Goal: Task Accomplishment & Management: Complete application form

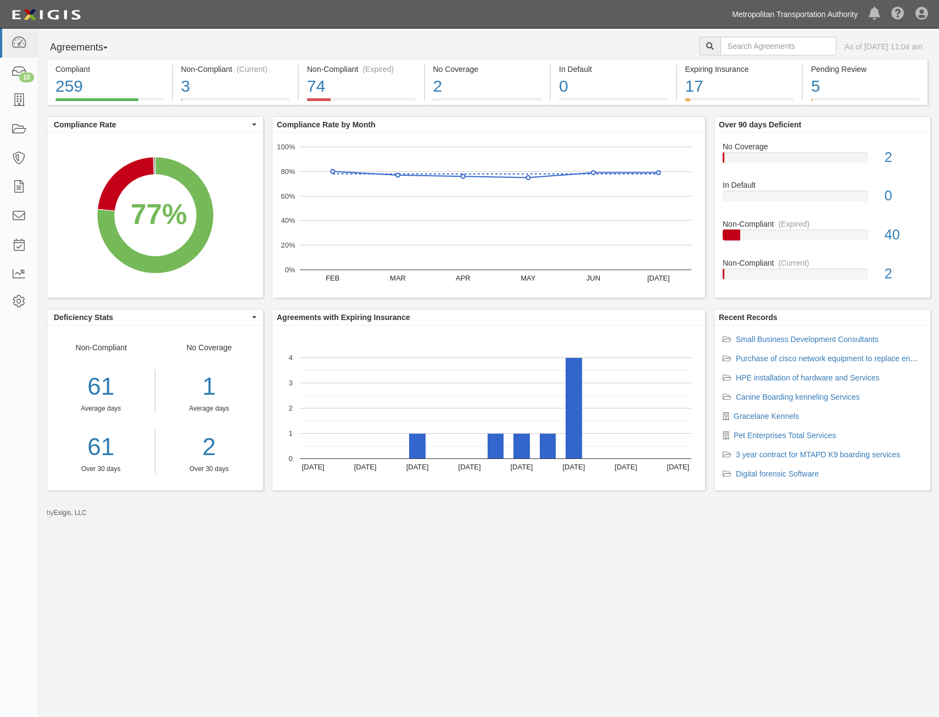
click at [761, 18] on link "Metropolitan Transportation Authority" at bounding box center [794, 14] width 137 height 22
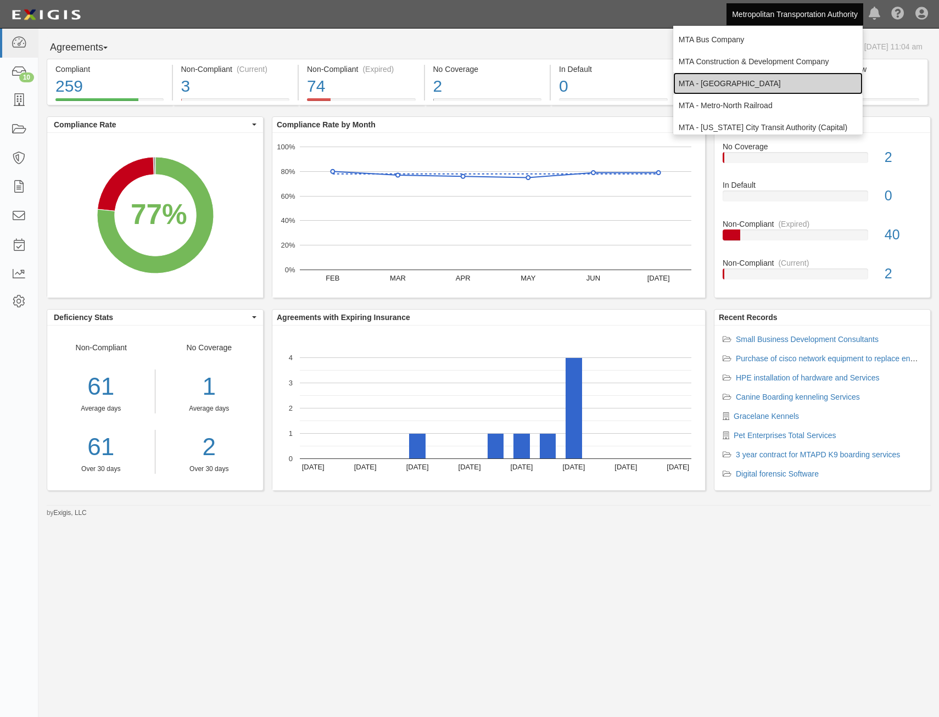
click at [782, 80] on link "MTA - [GEOGRAPHIC_DATA]" at bounding box center [767, 83] width 189 height 22
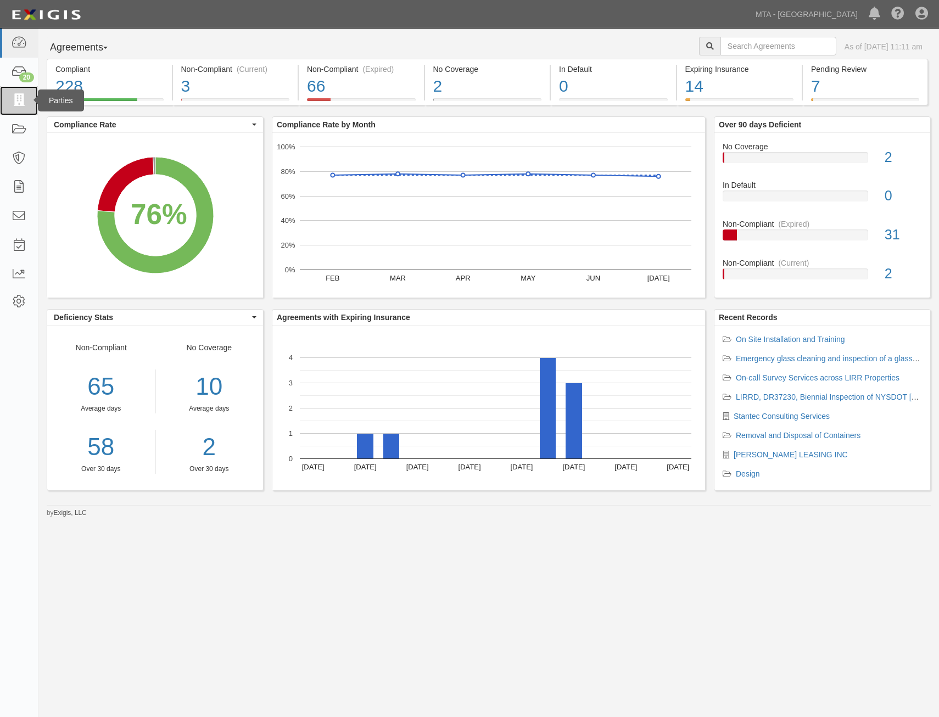
click at [17, 103] on icon at bounding box center [18, 100] width 15 height 13
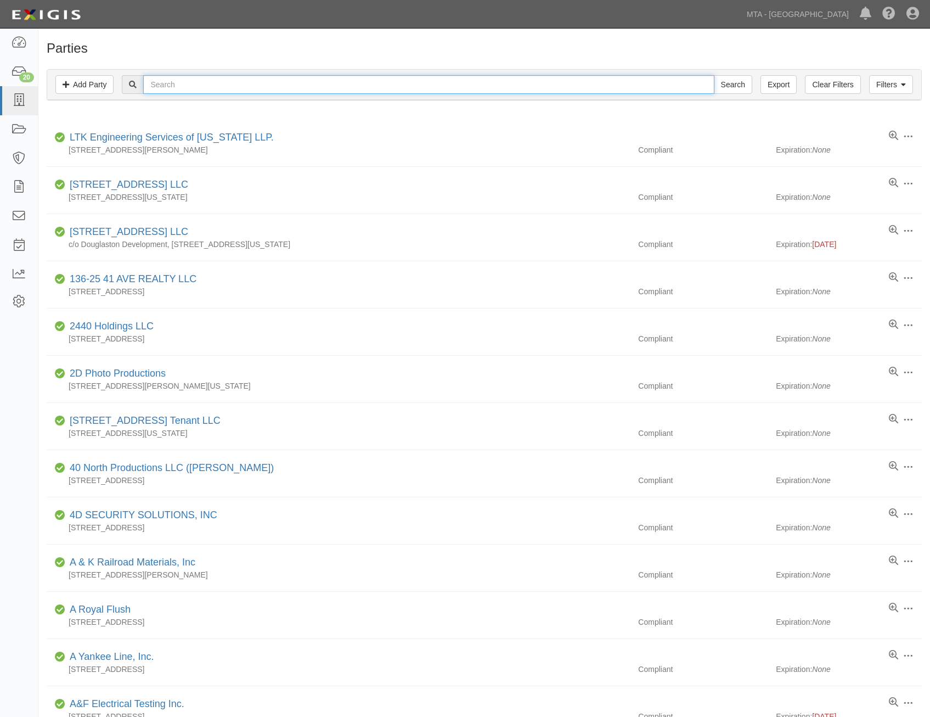
click at [249, 85] on input "text" at bounding box center [428, 84] width 571 height 19
type input "trc"
click at [714, 75] on input "Search" at bounding box center [733, 84] width 38 height 19
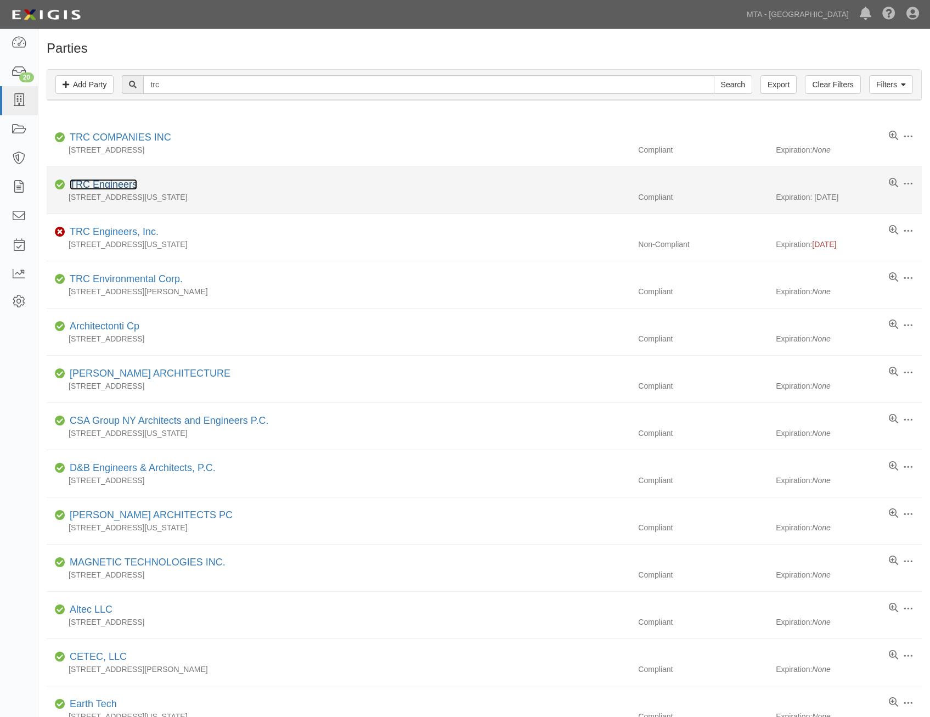
click at [134, 182] on link "TRC Engineers" at bounding box center [104, 184] width 68 height 11
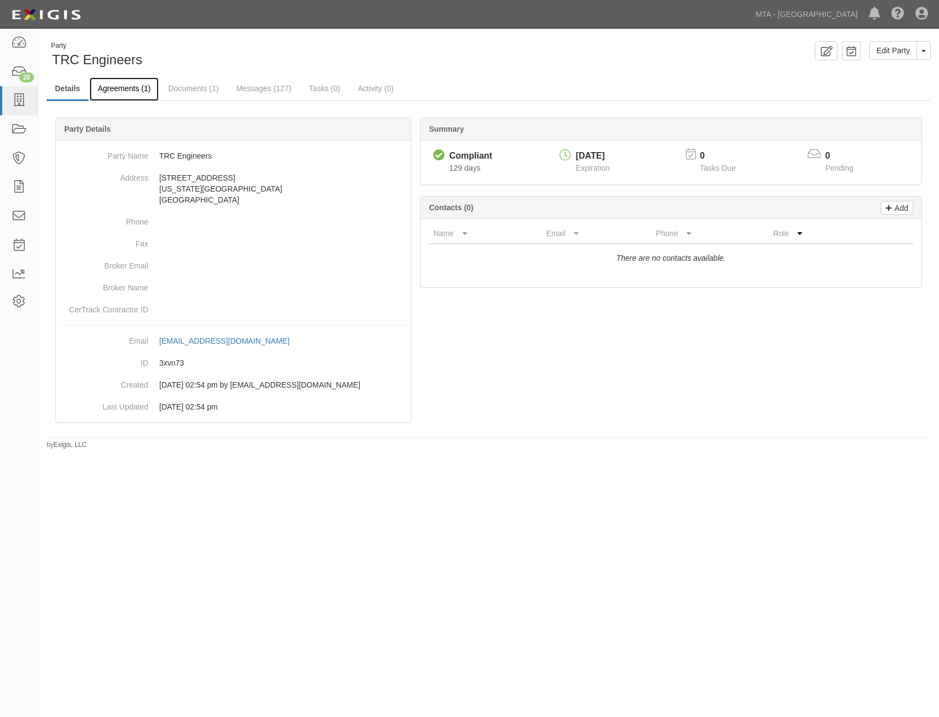
click at [140, 97] on link "Agreements (1)" at bounding box center [123, 89] width 69 height 24
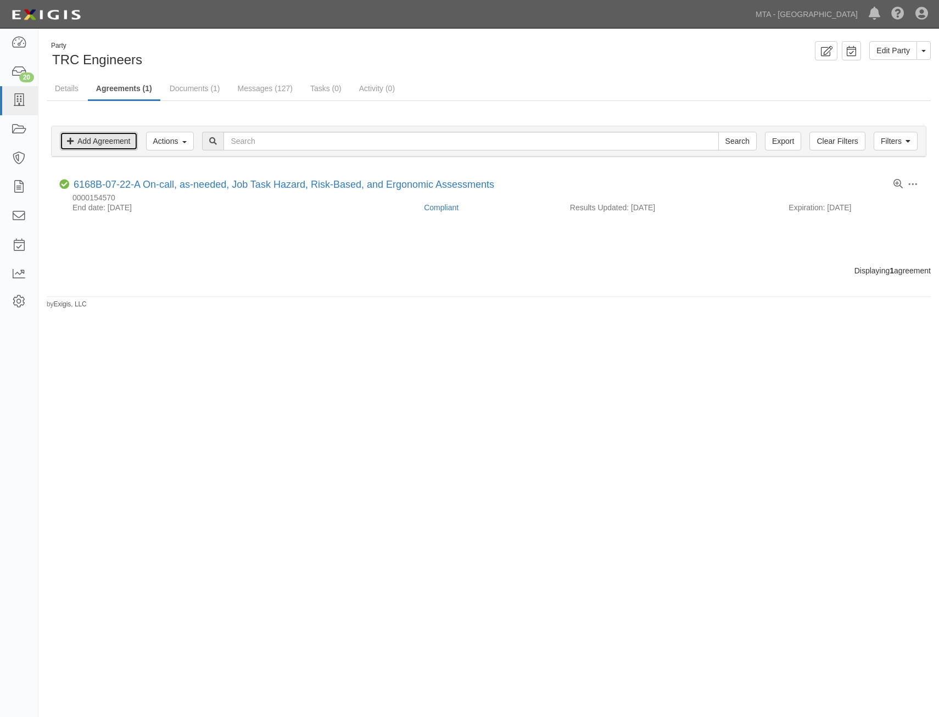
click at [122, 137] on link "Add Agreement" at bounding box center [99, 141] width 78 height 19
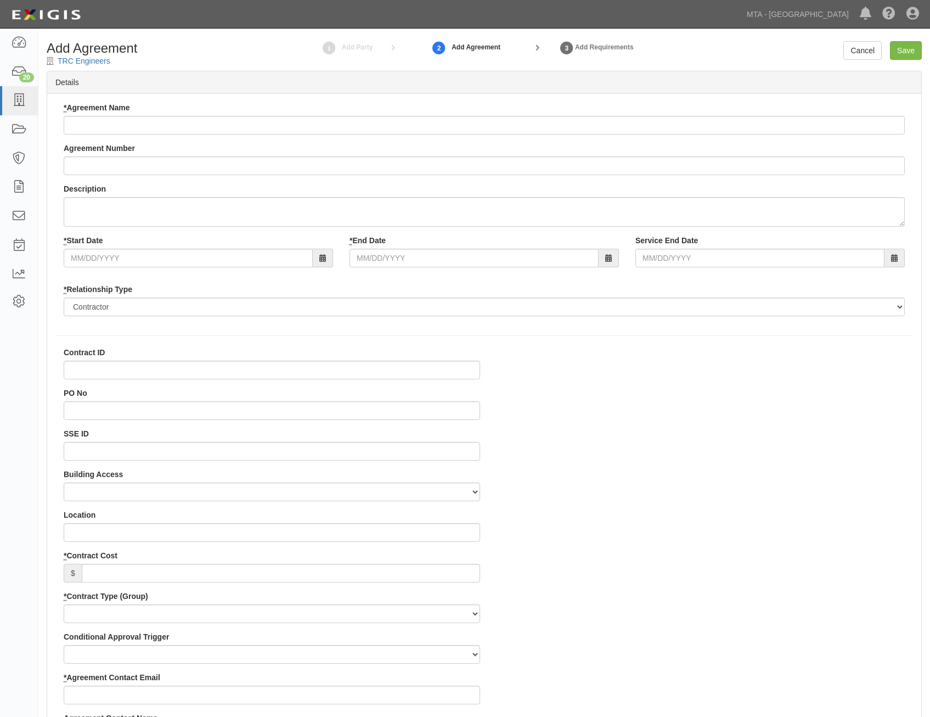
select select
click at [283, 164] on input "Agreement Number" at bounding box center [485, 165] width 842 height 19
paste input "6340C-11-03-B"
type input "6340C-11-03-B"
click at [354, 372] on input "Contract ID" at bounding box center [272, 370] width 417 height 19
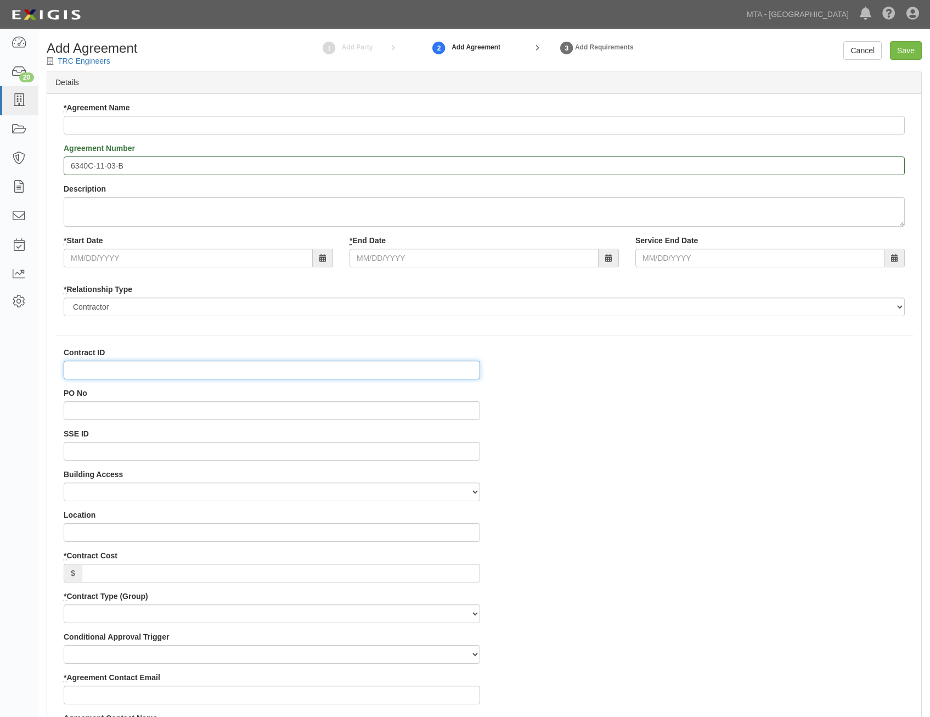
paste input "6340C-11-03-B"
type input "6340C-11-03-B"
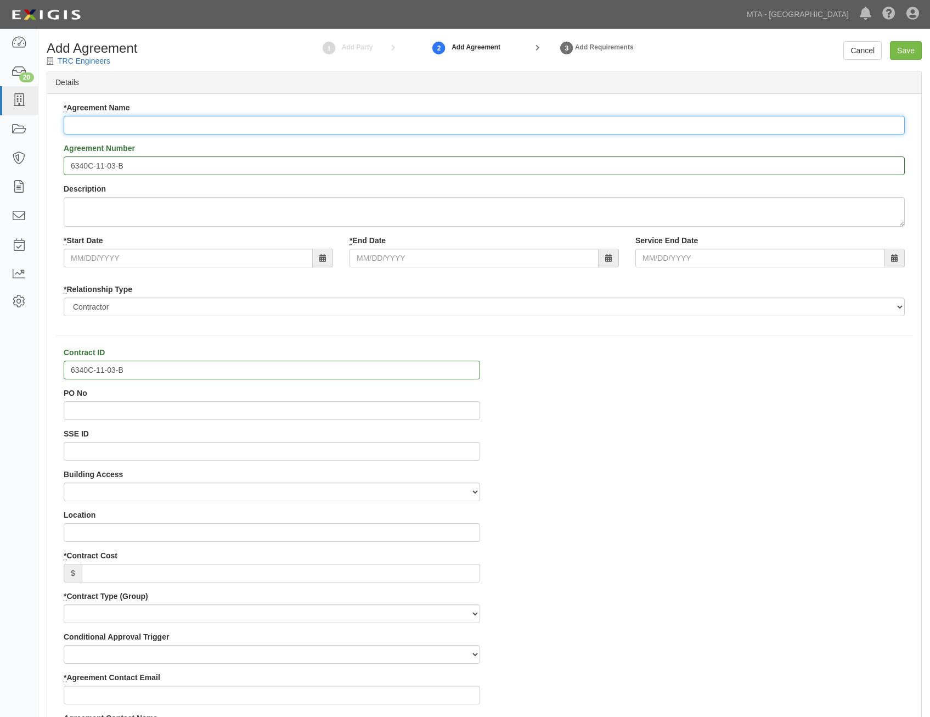
click at [506, 122] on input "* Agreement Name" at bounding box center [485, 125] width 842 height 19
paste input "Risk Based Assessment"
type input "Risk Based Assessment"
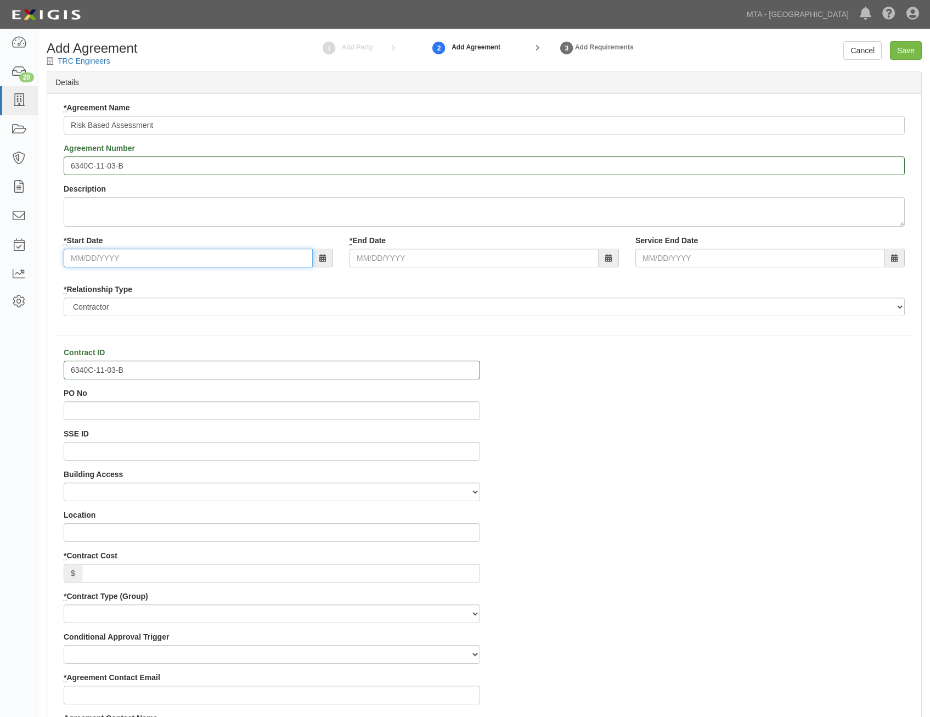
click at [215, 262] on input "* Start Date" at bounding box center [188, 258] width 249 height 19
type input "07/01/2025"
click at [308, 284] on div "* Relationship Type Borrower Contractor Franchisee Other Subcontractor Supplier…" at bounding box center [485, 300] width 842 height 32
click at [388, 258] on input "* End Date" at bounding box center [474, 258] width 249 height 19
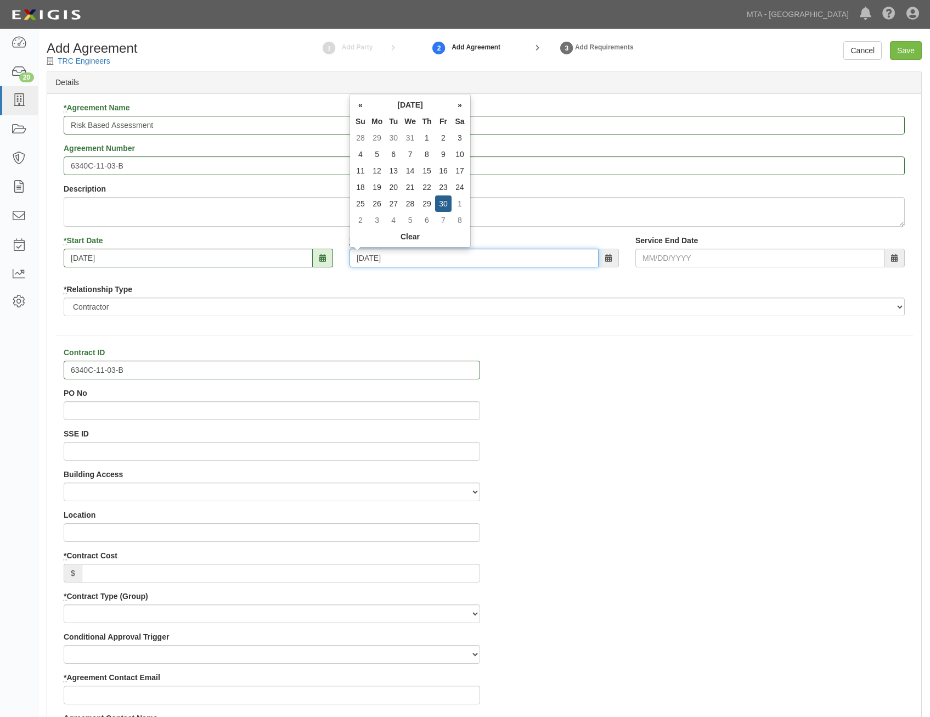
type input "06/30/2028"
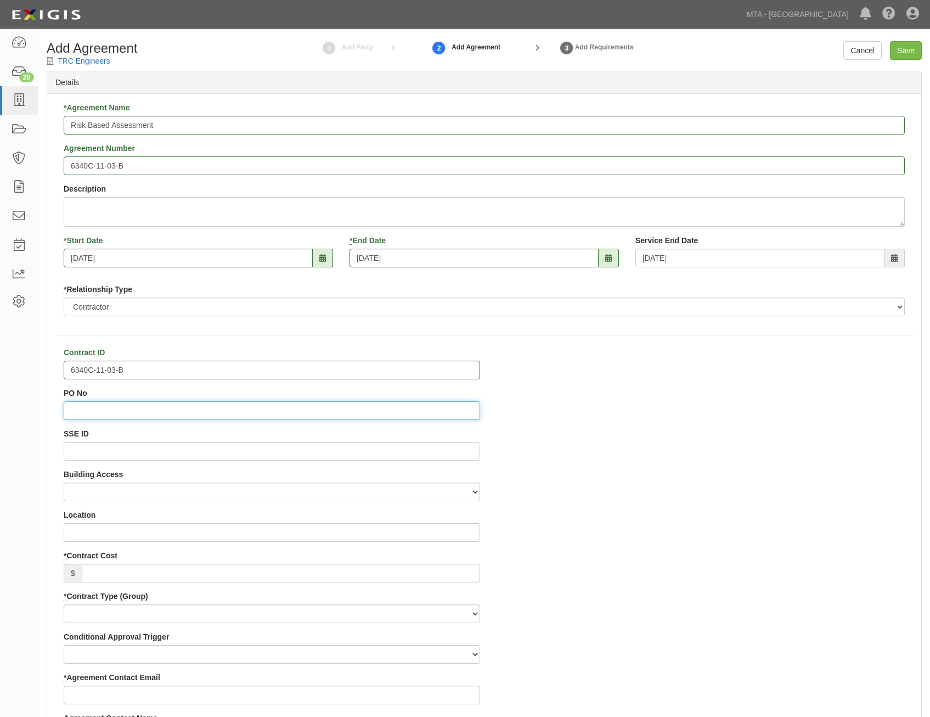
click at [425, 403] on input "PO No" at bounding box center [272, 410] width 417 height 19
paste input "4000214117"
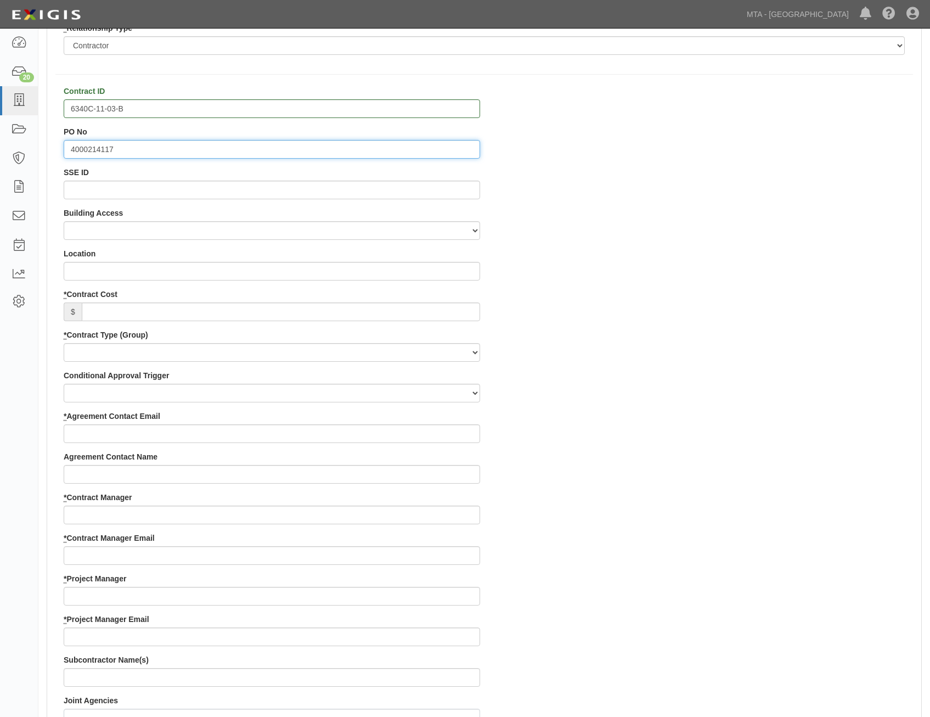
scroll to position [274, 0]
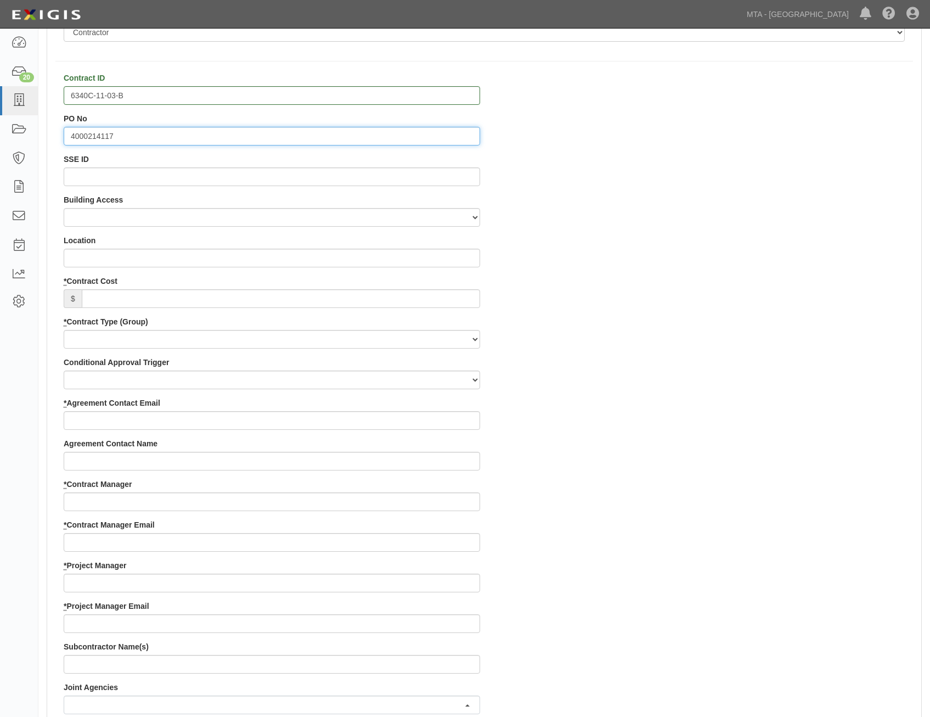
type input "4000214117"
click at [435, 293] on input "* Contract Cost" at bounding box center [281, 298] width 399 height 19
paste input "534,300.97"
type input "534,300.97"
click at [433, 341] on select "Capital Operating Not for Benefit (incls. FA, Entry Permits) Real Estate Other" at bounding box center [272, 339] width 417 height 19
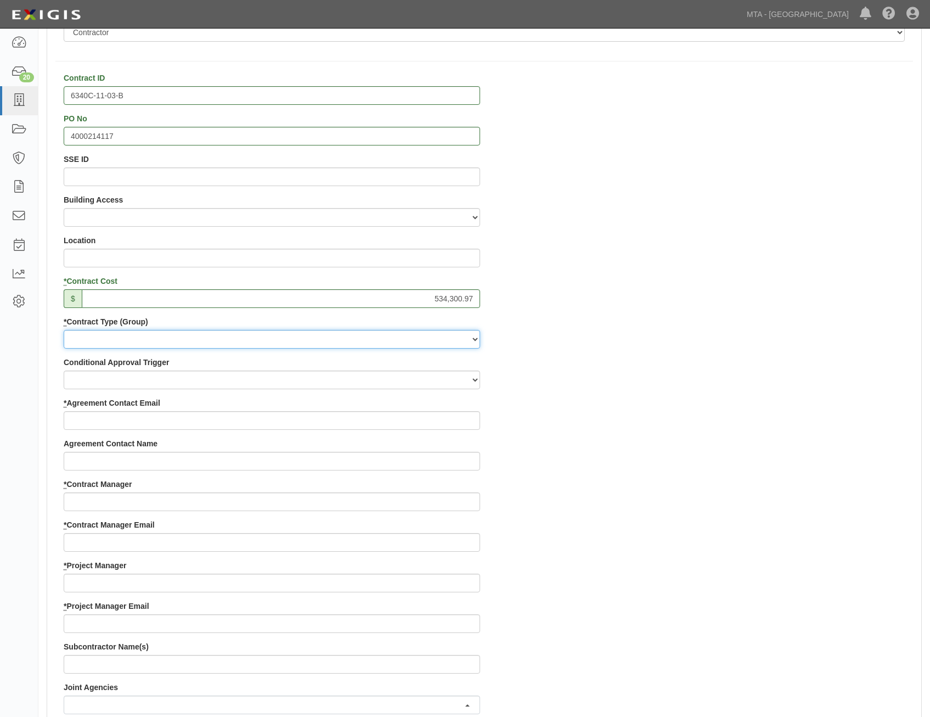
select select "107"
click at [64, 330] on select "Capital Operating Not for Benefit (incls. FA, Entry Permits) Real Estate Other" at bounding box center [272, 339] width 417 height 19
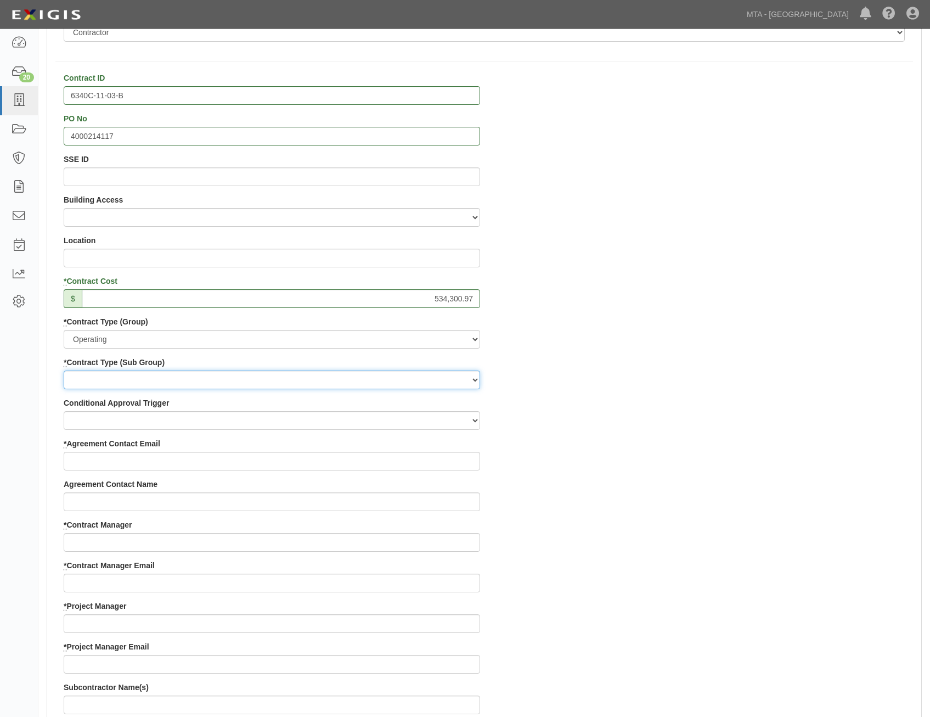
click at [422, 380] on select "Construction Loan / Test and Demo Maintenance Painting Personal Services Contra…" at bounding box center [272, 380] width 417 height 19
select select "183"
click at [64, 371] on select "Construction Loan / Test and Demo Maintenance Painting Personal Services Contra…" at bounding box center [272, 380] width 417 height 19
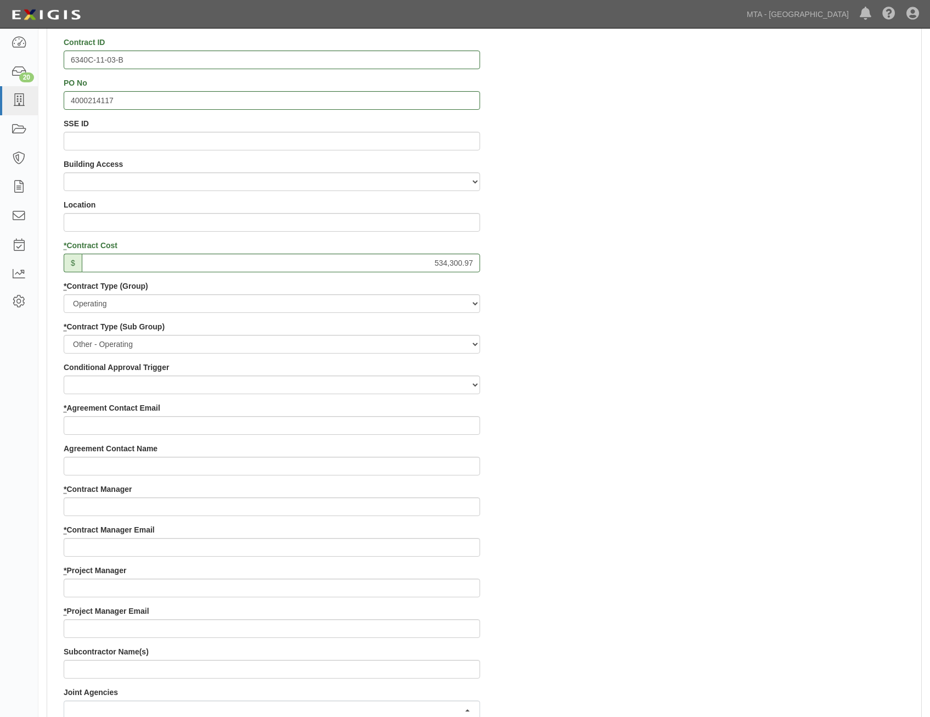
scroll to position [329, 0]
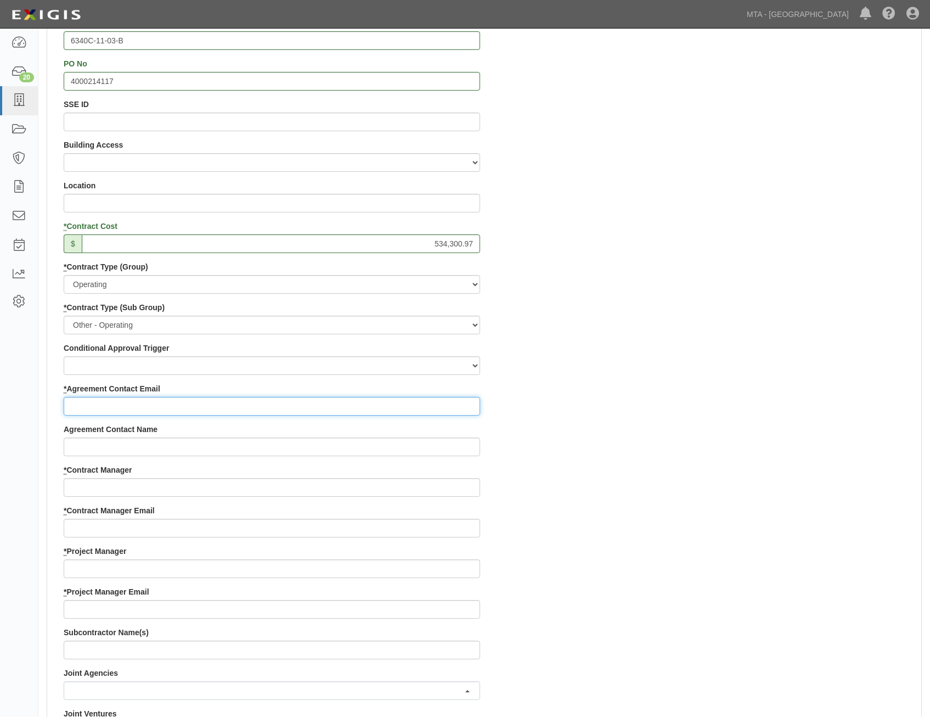
click at [436, 402] on input "* Agreement Contact Email" at bounding box center [272, 406] width 417 height 19
paste input "jcupriks@trccompanies.com"
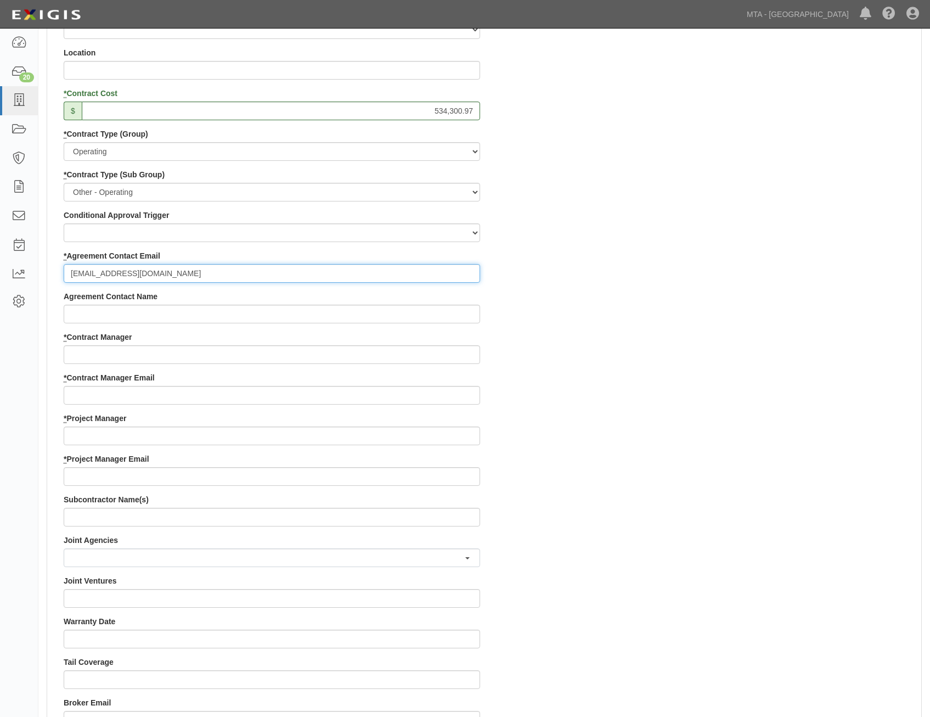
scroll to position [494, 0]
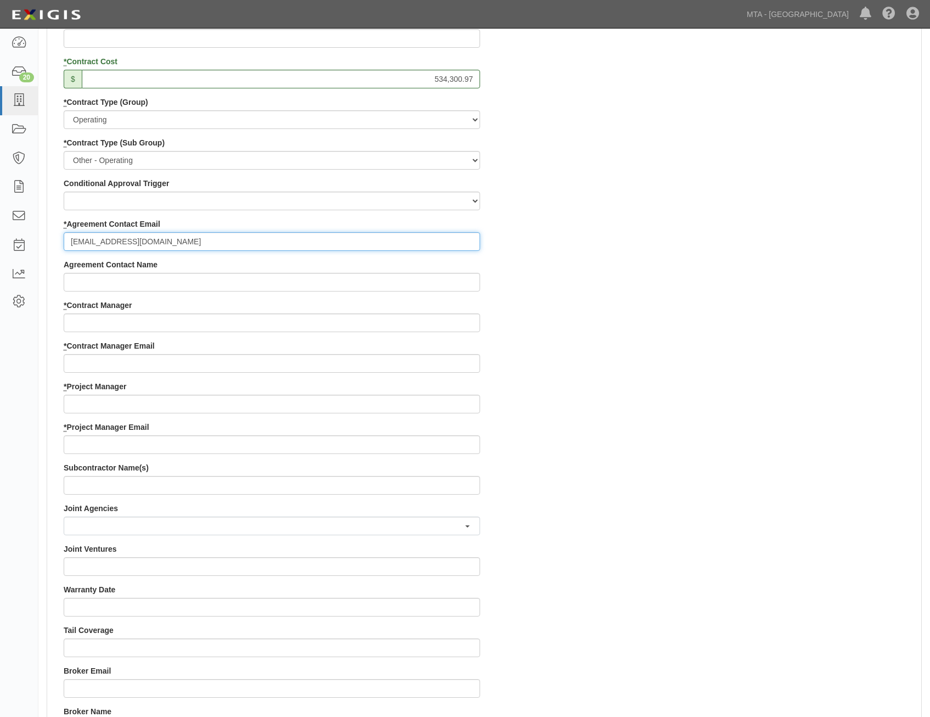
type input "jcupriks@trccompanies.com"
click at [450, 318] on input "* Contract Manager" at bounding box center [272, 322] width 417 height 19
paste input "Kevin Humphrey"
type input "Kevin Humphrey"
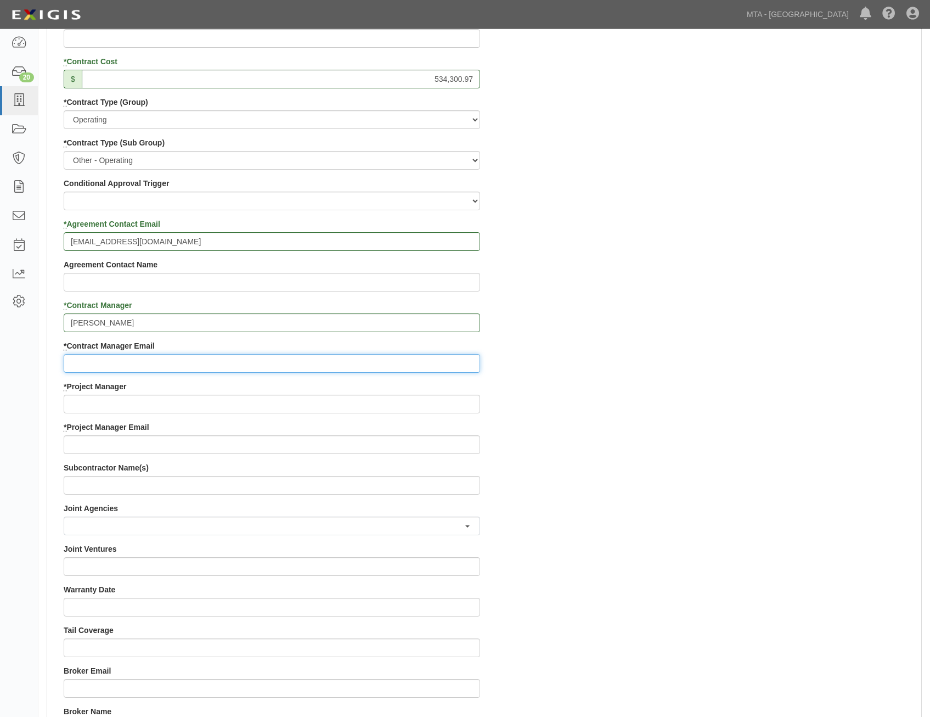
drag, startPoint x: 425, startPoint y: 368, endPoint x: 435, endPoint y: 363, distance: 11.8
click at [432, 365] on input "* Contract Manager Email" at bounding box center [272, 363] width 417 height 19
paste input "khumphr@lirr.org"
type input "khumphr@lirr.org"
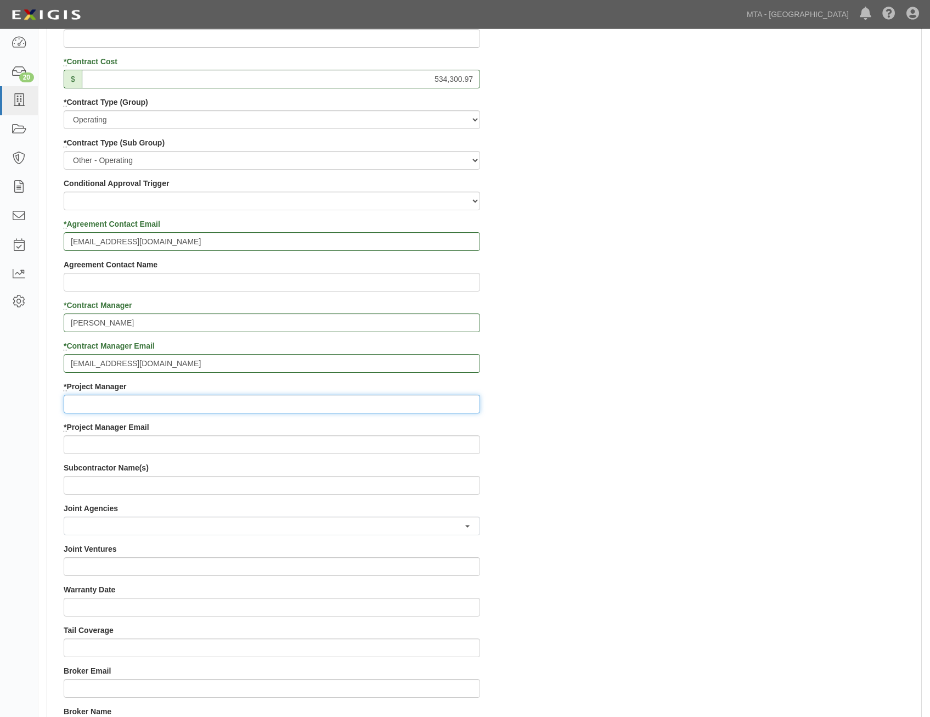
click at [423, 400] on input "* Project Manager" at bounding box center [272, 404] width 417 height 19
paste input "Kristina DeLuca"
type input "Kristina DeLuca"
click at [388, 449] on input "* Project Manager Email" at bounding box center [272, 444] width 417 height 19
paste input "kdeluca@lirr.org"
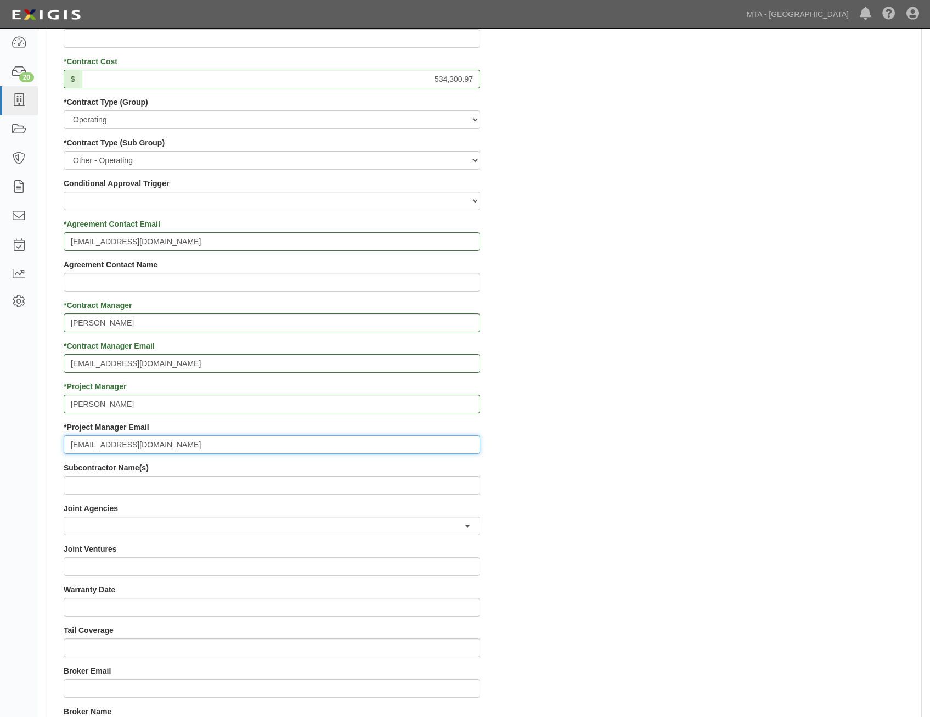
type input "kdeluca@lirr.org"
click at [672, 425] on div "Contract ID 6340C-11-03-B PO No 4000214117 SSE ID Building Access 2 Broadway 34…" at bounding box center [484, 381] width 874 height 1056
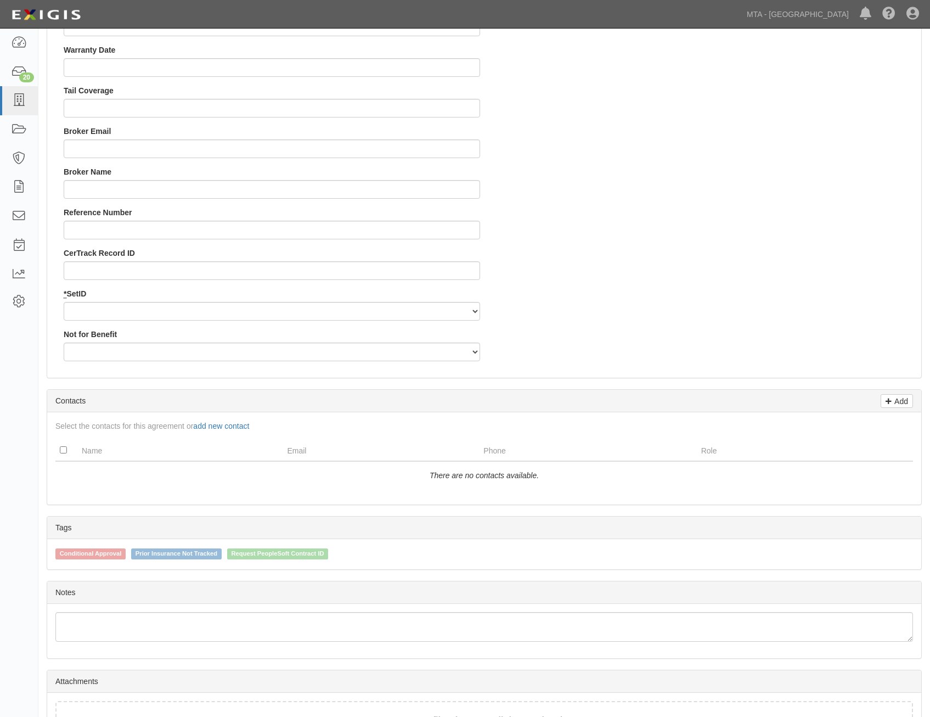
scroll to position [1043, 0]
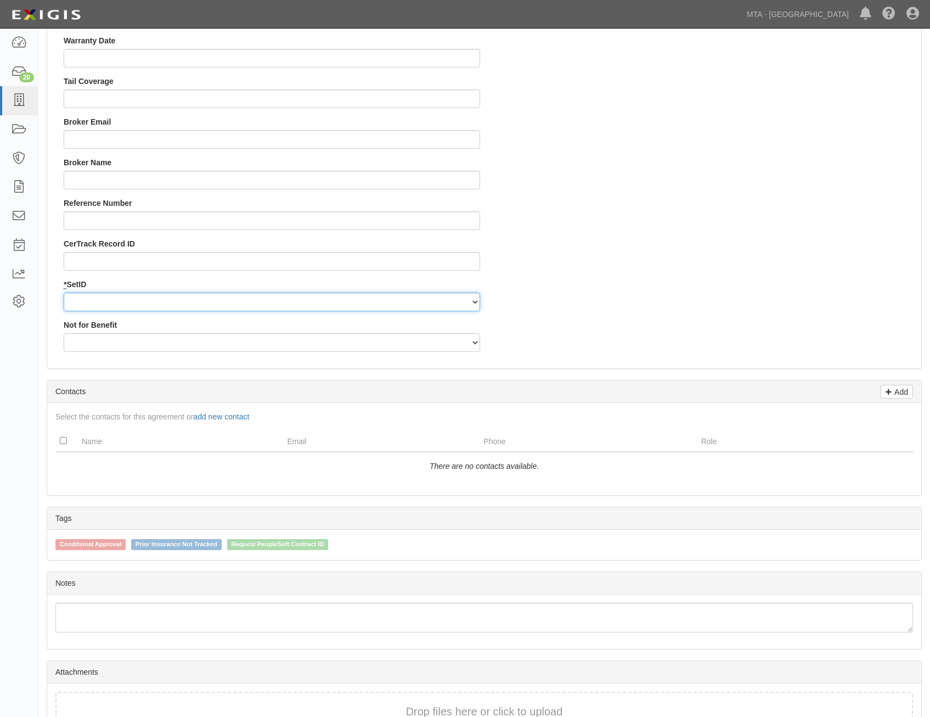
click at [464, 303] on select "LIRRD" at bounding box center [272, 302] width 417 height 19
select select "93"
click at [64, 293] on select "LIRRD" at bounding box center [272, 302] width 417 height 19
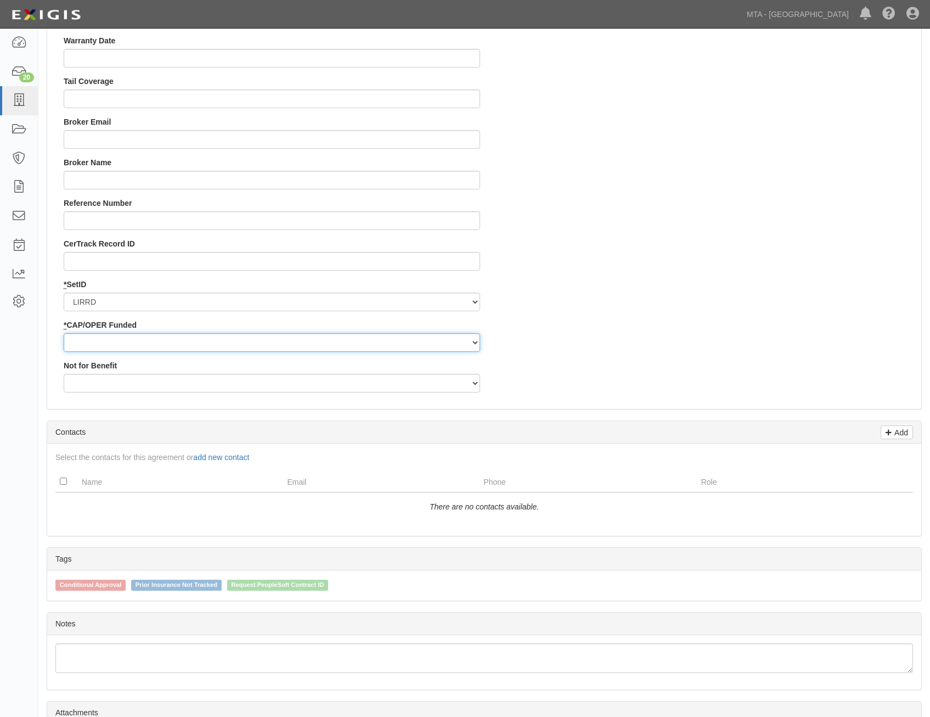
click at [441, 340] on select "Capital Operating" at bounding box center [272, 342] width 417 height 19
select select "353"
click at [64, 333] on select "Capital Operating" at bounding box center [272, 342] width 417 height 19
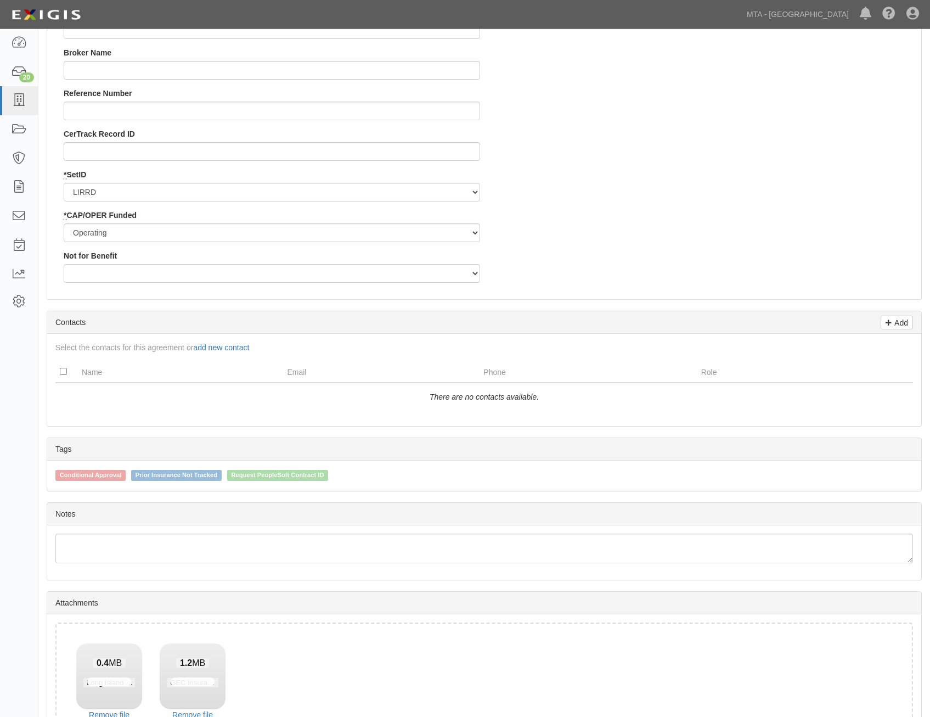
drag, startPoint x: 721, startPoint y: 193, endPoint x: 729, endPoint y: 200, distance: 10.5
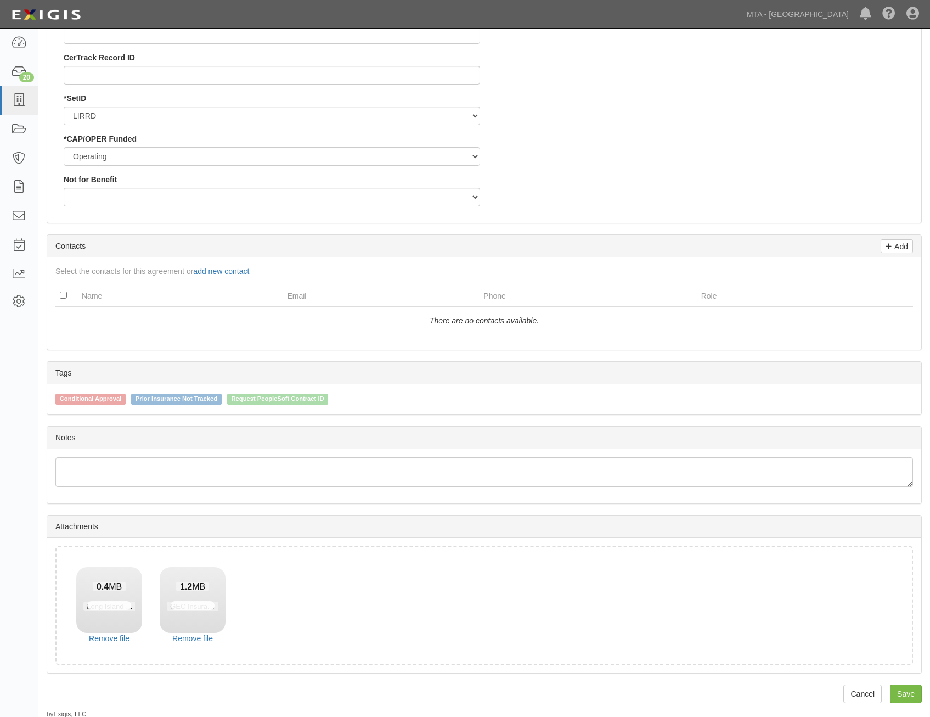
scroll to position [1231, 0]
click at [903, 689] on link "Save" at bounding box center [906, 691] width 32 height 19
type input "534300.97"
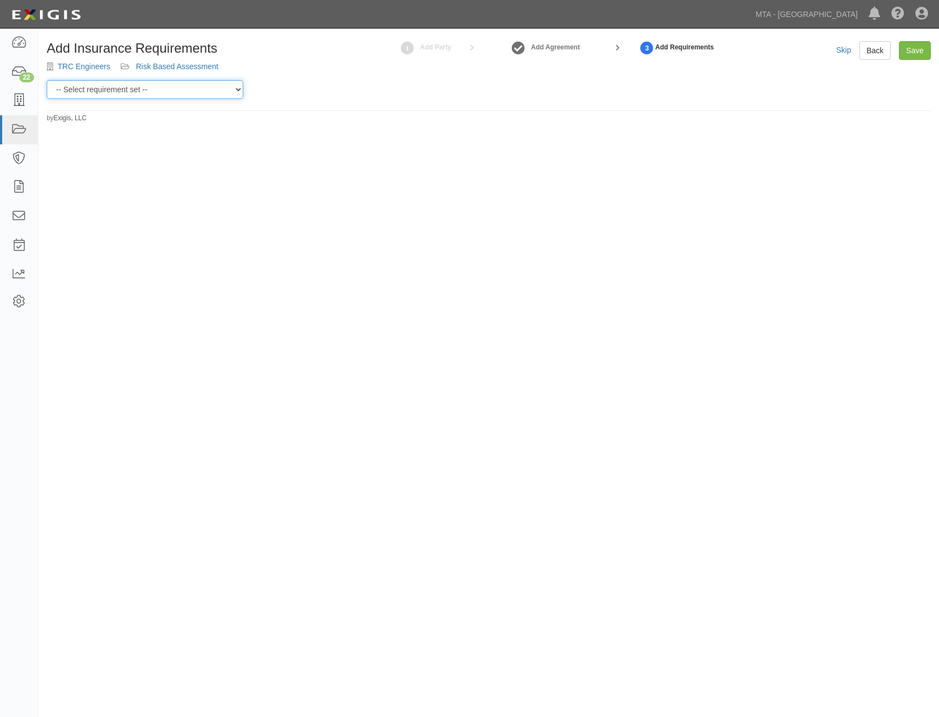
click at [147, 89] on select "-- Select requirement set -- Basic Basic Enhanced Option for Operating Agreemen…" at bounding box center [145, 89] width 197 height 19
select select "7459"
click at [47, 80] on select "-- Select requirement set -- Basic Basic Enhanced Option for Operating Agreemen…" at bounding box center [145, 89] width 197 height 19
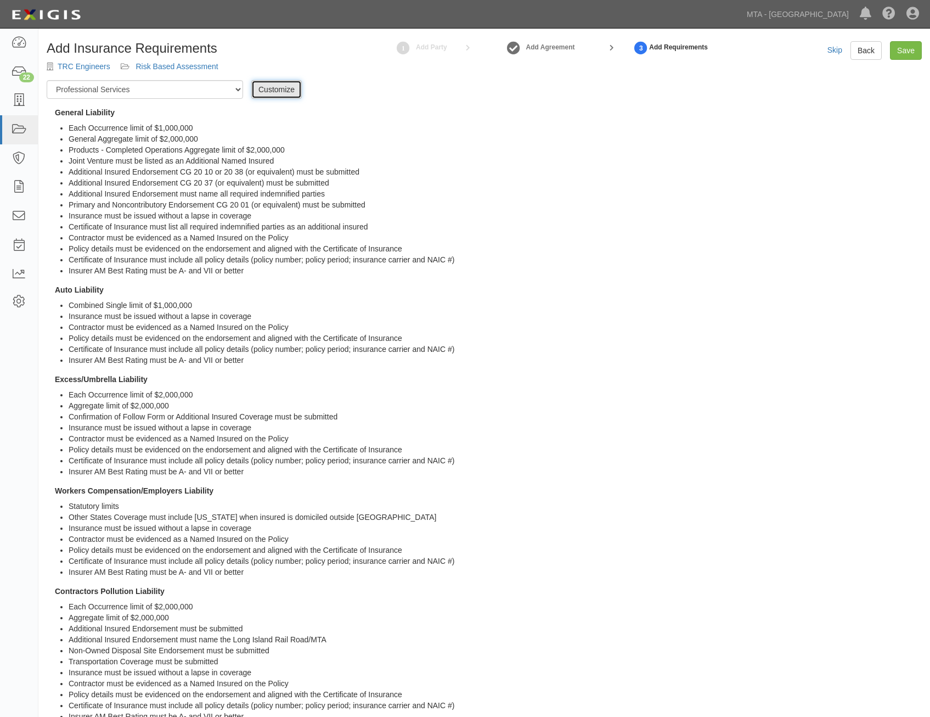
click at [274, 91] on link "Customize" at bounding box center [276, 89] width 51 height 19
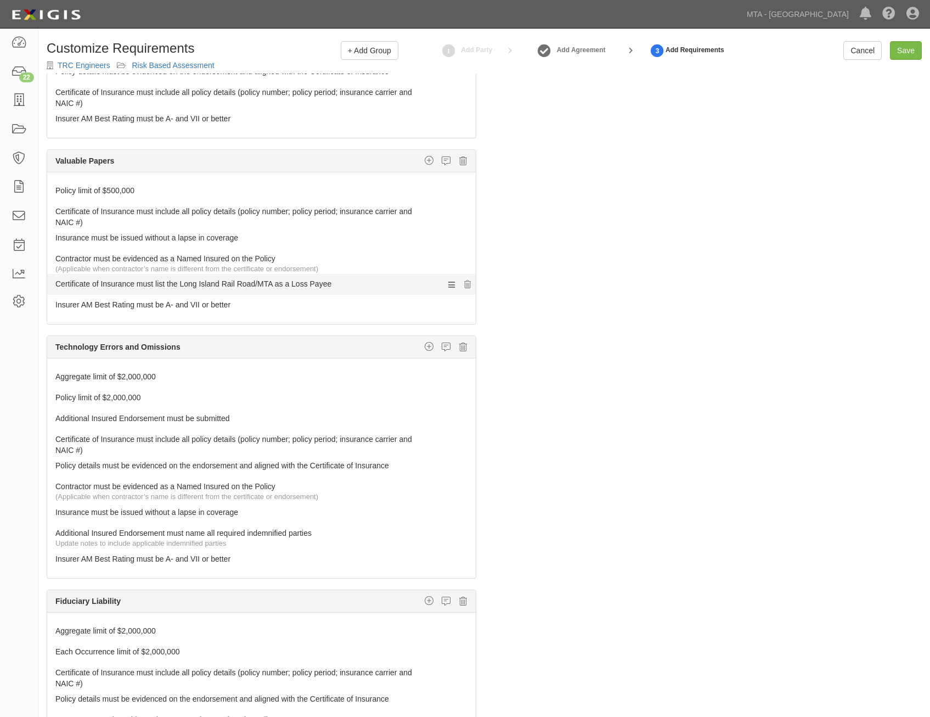
scroll to position [714, 0]
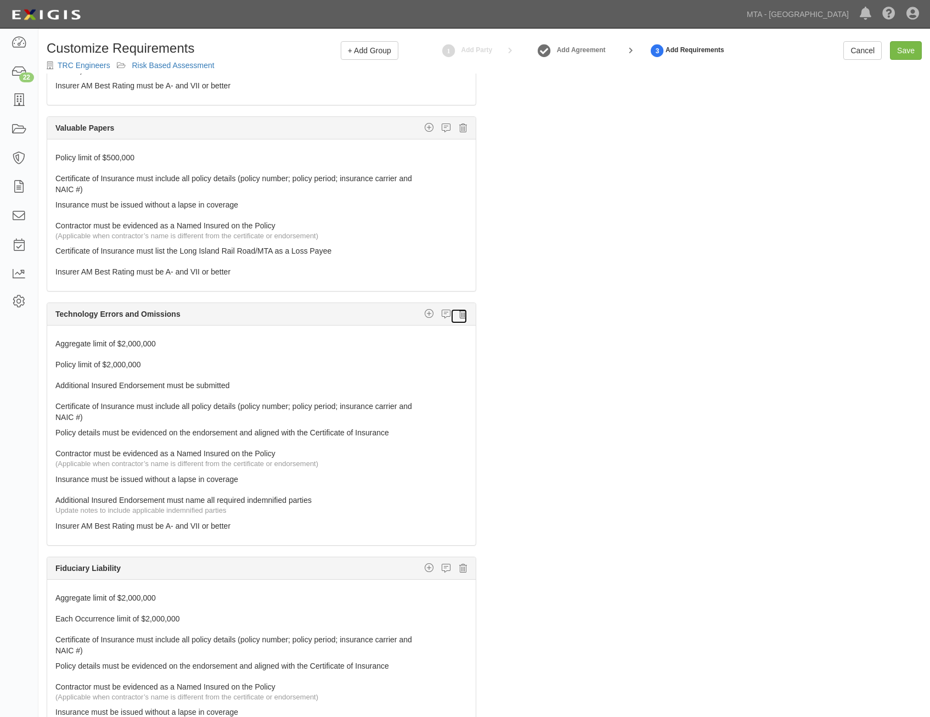
click at [459, 316] on icon at bounding box center [463, 314] width 8 height 10
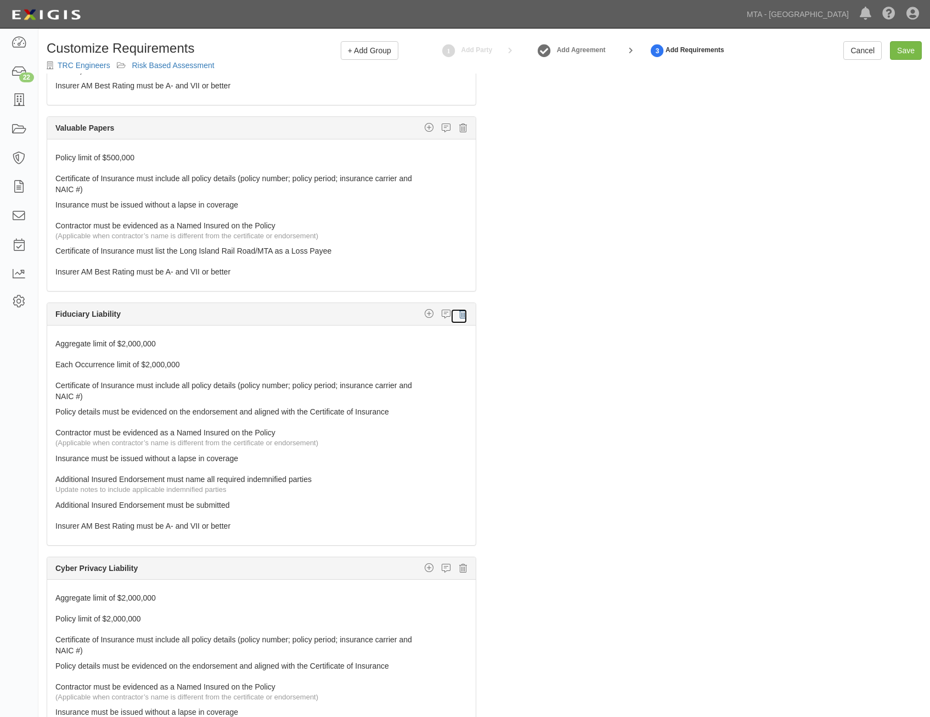
click at [459, 316] on icon at bounding box center [463, 314] width 8 height 10
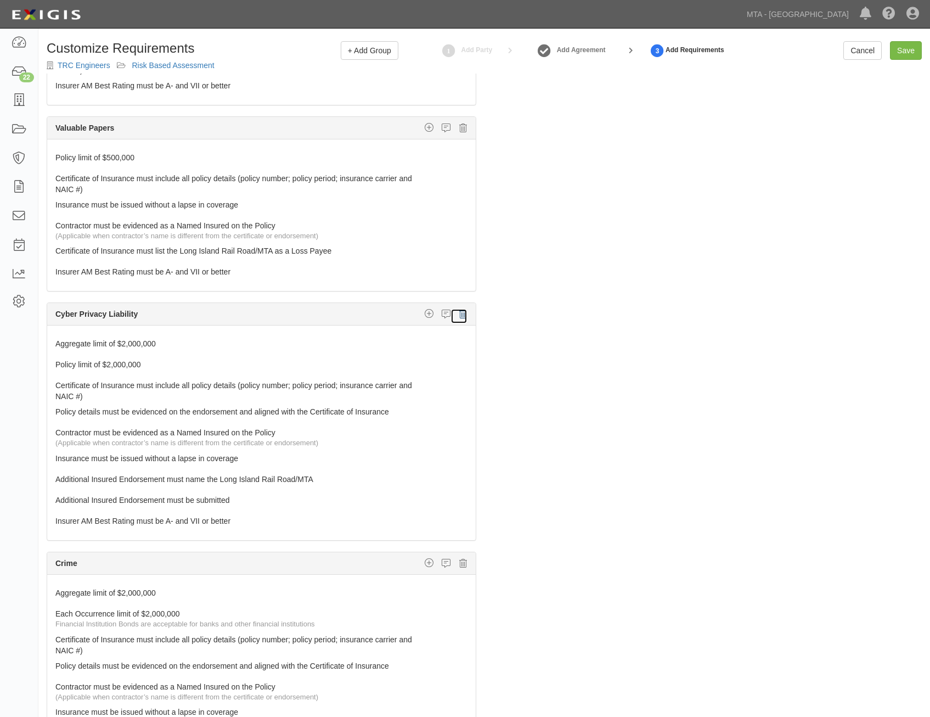
click at [459, 316] on icon at bounding box center [463, 314] width 8 height 10
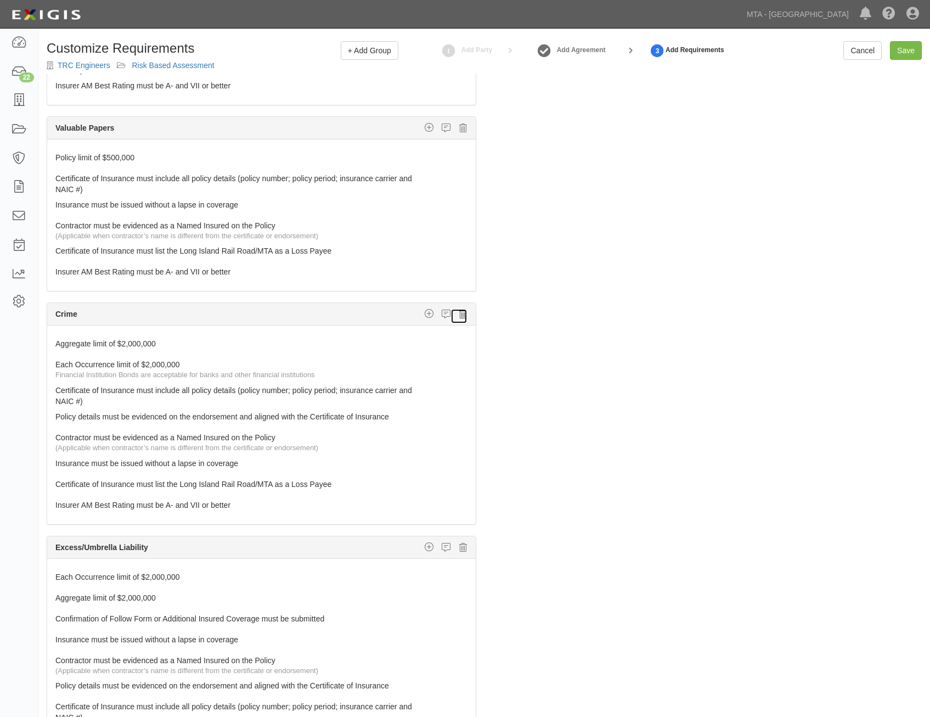
click at [459, 313] on icon at bounding box center [463, 314] width 8 height 10
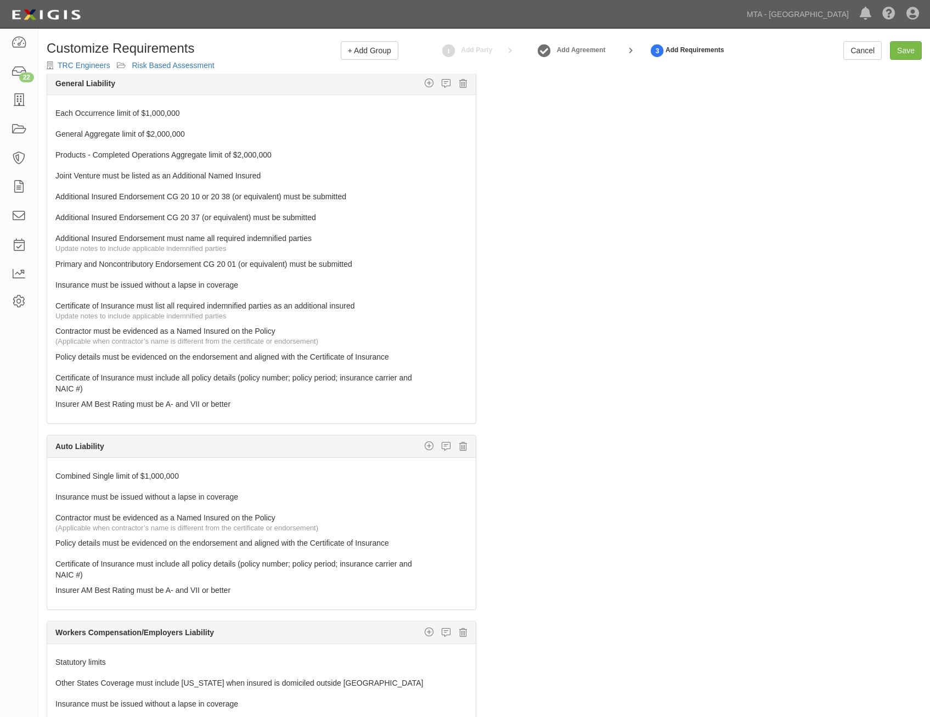
scroll to position [0, 0]
click at [183, 64] on link "Risk Based Assessment" at bounding box center [173, 65] width 82 height 9
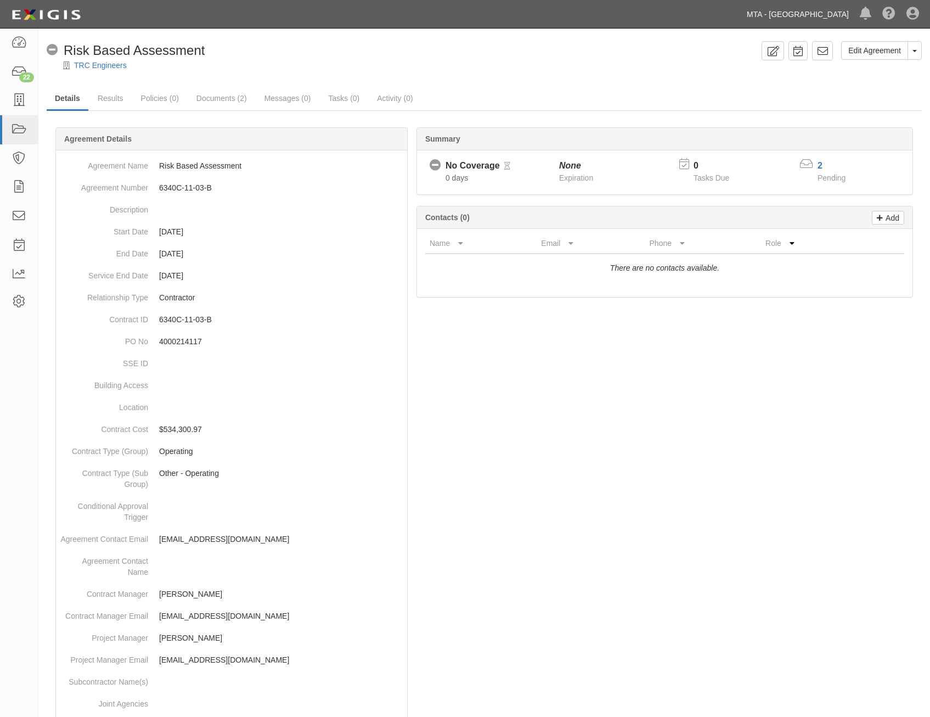
click at [797, 9] on link "MTA - [GEOGRAPHIC_DATA]" at bounding box center [798, 14] width 113 height 22
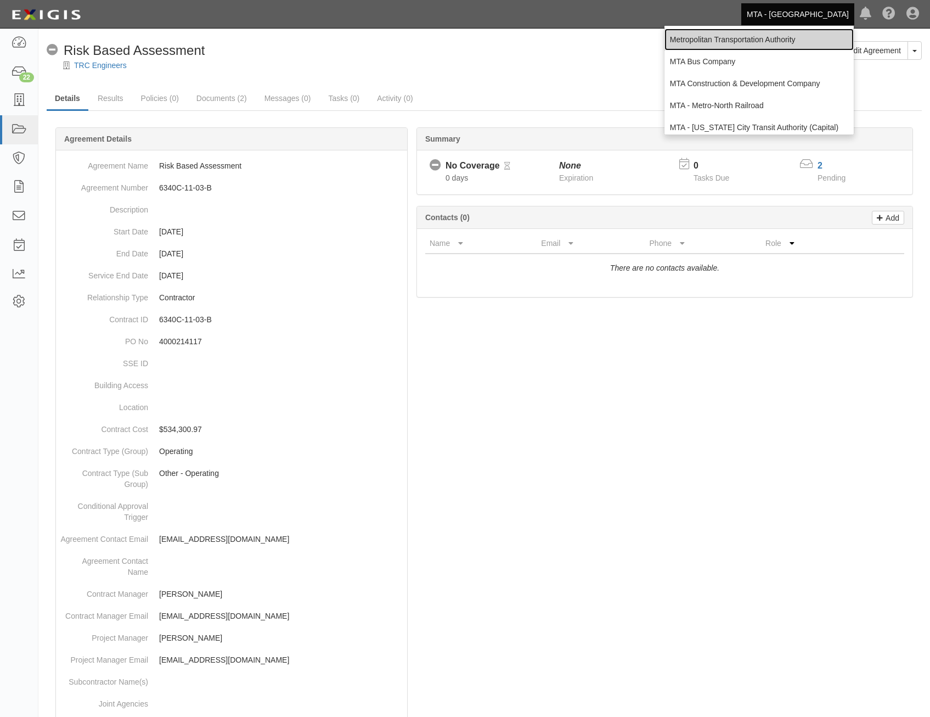
click at [765, 37] on link "Metropolitan Transportation Authority" at bounding box center [759, 40] width 189 height 22
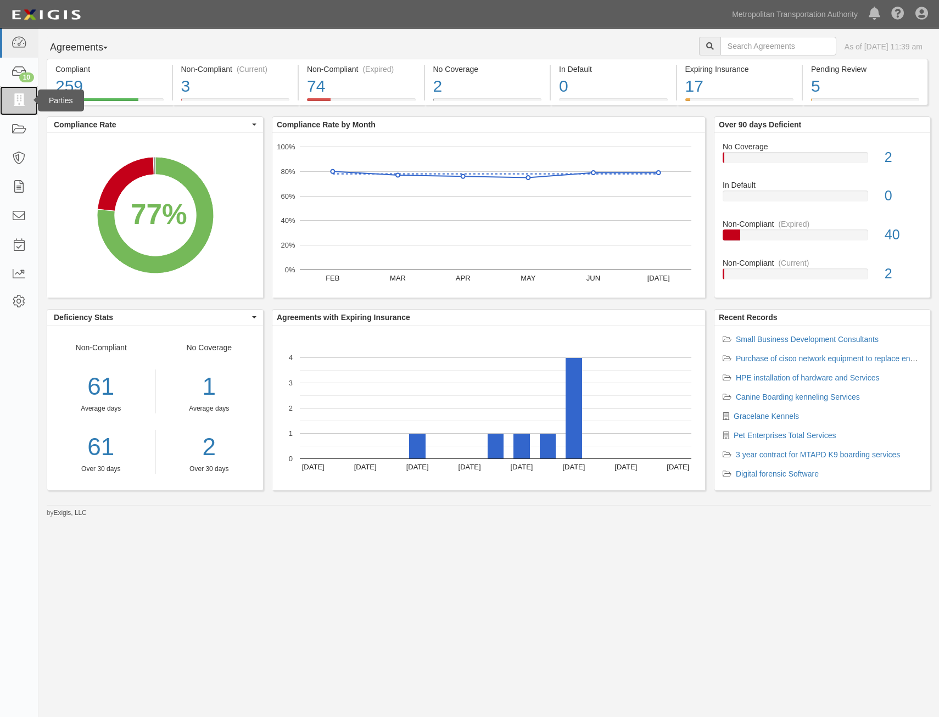
click at [14, 97] on icon at bounding box center [18, 100] width 15 height 13
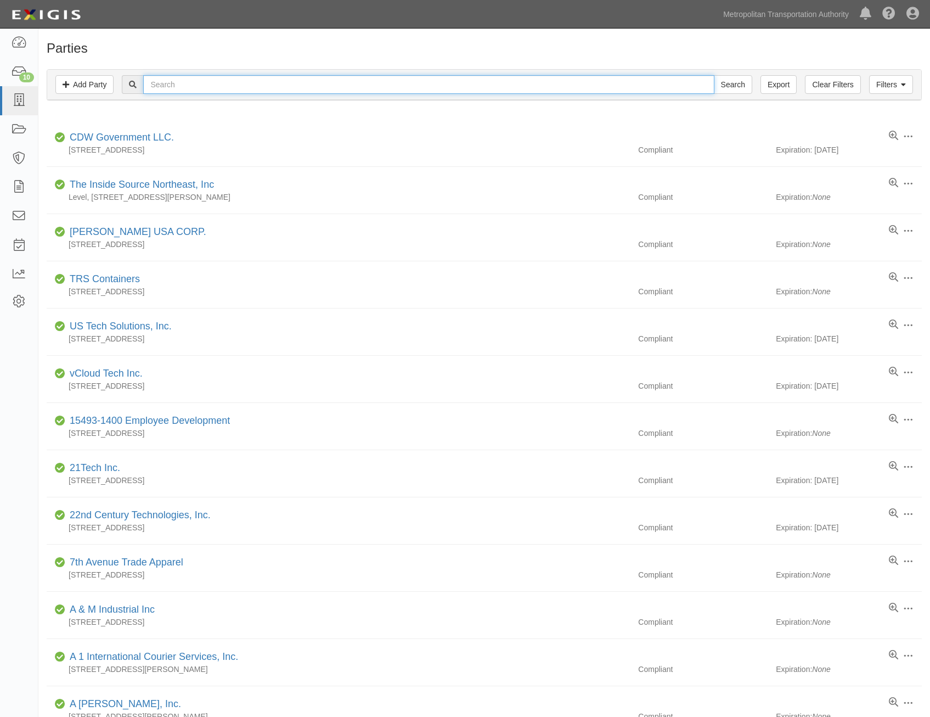
click at [374, 82] on input "text" at bounding box center [428, 84] width 571 height 19
type input "snowflake"
click at [714, 75] on input "Search" at bounding box center [733, 84] width 38 height 19
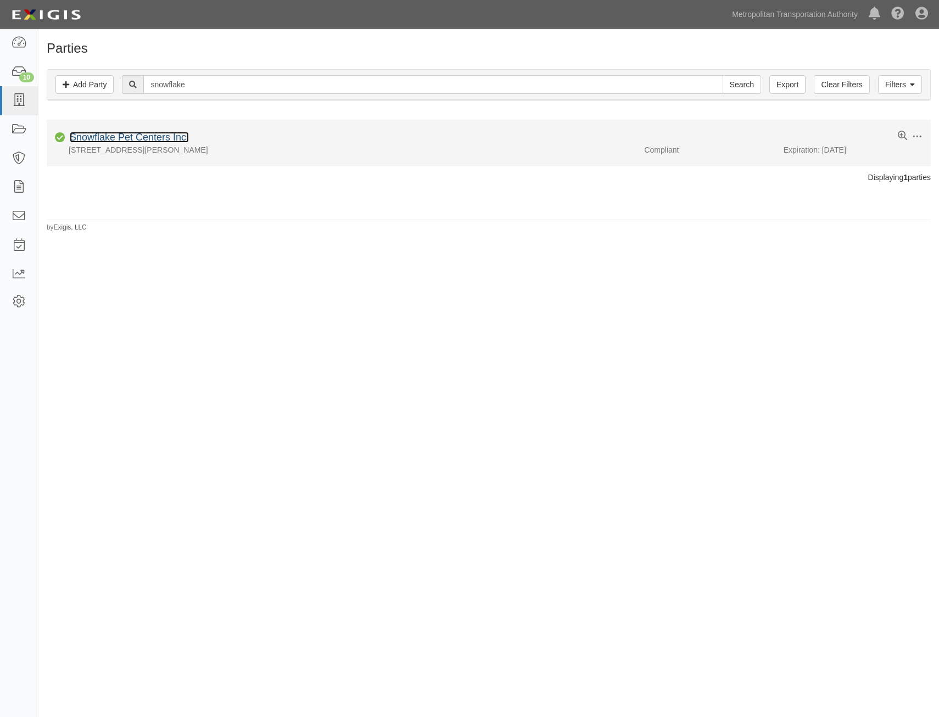
click at [171, 132] on link "Snowflake Pet Centers Inc." at bounding box center [129, 137] width 119 height 11
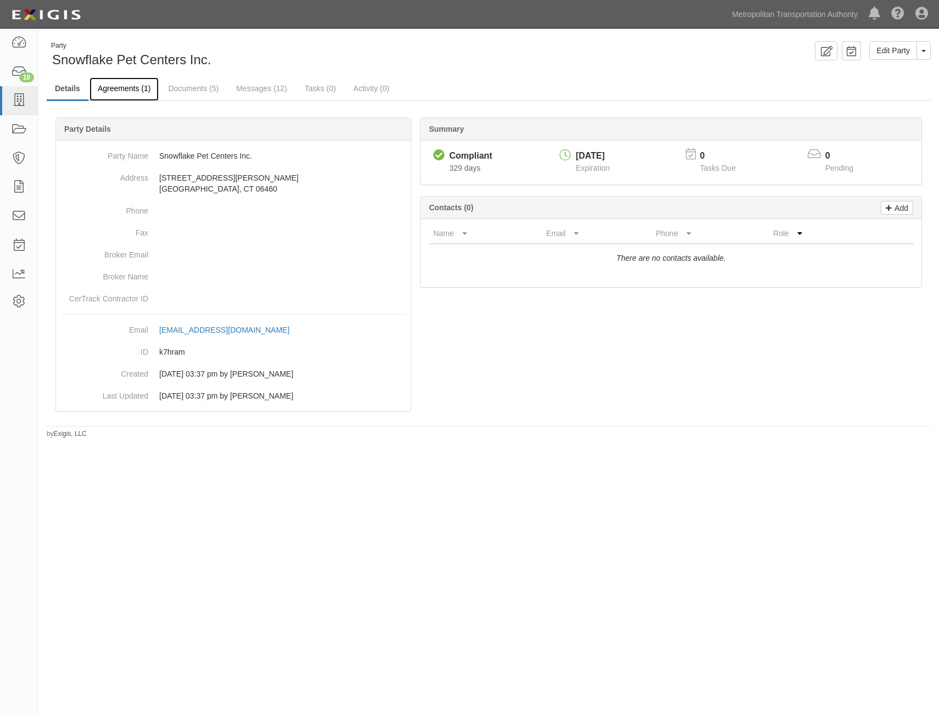
click at [119, 90] on link "Agreements (1)" at bounding box center [123, 89] width 69 height 24
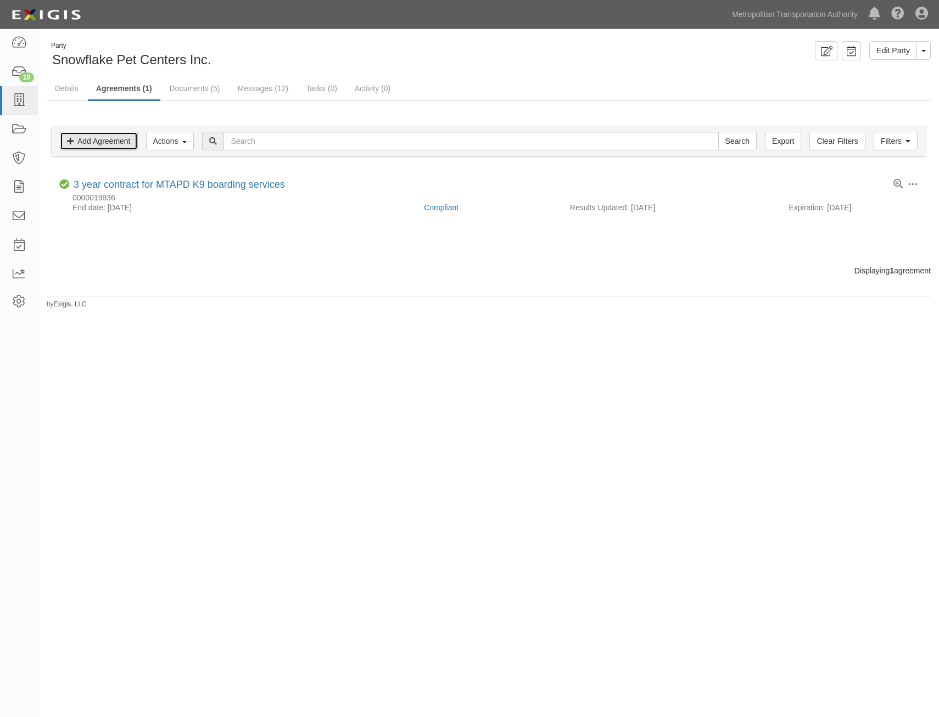
click at [103, 150] on link "Add Agreement" at bounding box center [99, 141] width 78 height 19
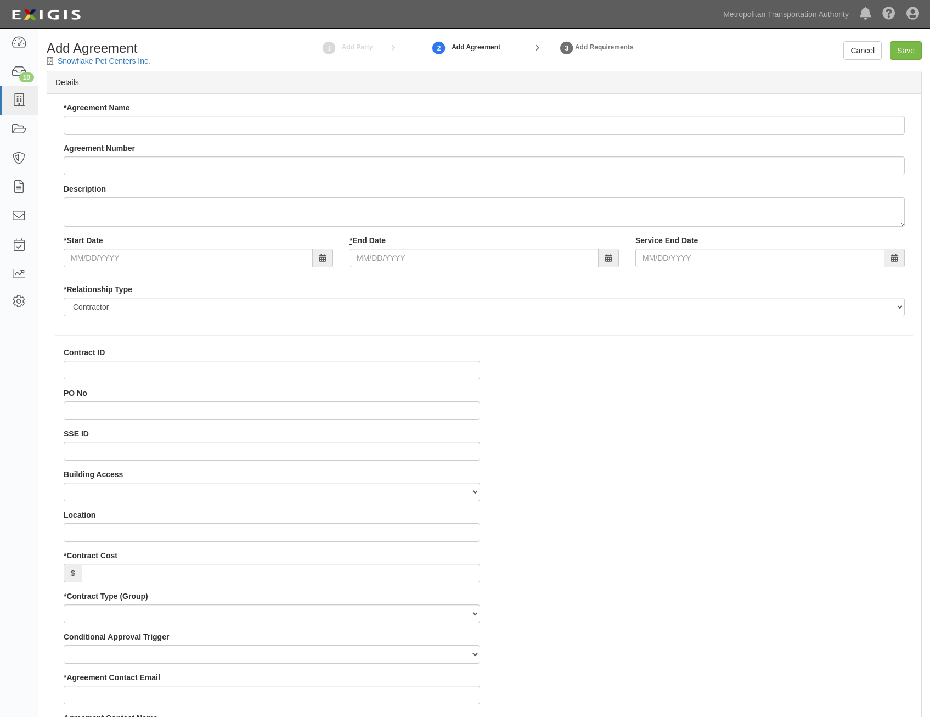
select select
click at [501, 119] on input "* Agreement Name" at bounding box center [485, 125] width 842 height 19
paste input "Canine Boarding kenneling Services"
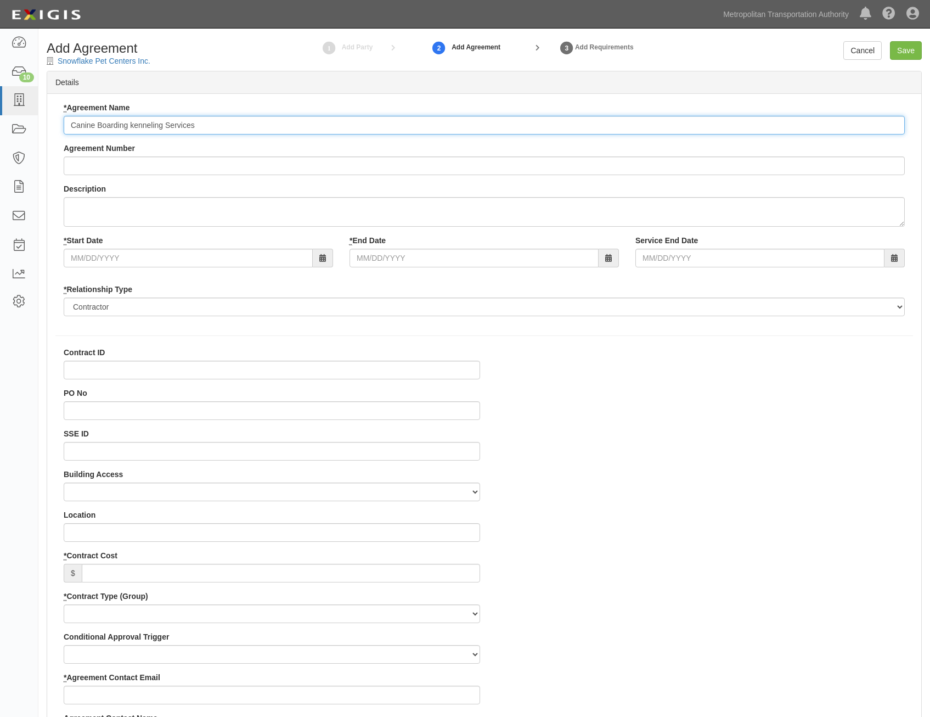
type input "Canine Boarding kenneling Services"
drag, startPoint x: 475, startPoint y: 162, endPoint x: 476, endPoint y: 170, distance: 7.2
click at [475, 162] on input "Agreement Number" at bounding box center [485, 165] width 842 height 19
paste input "0000027131"
type input "0000027131"
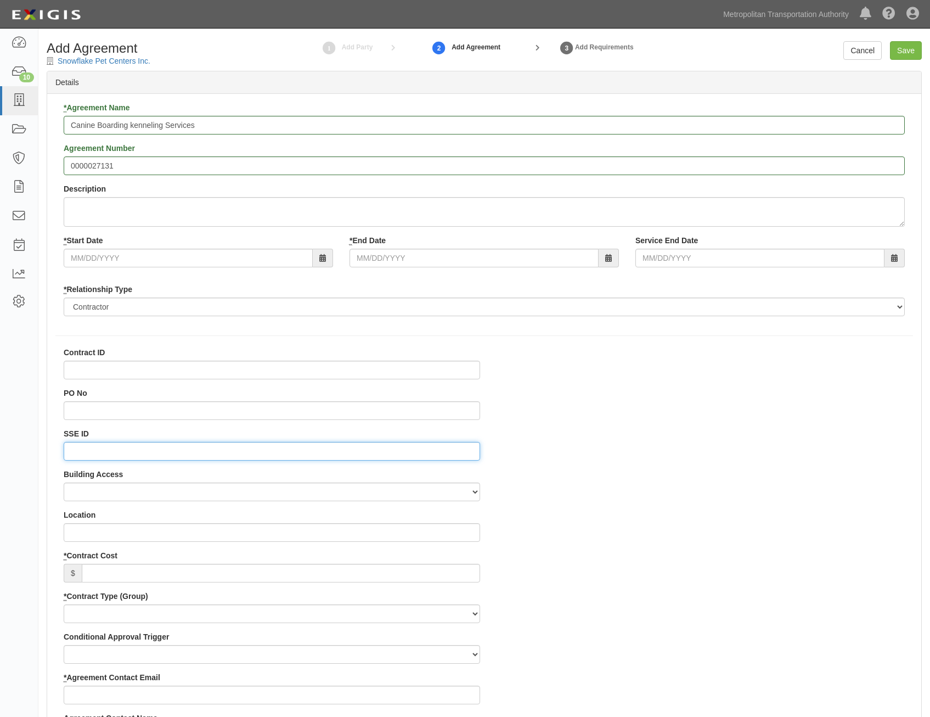
click at [375, 442] on input "SSE ID" at bounding box center [272, 451] width 417 height 19
paste input "0000511344"
type input "0000511344"
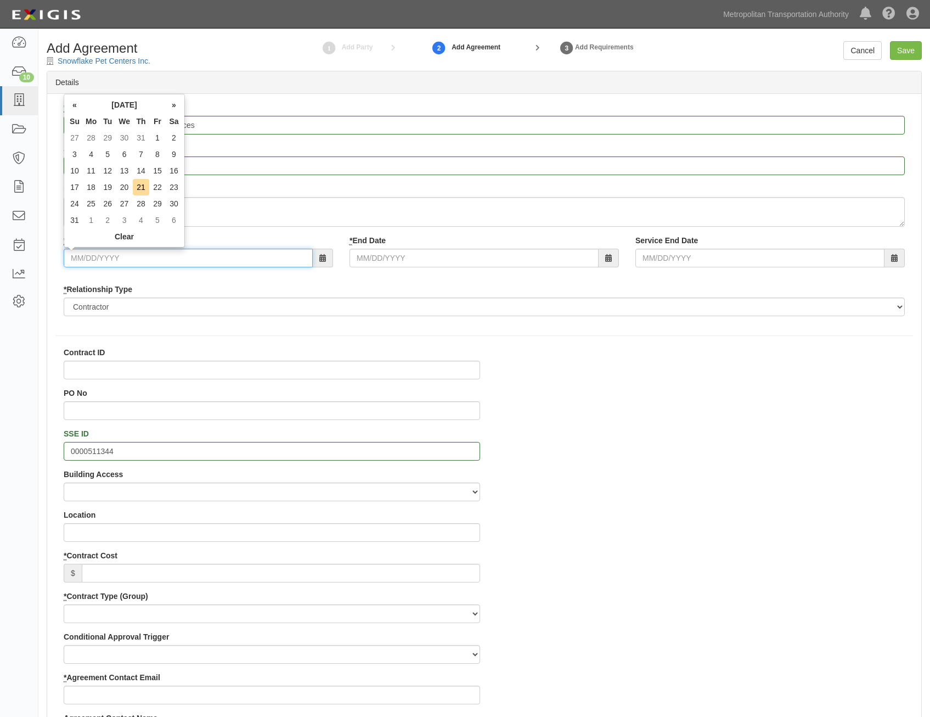
click at [253, 260] on input "* Start Date" at bounding box center [188, 258] width 249 height 19
type input "09/01/2025"
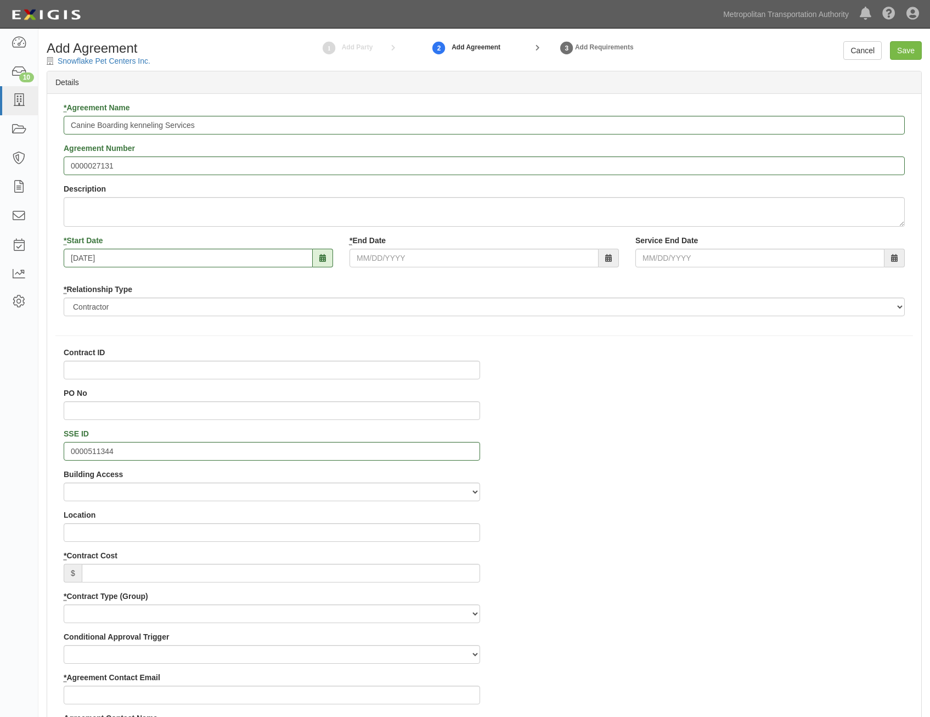
click at [382, 281] on div "* Agreement Name Canine Boarding kenneling Services Agreement Number 0000027131…" at bounding box center [484, 213] width 858 height 222
click at [443, 260] on input "* End Date" at bounding box center [474, 258] width 249 height 19
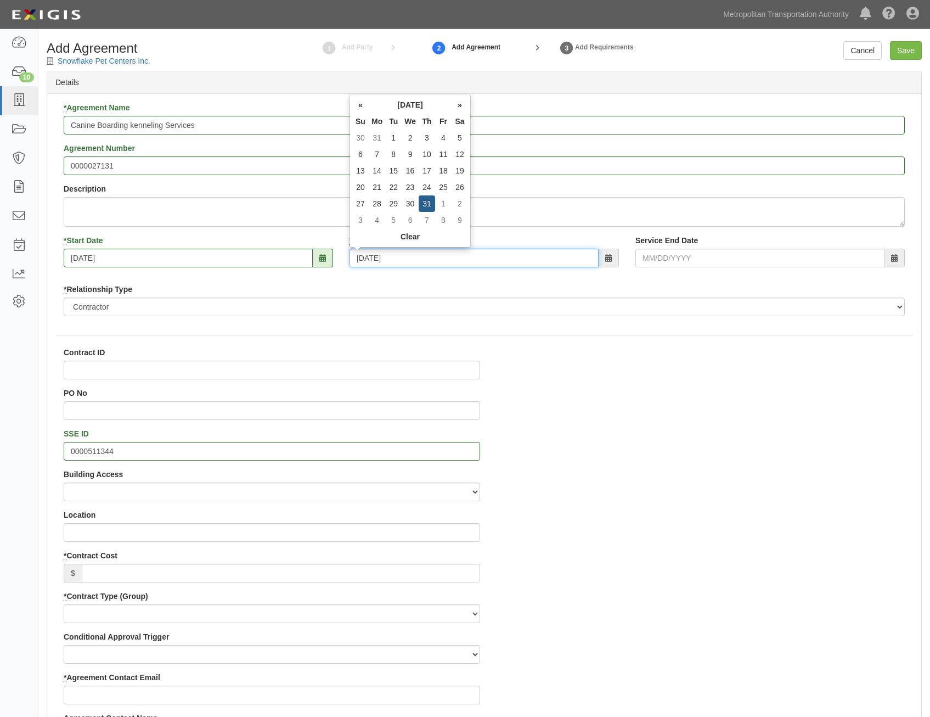
type input "08/31/2028"
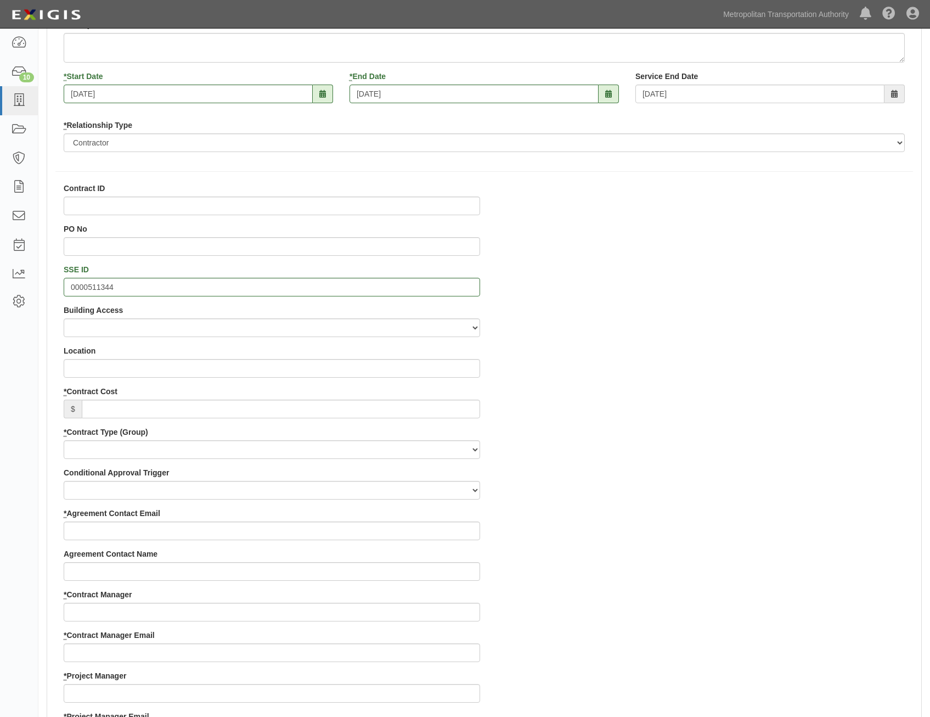
scroll to position [165, 0]
click at [407, 406] on input "* Contract Cost" at bounding box center [281, 408] width 399 height 19
paste input "300,000"
type input "300,000"
click at [743, 415] on div "Contract ID PO No SSE ID 0000511344 Building Access 2 Broadway 341/345/347 BREP…" at bounding box center [484, 690] width 874 height 1016
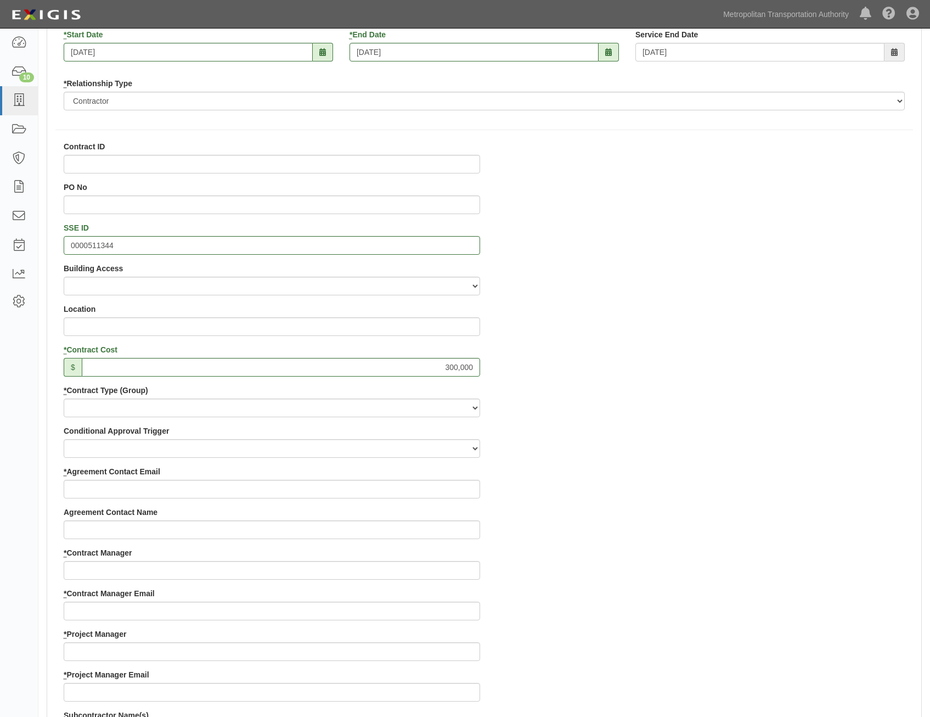
scroll to position [274, 0]
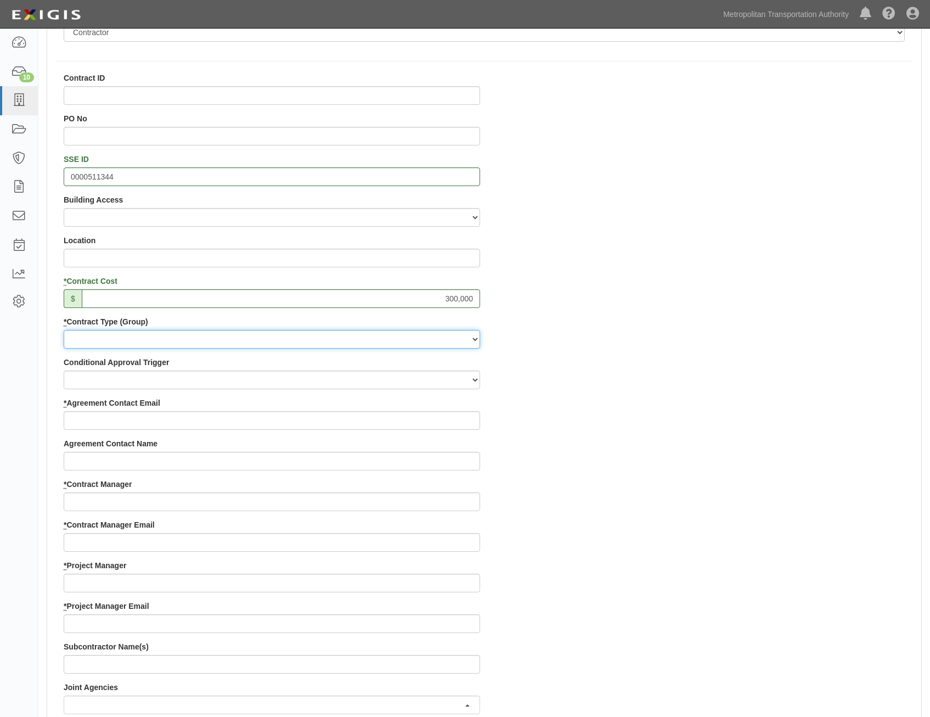
click at [427, 340] on select "Capital Operating Not for Benefit (incls. FA, Entry Permits) Real Estate Other" at bounding box center [272, 339] width 417 height 19
select select "122"
click at [64, 330] on select "Capital Operating Not for Benefit (incls. FA, Entry Permits) Real Estate Other" at bounding box center [272, 339] width 417 height 19
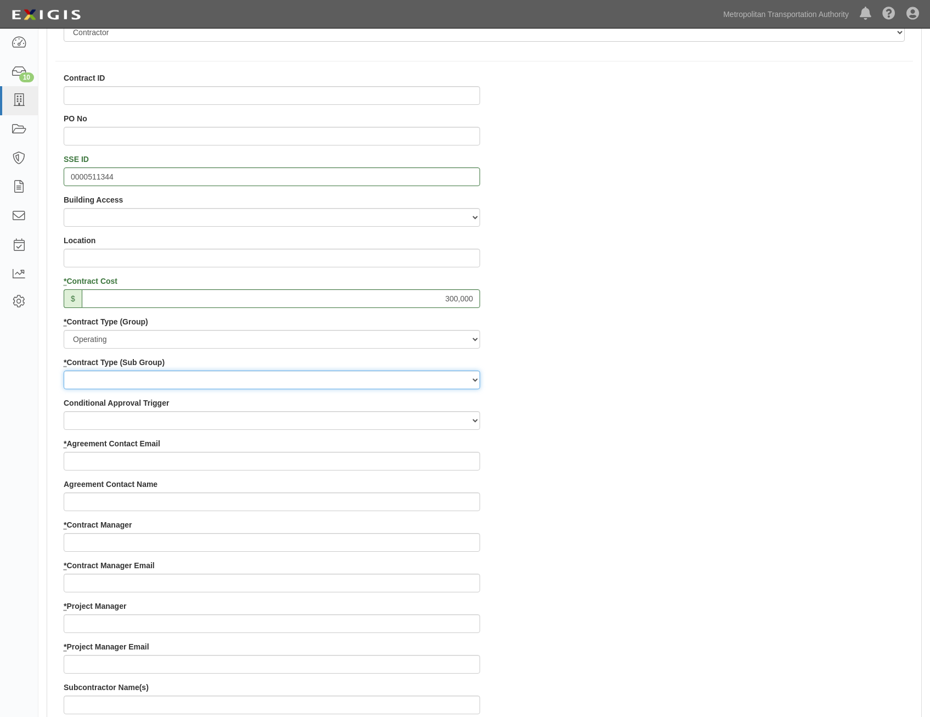
click at [451, 378] on select "Construction Loan / Test and Demo Maintenance Painting Personal Services Contra…" at bounding box center [272, 380] width 417 height 19
select select "249"
click at [64, 371] on select "Construction Loan / Test and Demo Maintenance Painting Personal Services Contra…" at bounding box center [272, 380] width 417 height 19
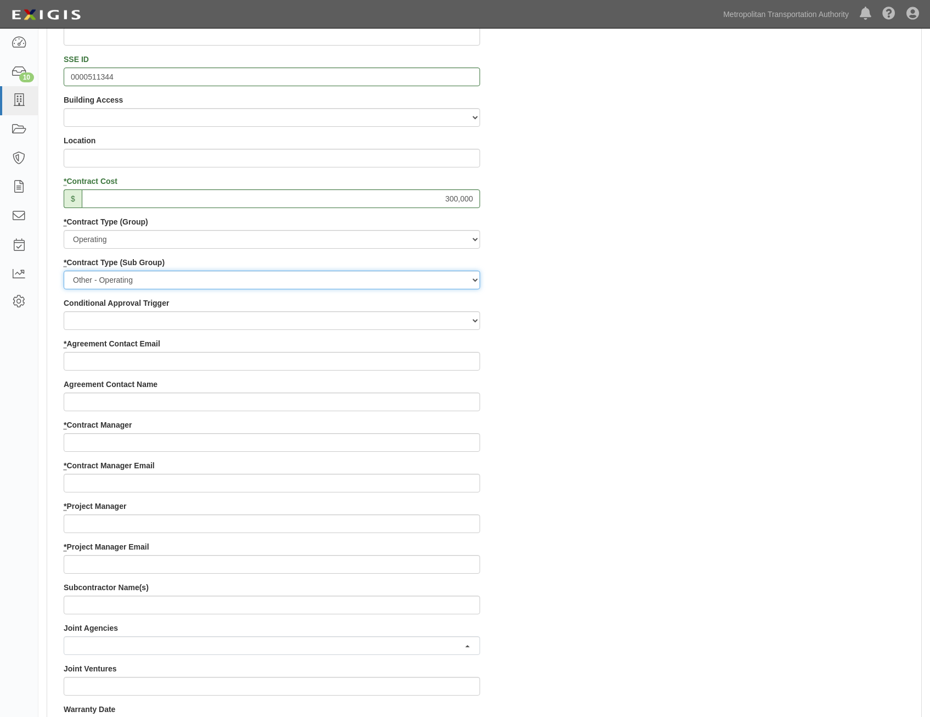
scroll to position [384, 0]
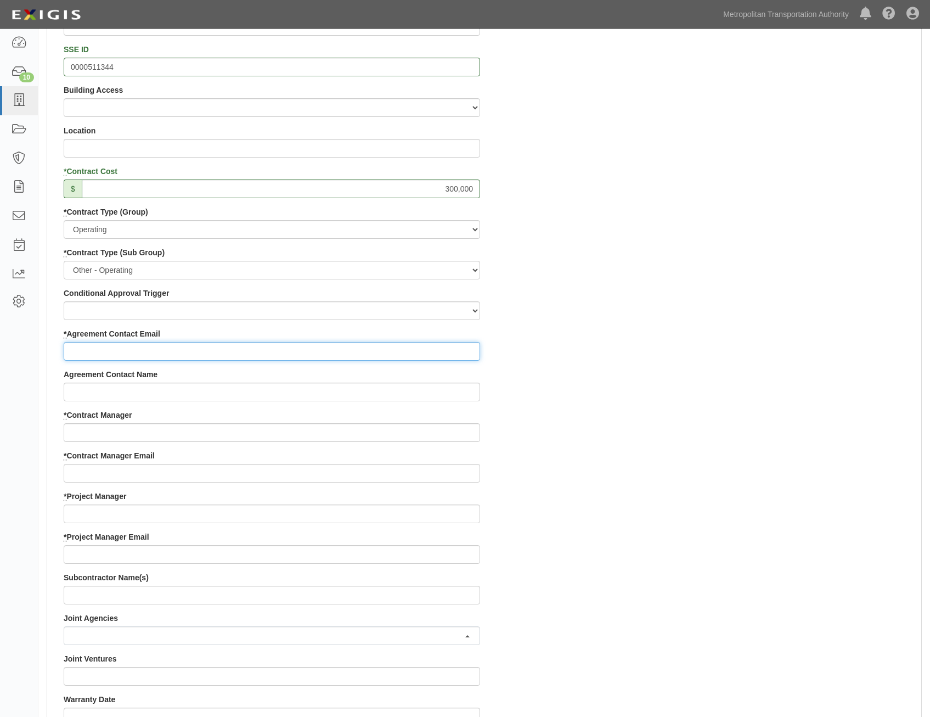
click at [470, 350] on input "* Agreement Contact Email" at bounding box center [272, 351] width 417 height 19
paste input "bobm@snowflakepet.com"
type input "bobm@snowflakepet.com"
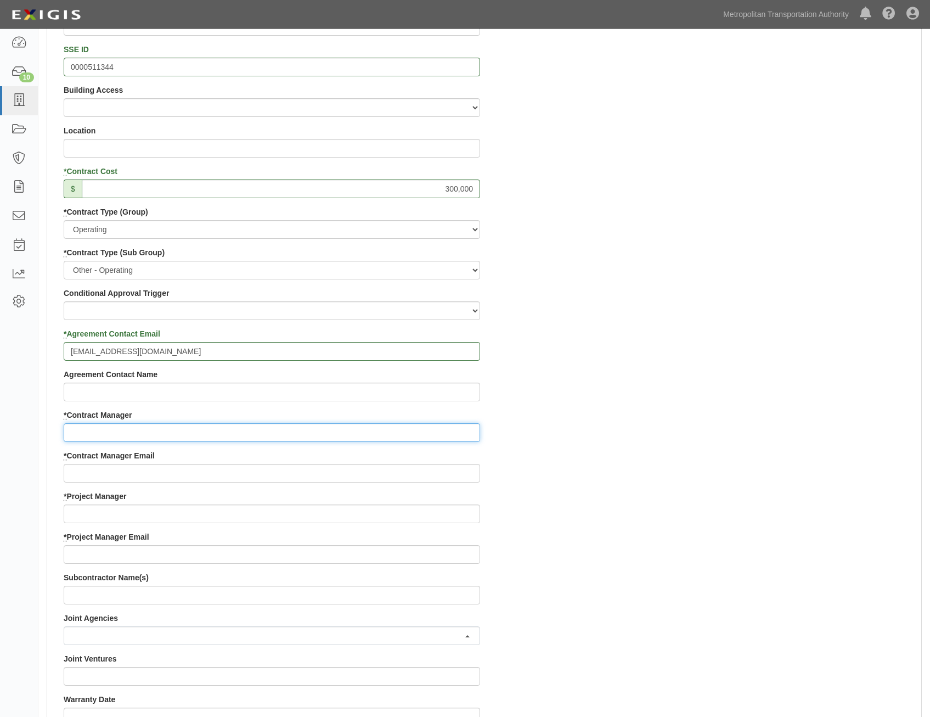
click at [391, 430] on input "* Contract Manager" at bounding box center [272, 432] width 417 height 19
paste input "Hillary Aguirre"
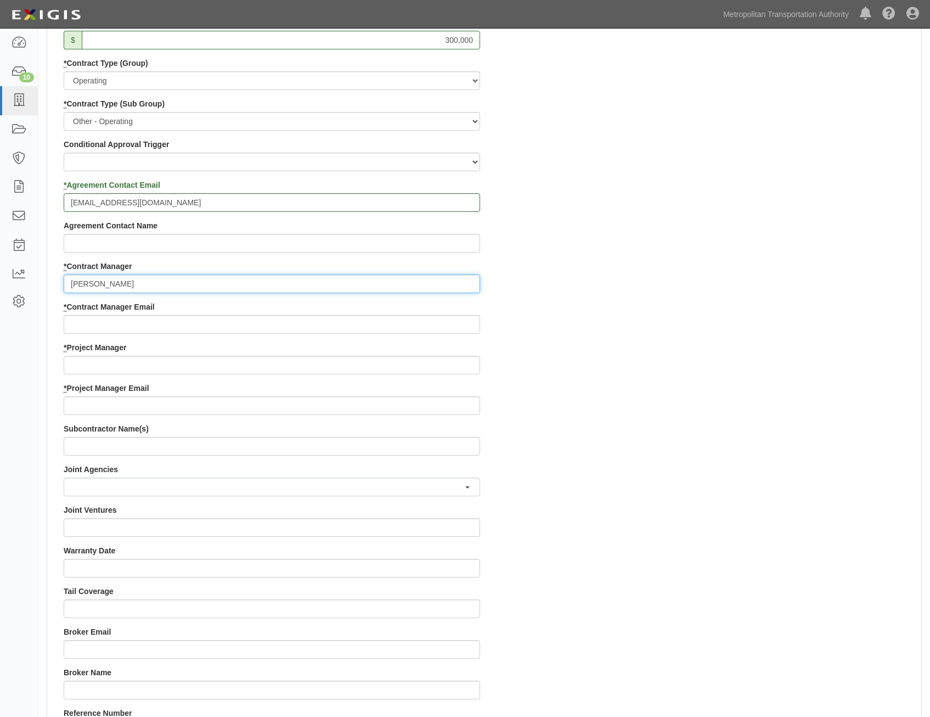
scroll to position [549, 0]
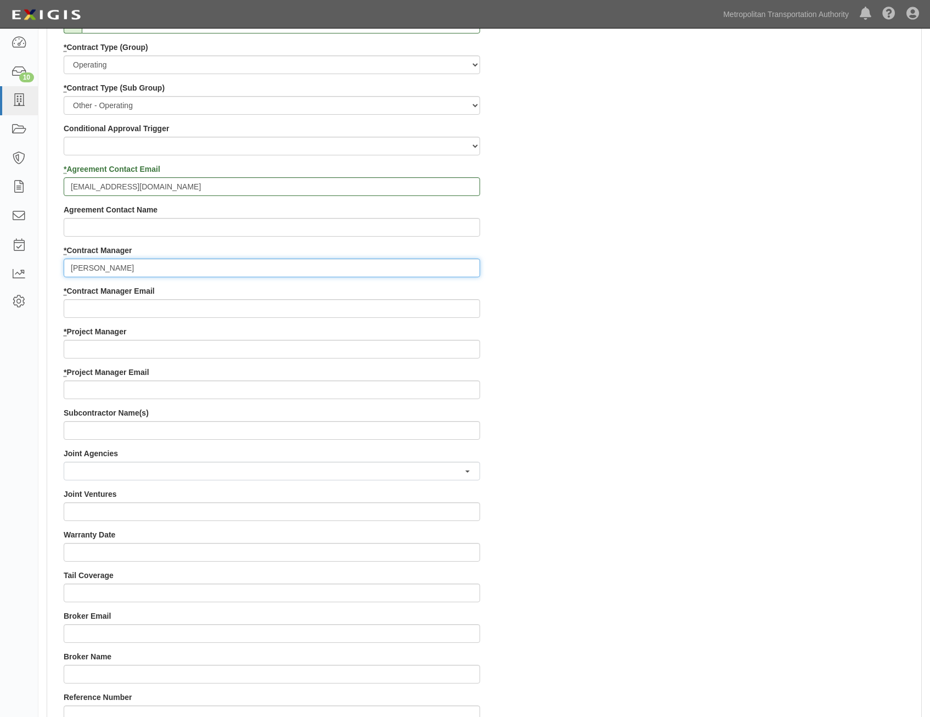
type input "Hillary Aguirre"
click at [391, 312] on input "* Contract Manager Email" at bounding box center [272, 308] width 417 height 19
paste input "hillary.aguirre@mtahq.org"
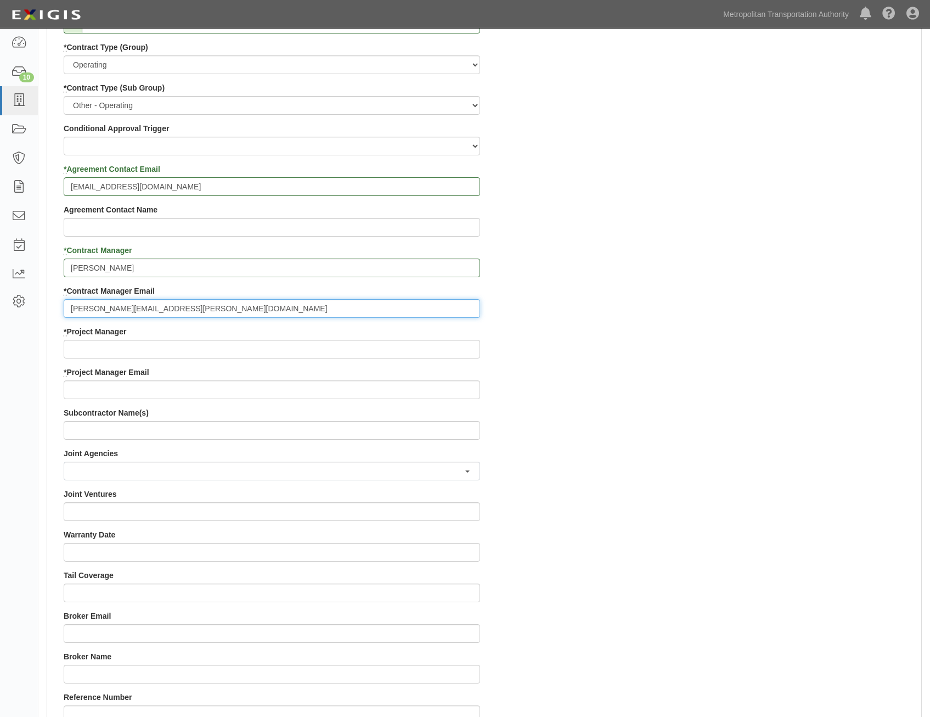
type input "hillary.aguirre@mtahq.org"
drag, startPoint x: 638, startPoint y: 380, endPoint x: 653, endPoint y: 376, distance: 15.3
click at [638, 380] on div "Contract ID PO No SSE ID 0000511344 Building Access 2 Broadway 341/345/347 BREP…" at bounding box center [484, 326] width 874 height 1056
click at [318, 355] on input "* Project Manager" at bounding box center [272, 349] width 417 height 19
paste input "Annie Phillip"
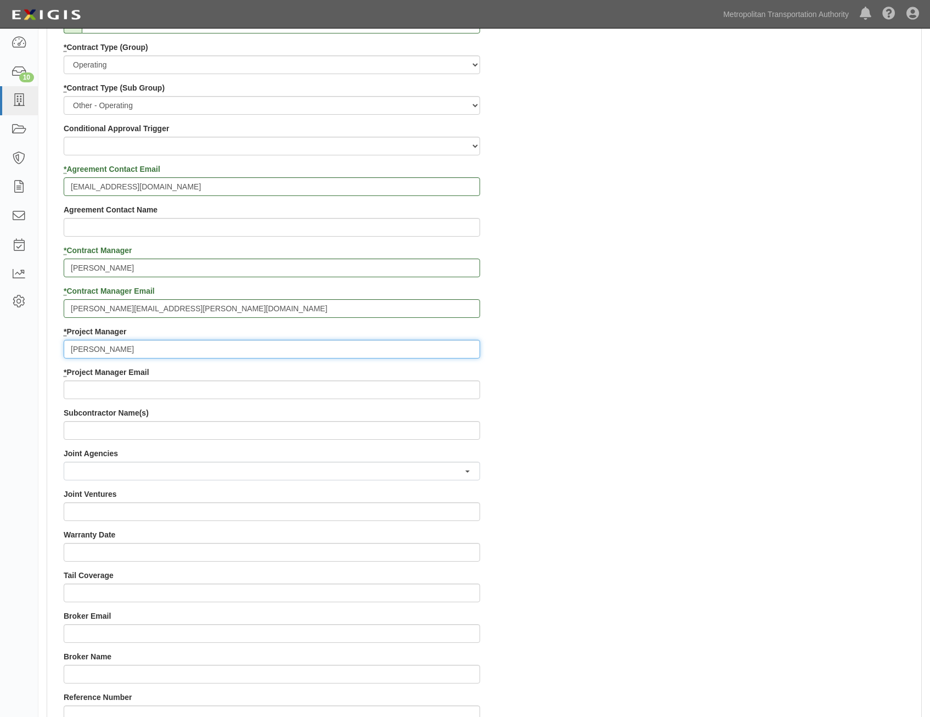
type input "Annie Phillip"
click at [465, 388] on input "* Project Manager Email" at bounding box center [272, 389] width 417 height 19
paste input "APHILLIP@mtapd.org"
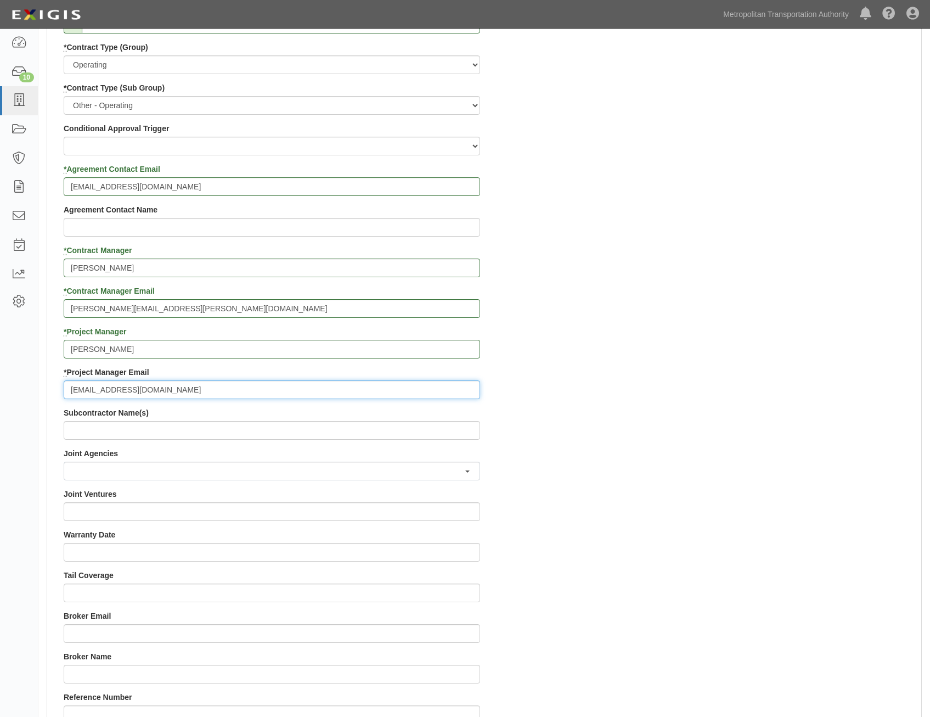
type input "APHILLIP@mtapd.org"
click at [685, 322] on div "Contract ID PO No SSE ID 0000511344 Building Access 2 Broadway 341/345/347 BREP…" at bounding box center [484, 326] width 874 height 1056
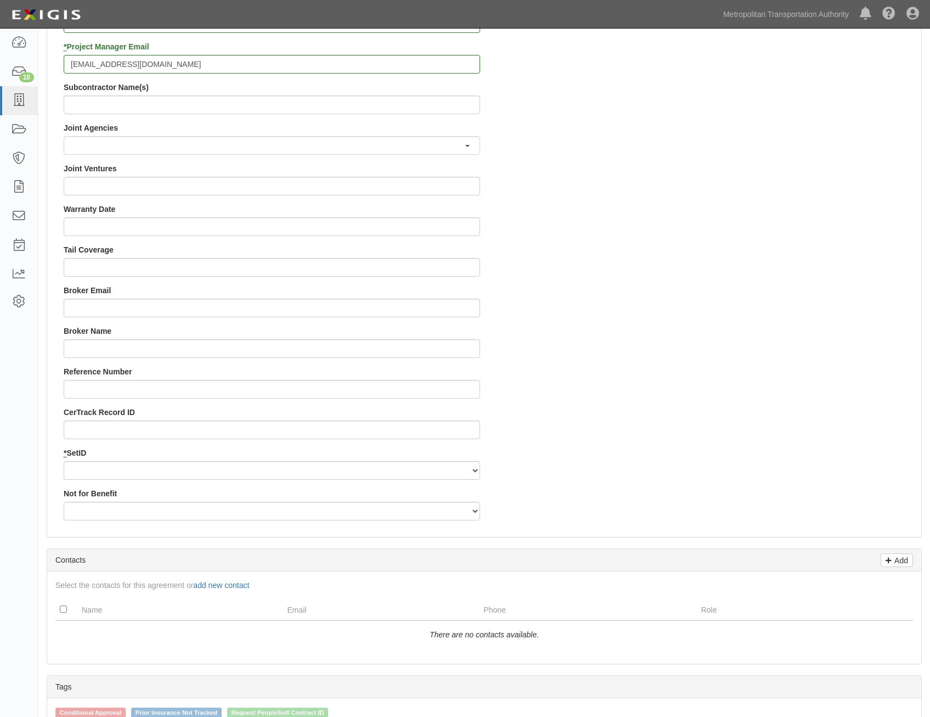
scroll to position [1112, 0]
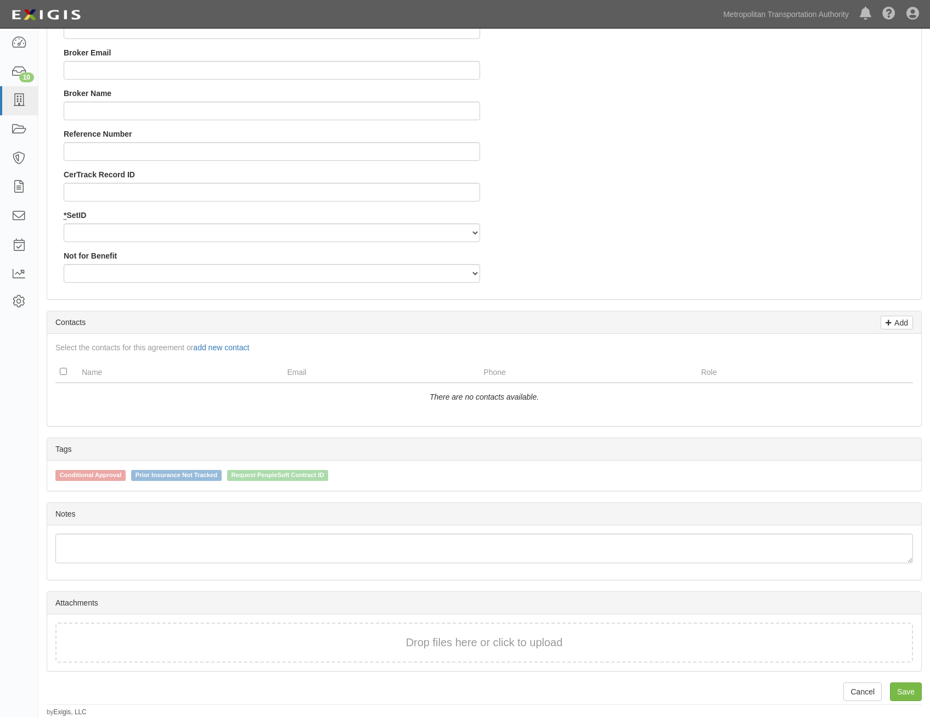
drag, startPoint x: 710, startPoint y: 297, endPoint x: 724, endPoint y: 389, distance: 92.8
click at [458, 236] on select "MTAHQ" at bounding box center [272, 232] width 417 height 19
select select "96"
click at [64, 223] on select "MTAHQ" at bounding box center [272, 232] width 417 height 19
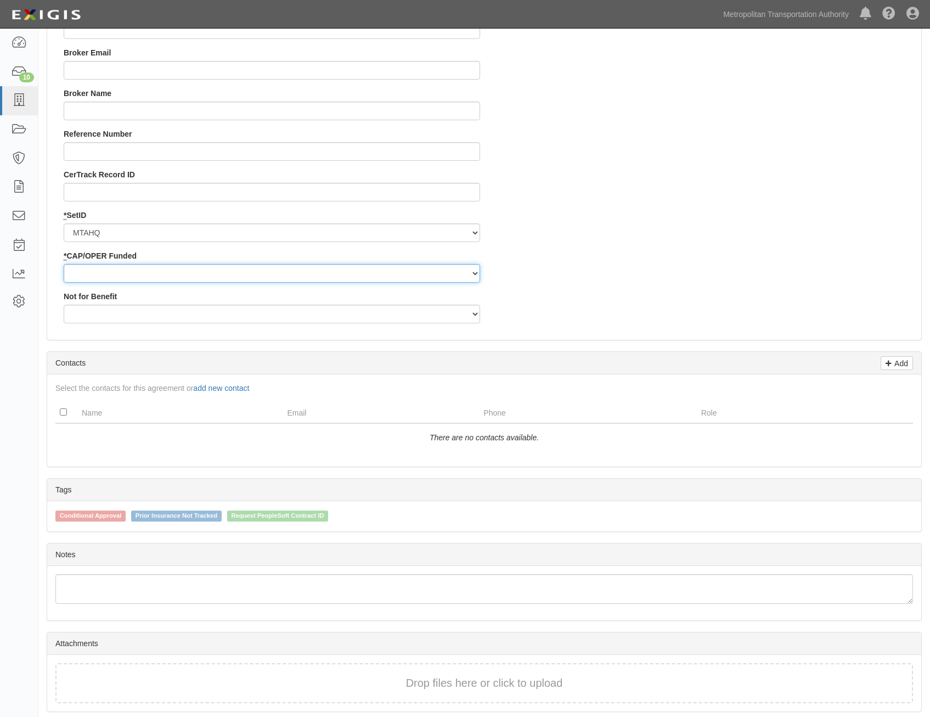
click at [427, 270] on select "Capital Operating" at bounding box center [272, 273] width 417 height 19
select select "347"
click at [64, 264] on select "Capital Operating" at bounding box center [272, 273] width 417 height 19
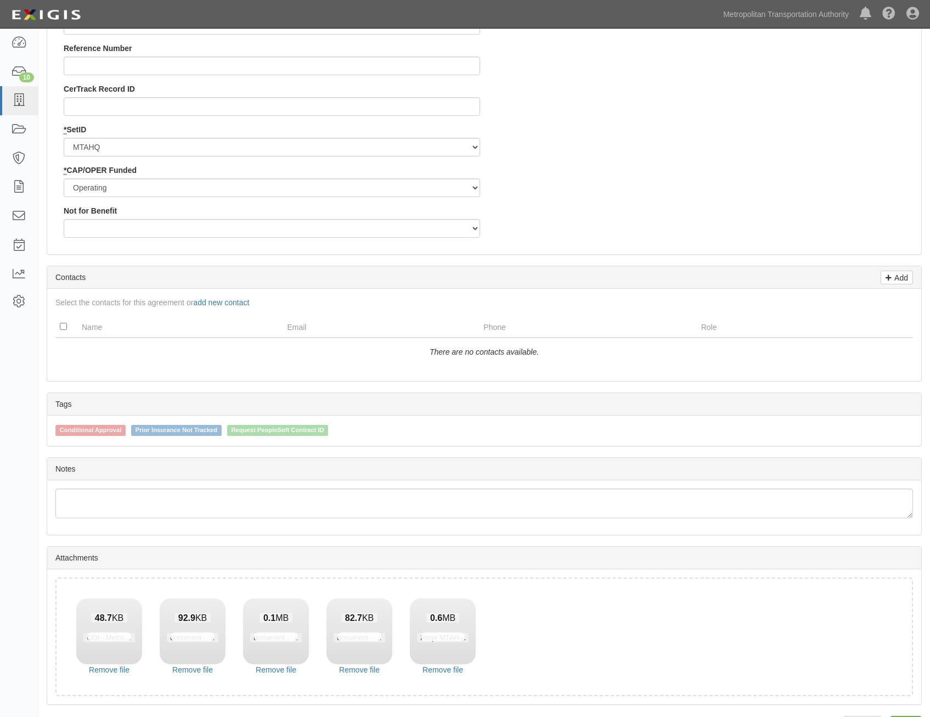
scroll to position [1231, 0]
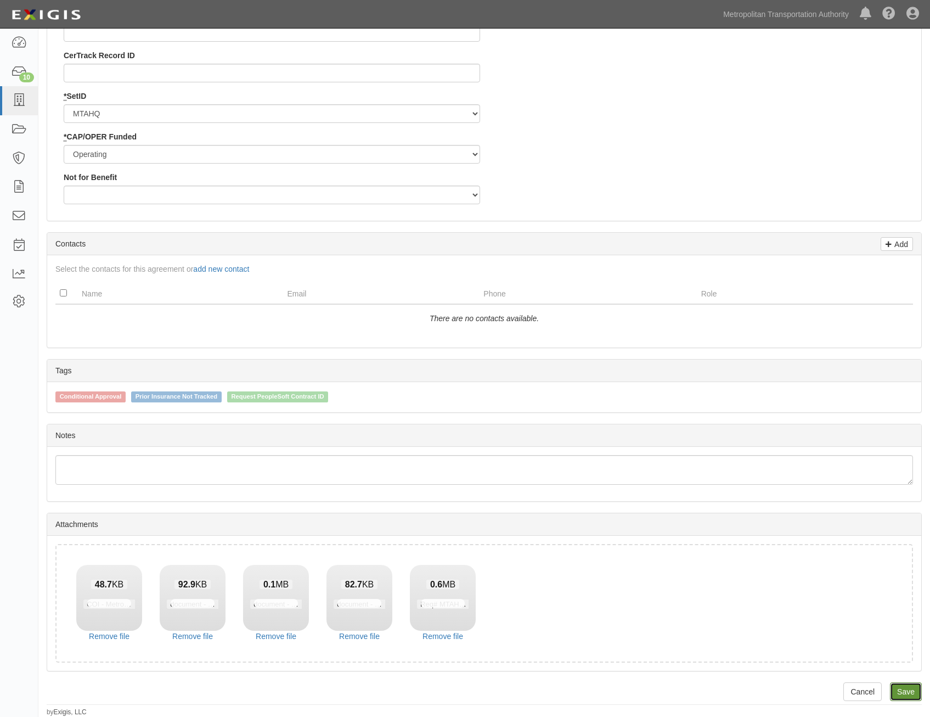
click at [904, 689] on link "Save" at bounding box center [906, 691] width 32 height 19
type input "300000"
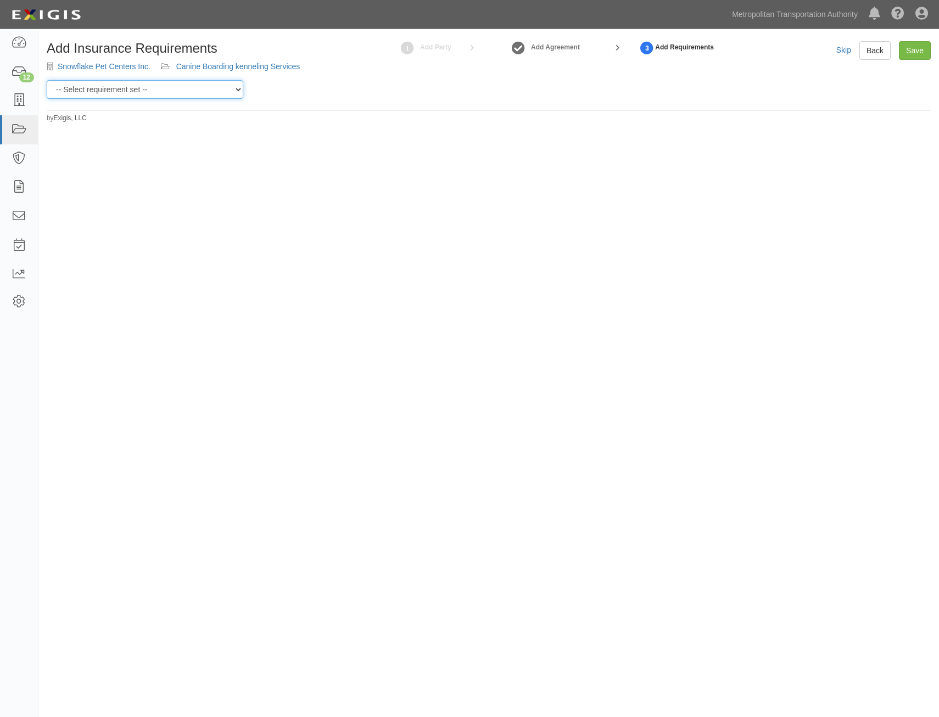
click at [222, 91] on select "-- Select requirement set -- Basic Basic Enhanced Option for Operating Agreemen…" at bounding box center [145, 89] width 197 height 19
select select "7394"
click at [47, 80] on select "-- Select requirement set -- Basic Basic Enhanced Option for Operating Agreemen…" at bounding box center [145, 89] width 197 height 19
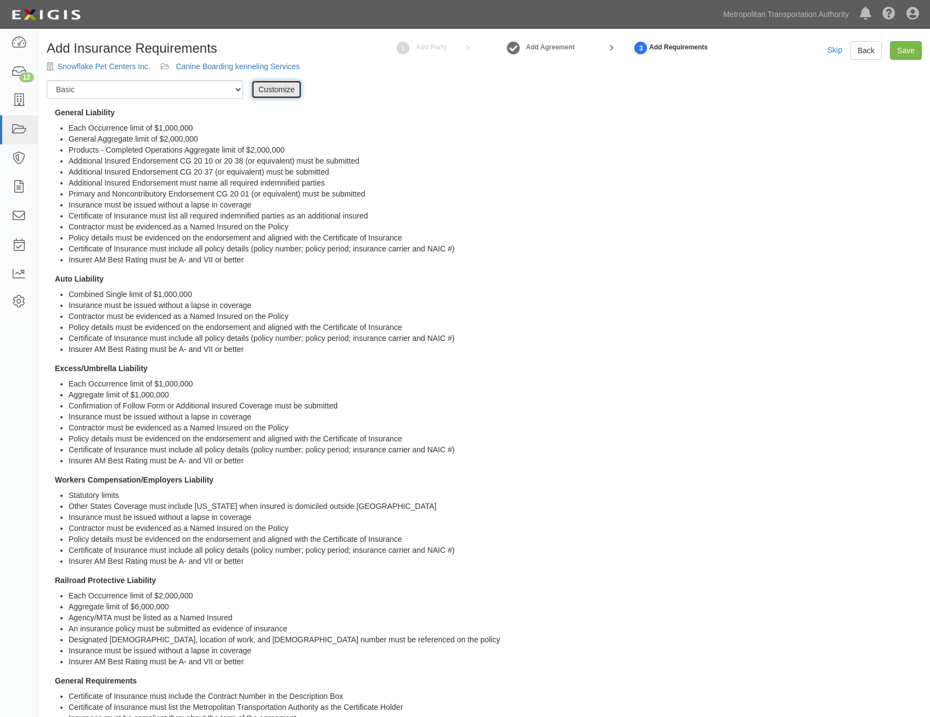
click at [279, 95] on link "Customize" at bounding box center [276, 89] width 51 height 19
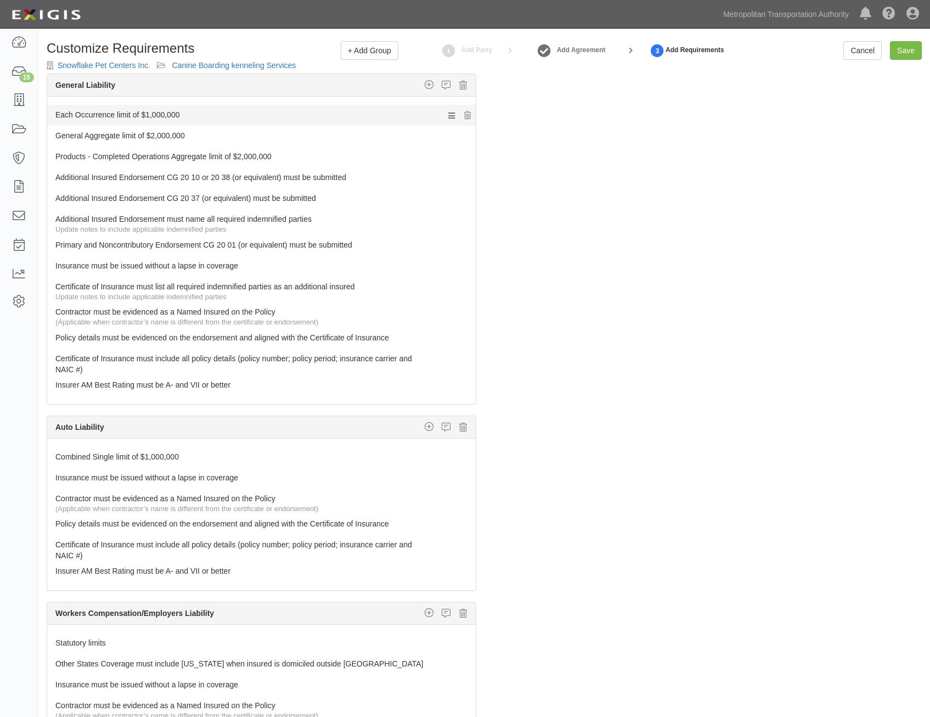
click at [332, 114] on link "Each Occurrence limit of $1,000,000" at bounding box center [240, 112] width 371 height 15
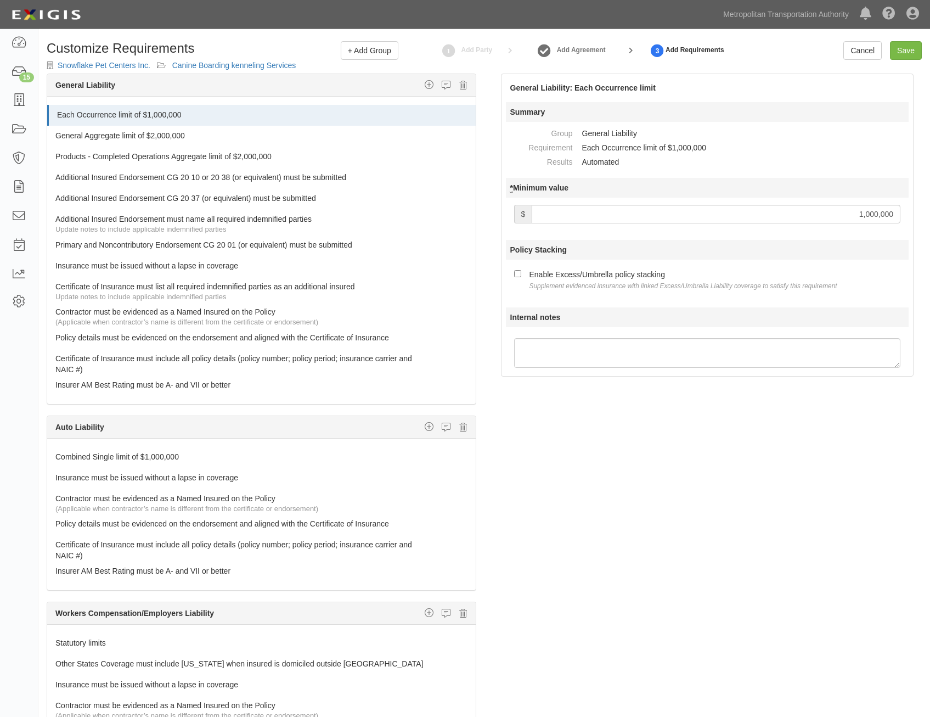
click at [871, 215] on input "1,000,000" at bounding box center [716, 214] width 369 height 19
type input "2,000,000"
click at [577, 276] on div "Enable Excess/Umbrella policy stacking Supplement evidenced insurance with link…" at bounding box center [684, 279] width 308 height 23
click at [521, 276] on input "Enable Excess/Umbrella policy stacking Supplement evidenced insurance with link…" at bounding box center [517, 273] width 7 height 7
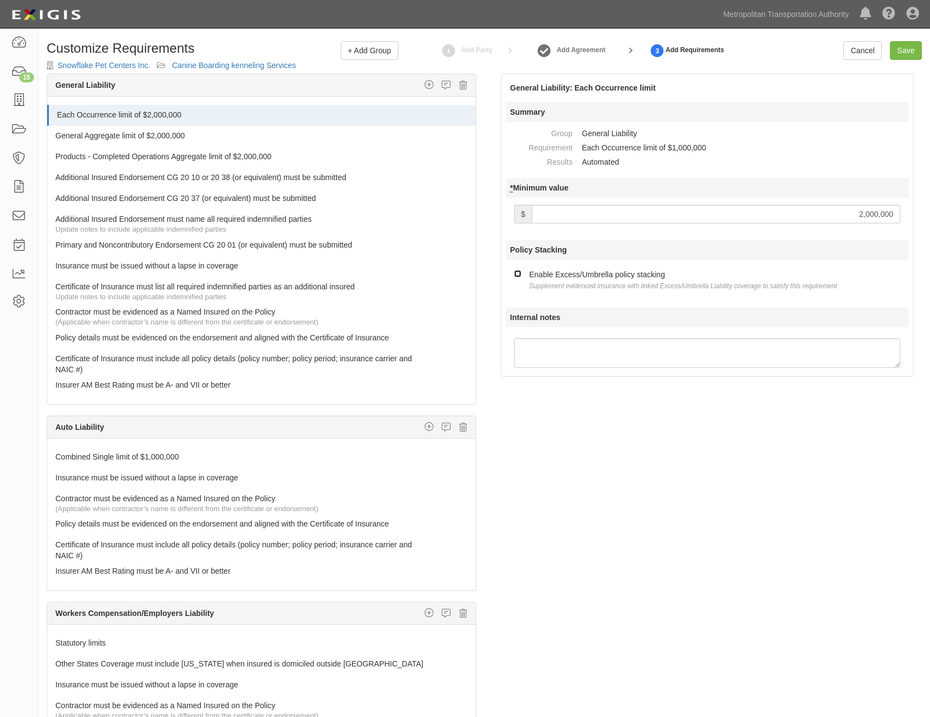
checkbox input "true"
click at [299, 132] on link "General Aggregate limit of $2,000,000" at bounding box center [240, 133] width 371 height 15
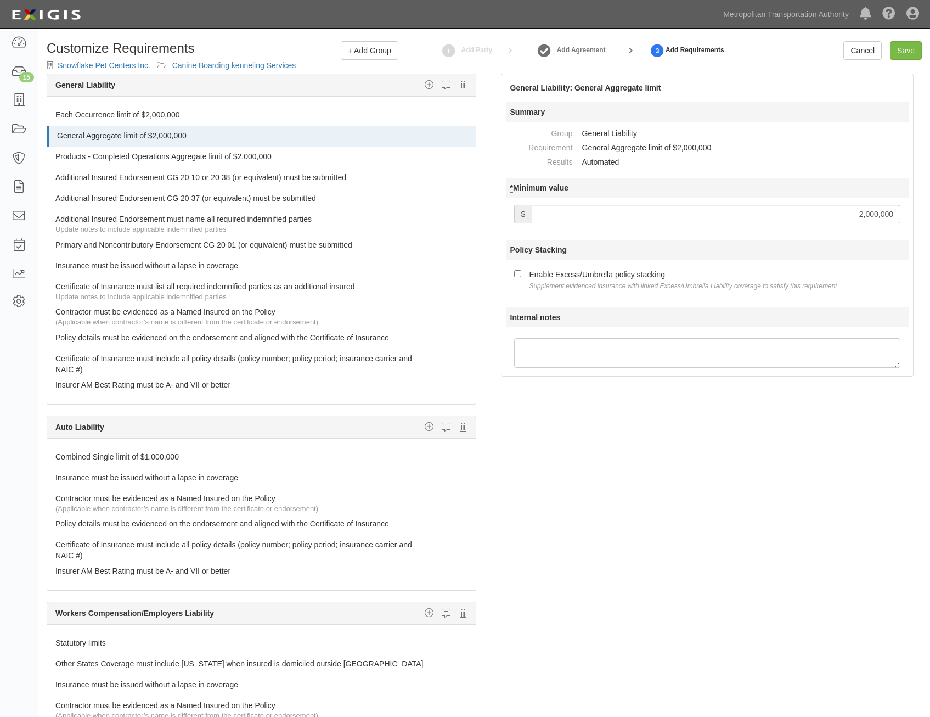
click at [866, 214] on input "2,000,000" at bounding box center [716, 214] width 369 height 19
type input "4,000,000"
click at [327, 154] on link "Products - Completed Operations Aggregate limit of $2,000,000" at bounding box center [240, 154] width 371 height 15
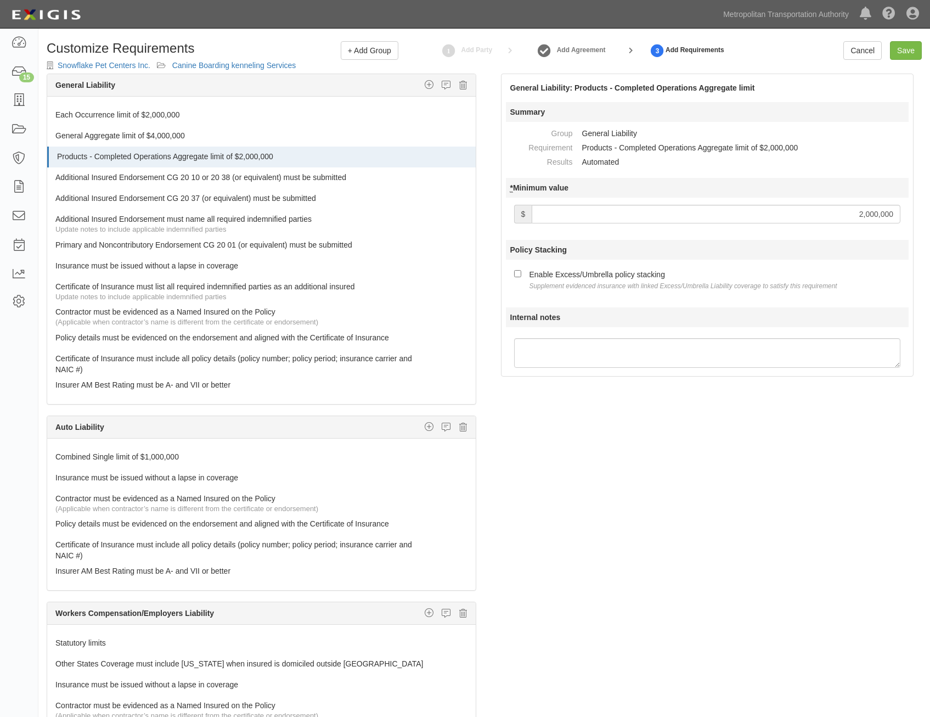
click at [836, 214] on input "2,000,000" at bounding box center [716, 214] width 369 height 19
type input "4,000,000"
click at [710, 347] on textarea "Internal notes" at bounding box center [707, 353] width 387 height 30
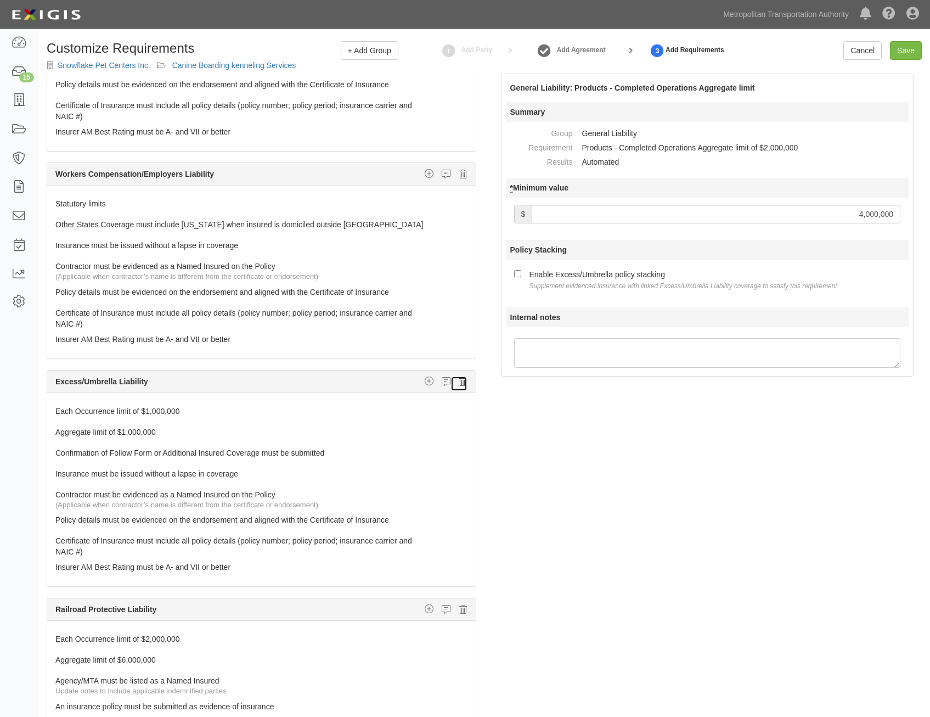
click at [459, 383] on link at bounding box center [459, 383] width 17 height 15
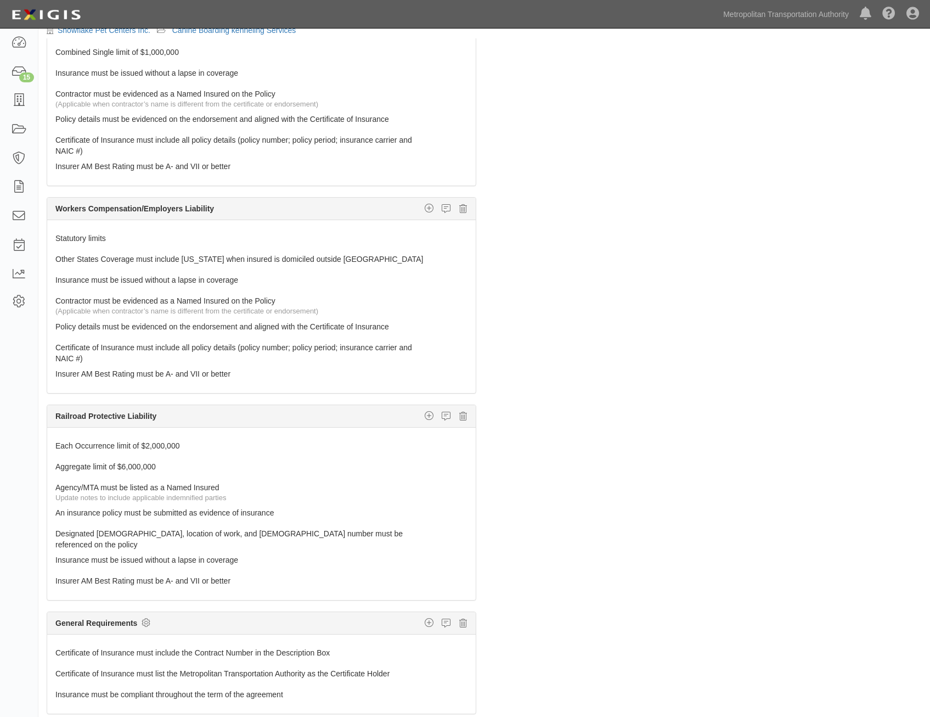
scroll to position [70, 0]
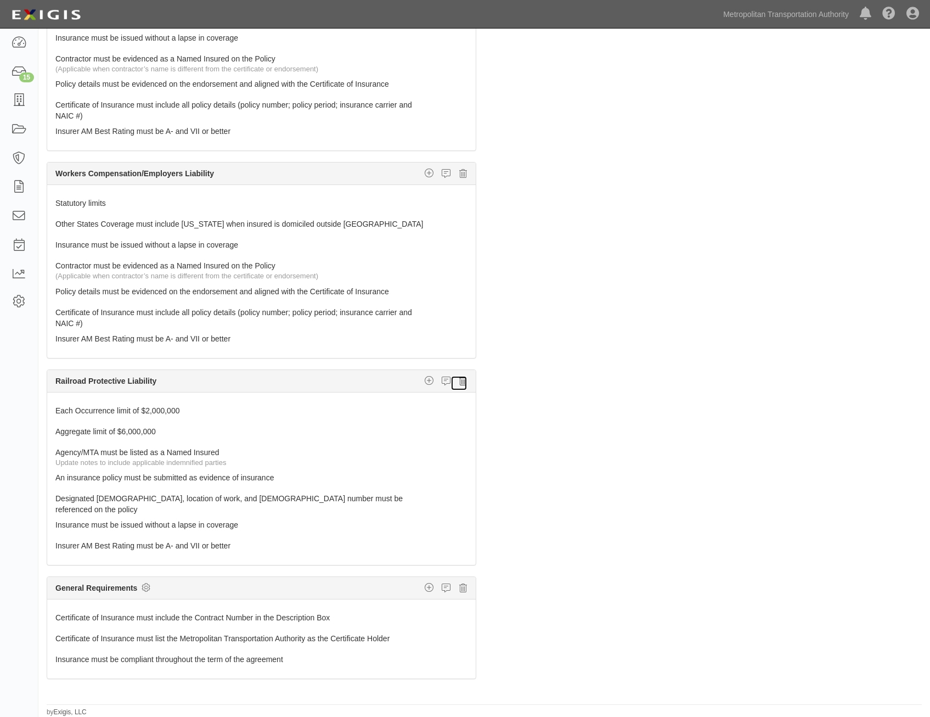
click at [459, 382] on icon at bounding box center [463, 381] width 8 height 10
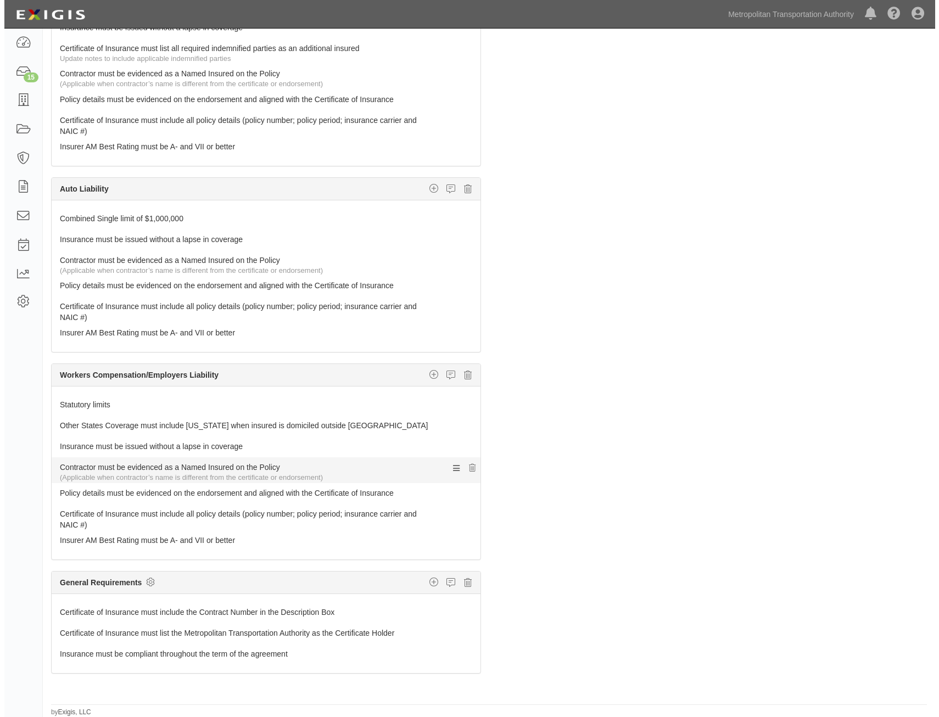
scroll to position [168, 0]
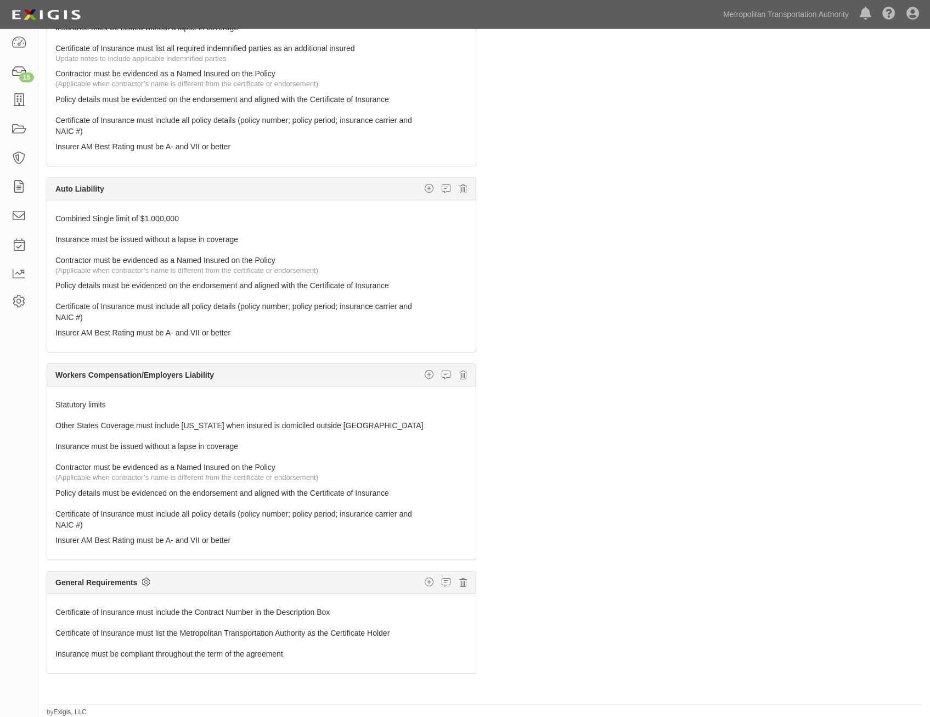
click at [148, 582] on icon at bounding box center [146, 582] width 9 height 10
checkbox input "true"
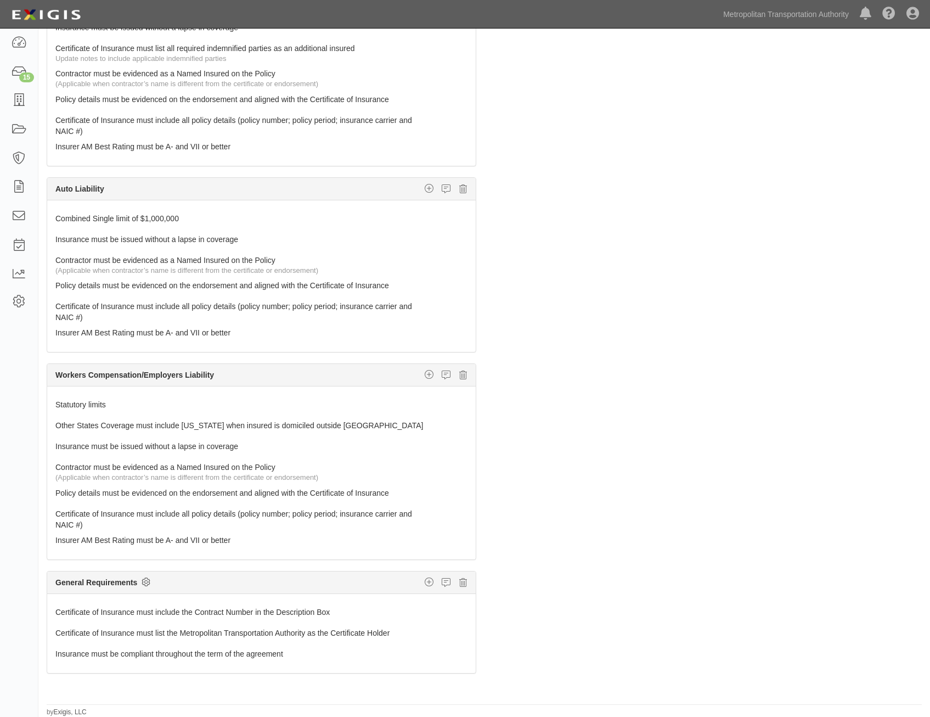
checkbox input "true"
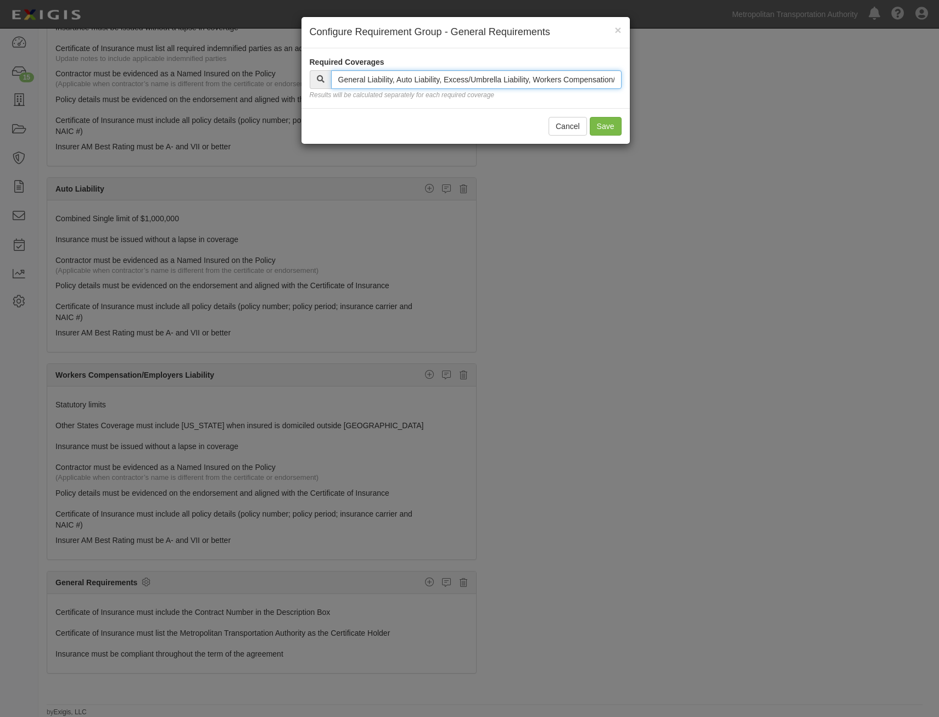
click at [545, 83] on input "text" at bounding box center [476, 79] width 290 height 19
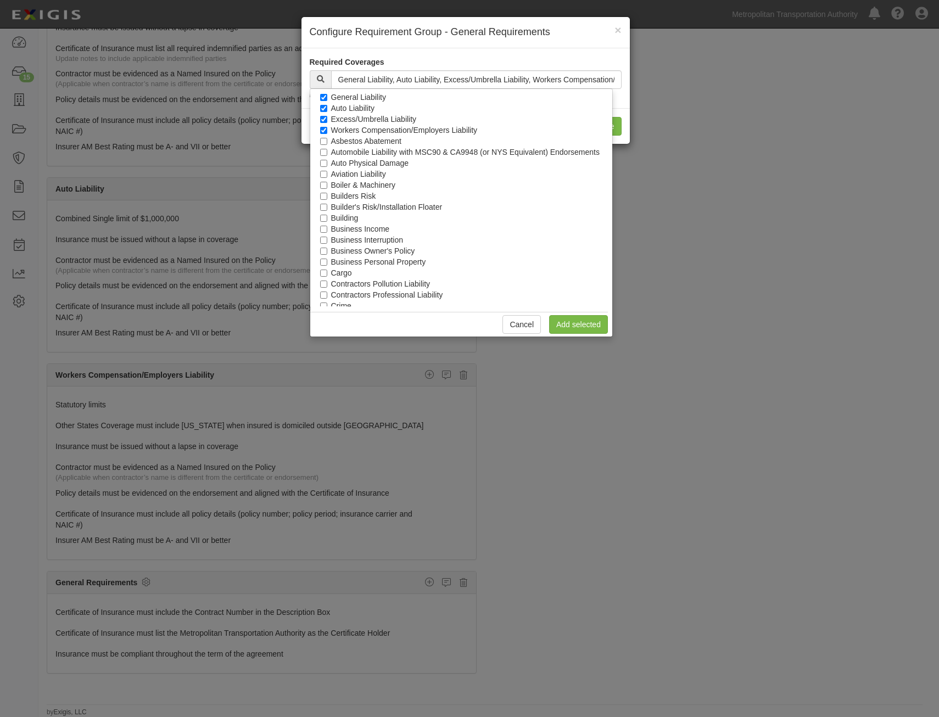
click at [368, 117] on label "Excess/Umbrella Liability" at bounding box center [374, 119] width 86 height 11
click at [327, 117] on input "Excess/Umbrella Liability" at bounding box center [323, 119] width 7 height 7
checkbox input "false"
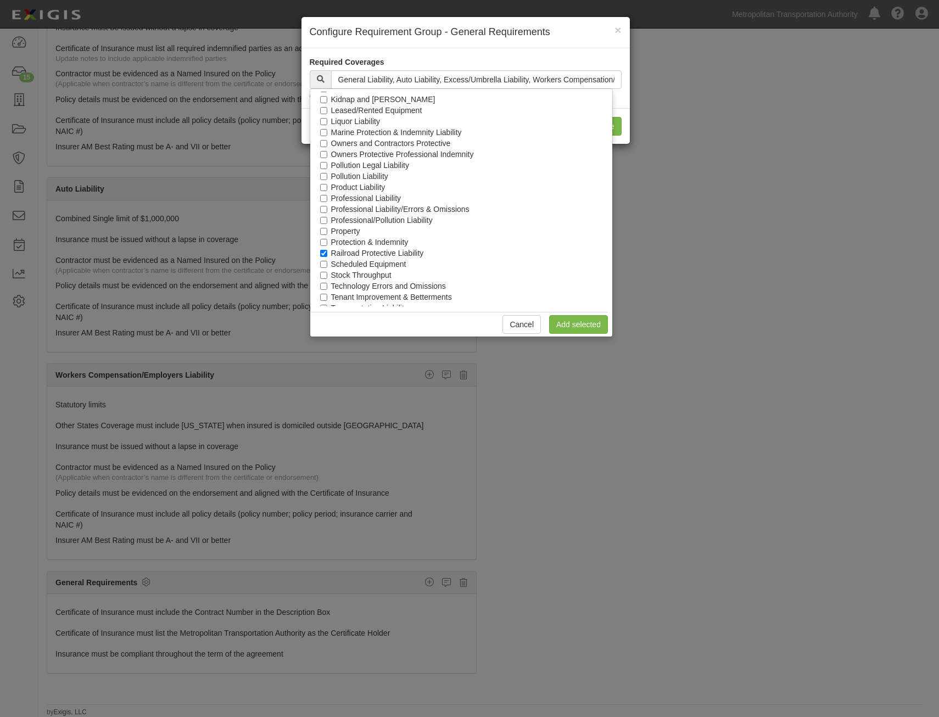
scroll to position [498, 0]
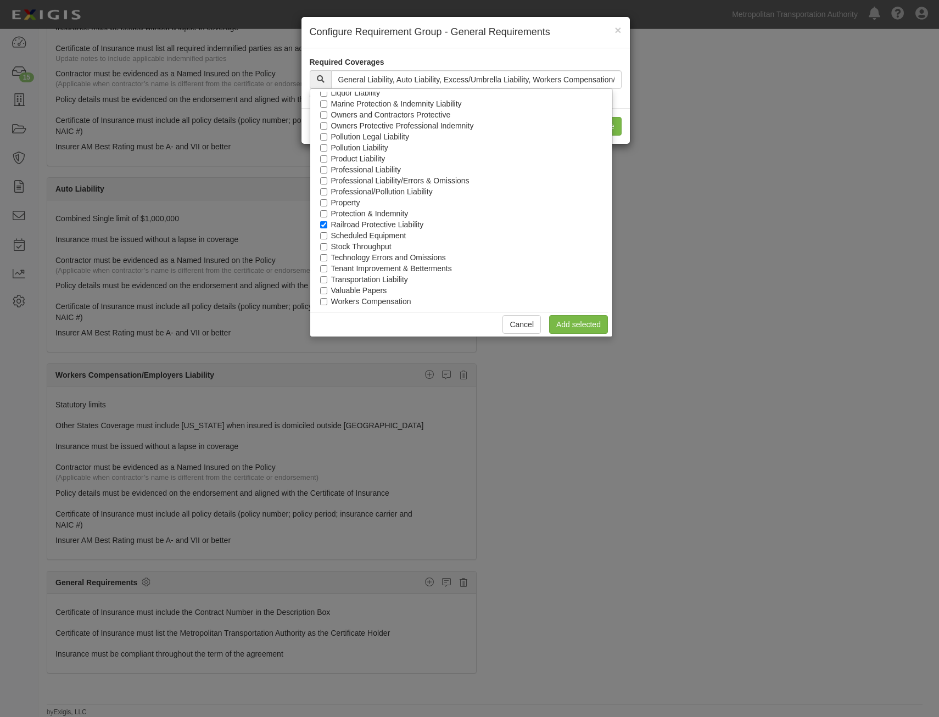
click at [397, 223] on label "Railroad Protective Liability" at bounding box center [377, 224] width 93 height 11
click at [327, 223] on input "Railroad Protective Liability" at bounding box center [323, 224] width 7 height 7
checkbox input "false"
click at [592, 324] on link "Add selected" at bounding box center [578, 324] width 59 height 19
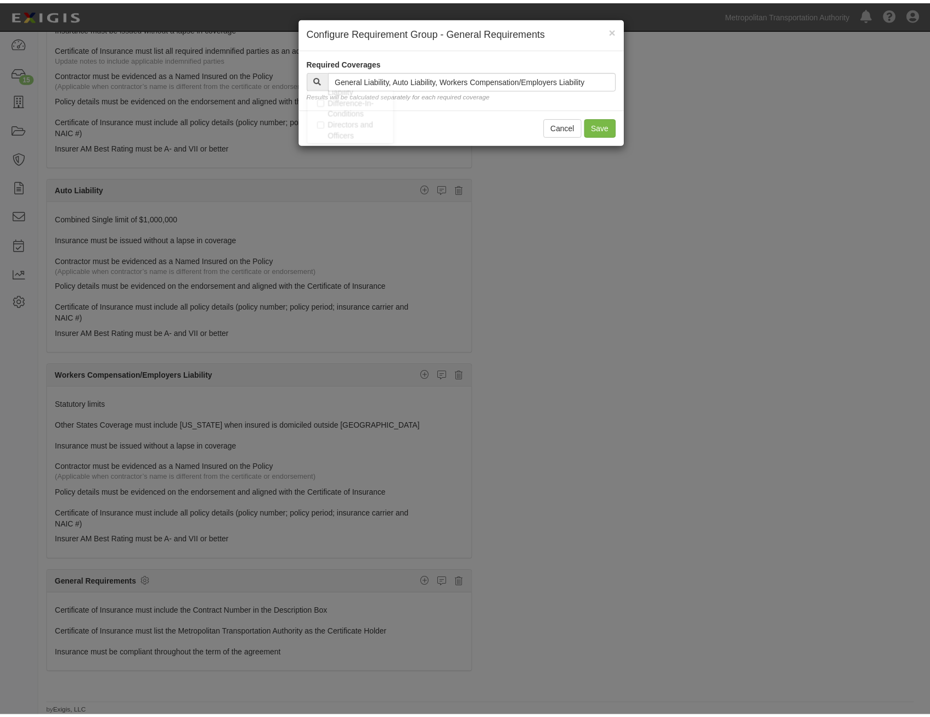
scroll to position [1124, 0]
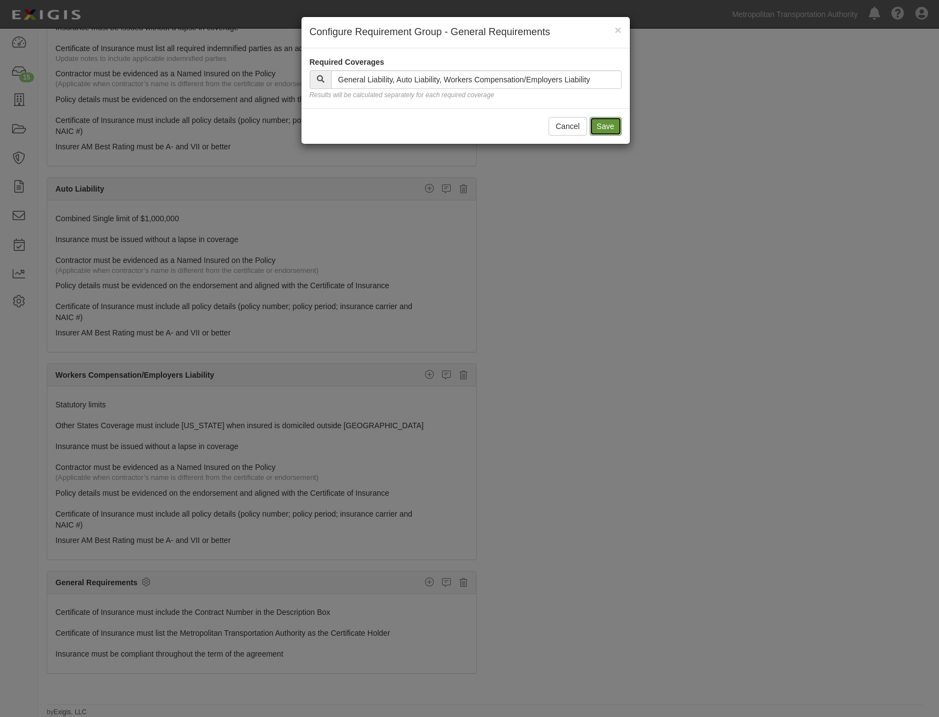
click at [597, 128] on button "Save" at bounding box center [606, 126] width 32 height 19
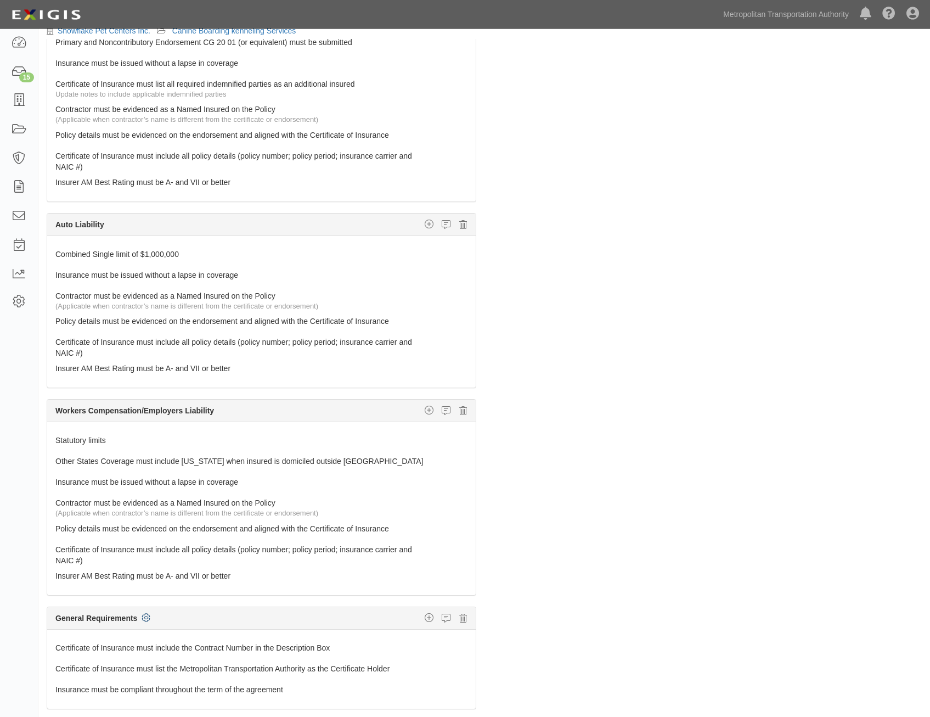
scroll to position [0, 0]
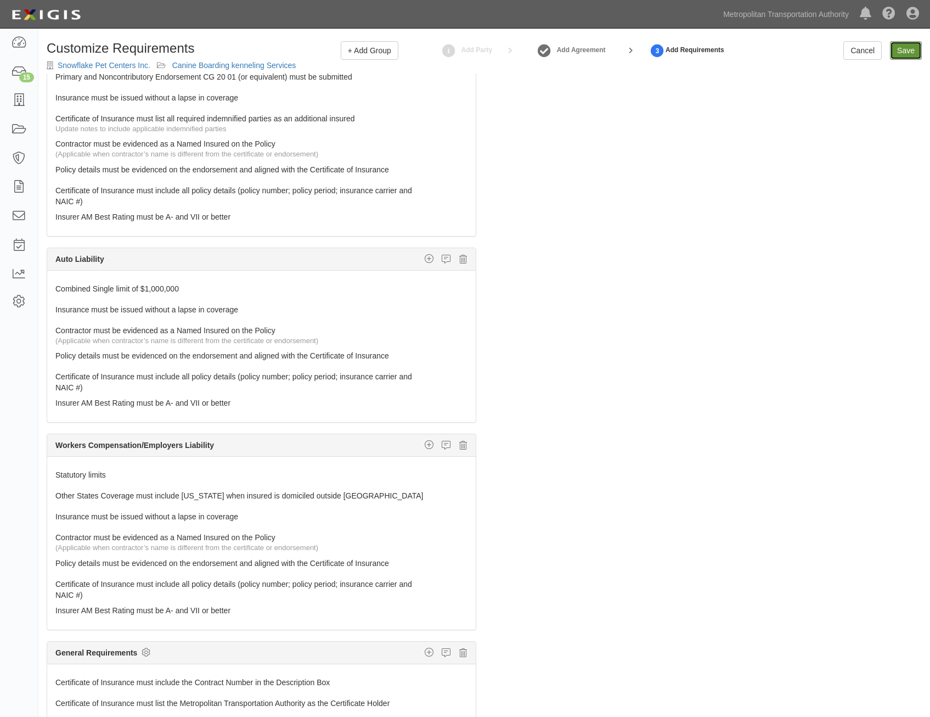
click at [908, 54] on input "Save" at bounding box center [906, 50] width 32 height 19
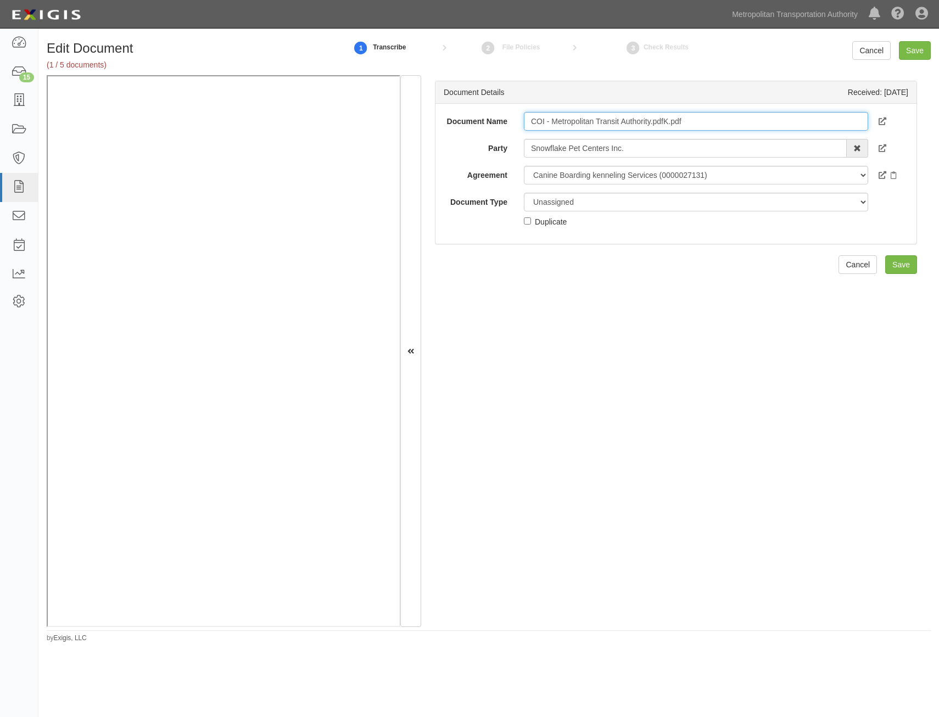
click at [731, 118] on input "COI - Metropolitan Transit Authority.pdfK.pdf" at bounding box center [696, 121] width 344 height 19
type input "COI"
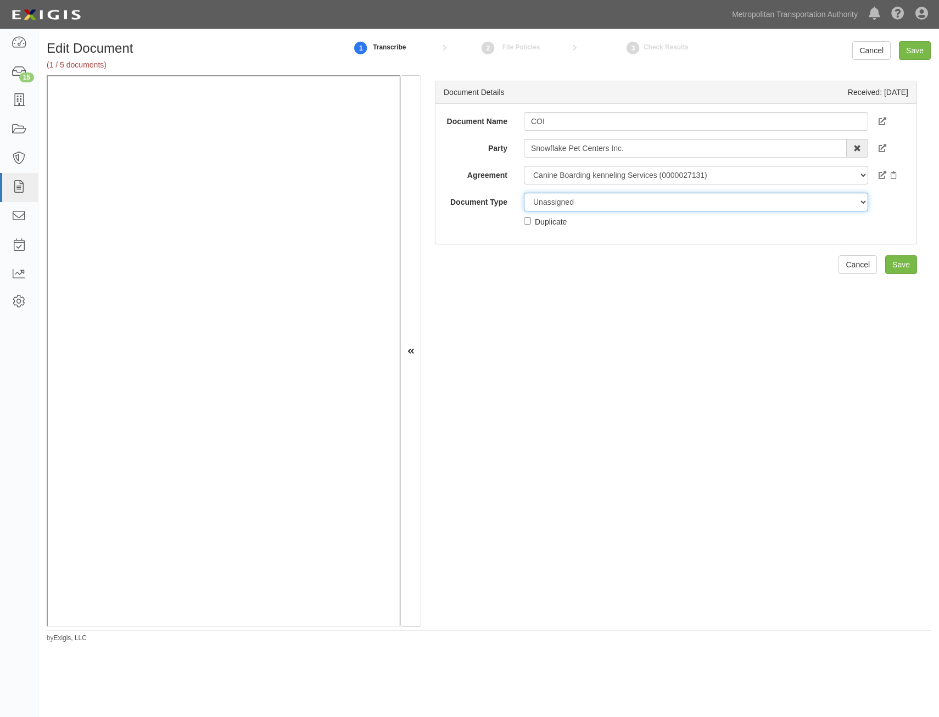
drag, startPoint x: 689, startPoint y: 203, endPoint x: 687, endPoint y: 211, distance: 8.9
click at [689, 203] on select "Unassigned Binder Cancellation Notice Certificate Contract Endorsement Insuranc…" at bounding box center [696, 202] width 344 height 19
select select "CertificateDetail"
click at [524, 193] on select "Unassigned Binder Cancellation Notice Certificate Contract Endorsement Insuranc…" at bounding box center [696, 202] width 344 height 19
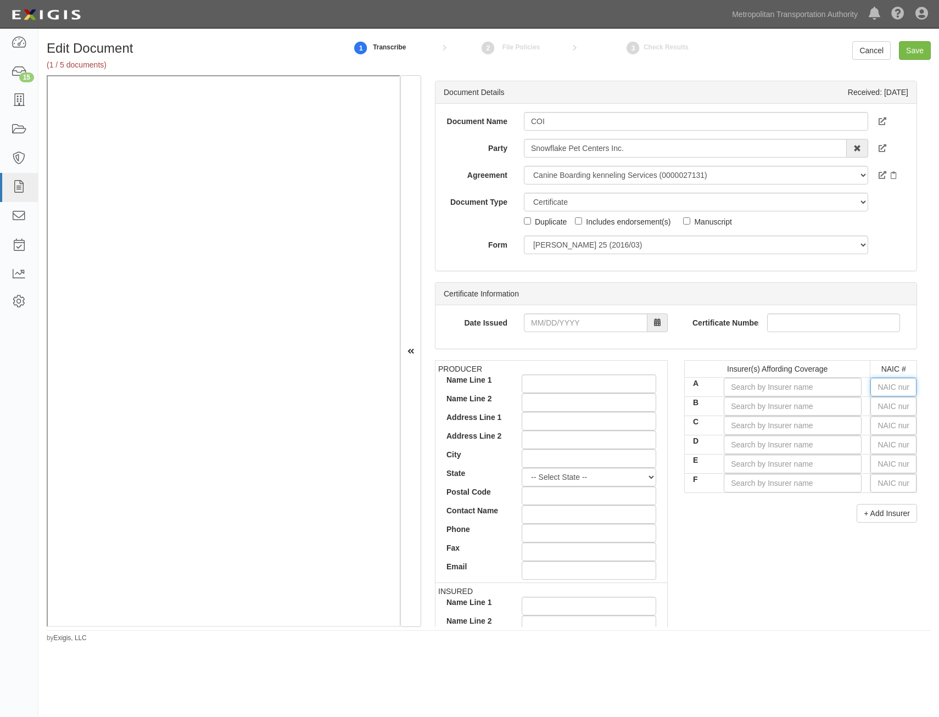
click at [894, 391] on input "text" at bounding box center [893, 387] width 46 height 19
type input "36404"
type input "3"
type input "30970"
type input "30"
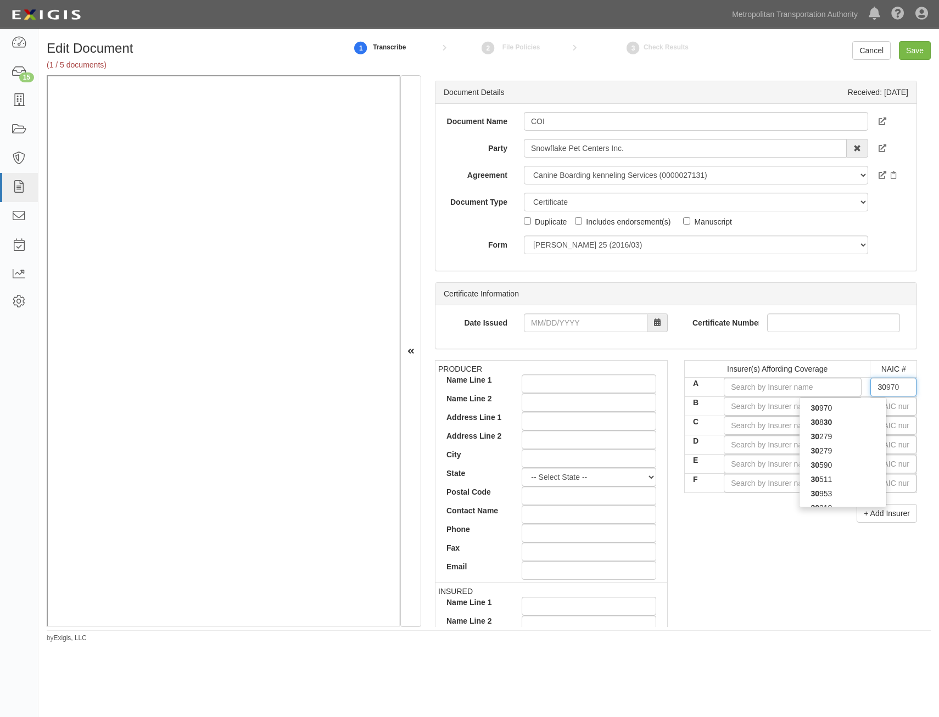
type input "30104"
type input "3010"
type input "30104"
click at [849, 428] on div "30104" at bounding box center [842, 422] width 87 height 14
type input "Hartford Underwriters Insurance Company (A+ XV Rating)"
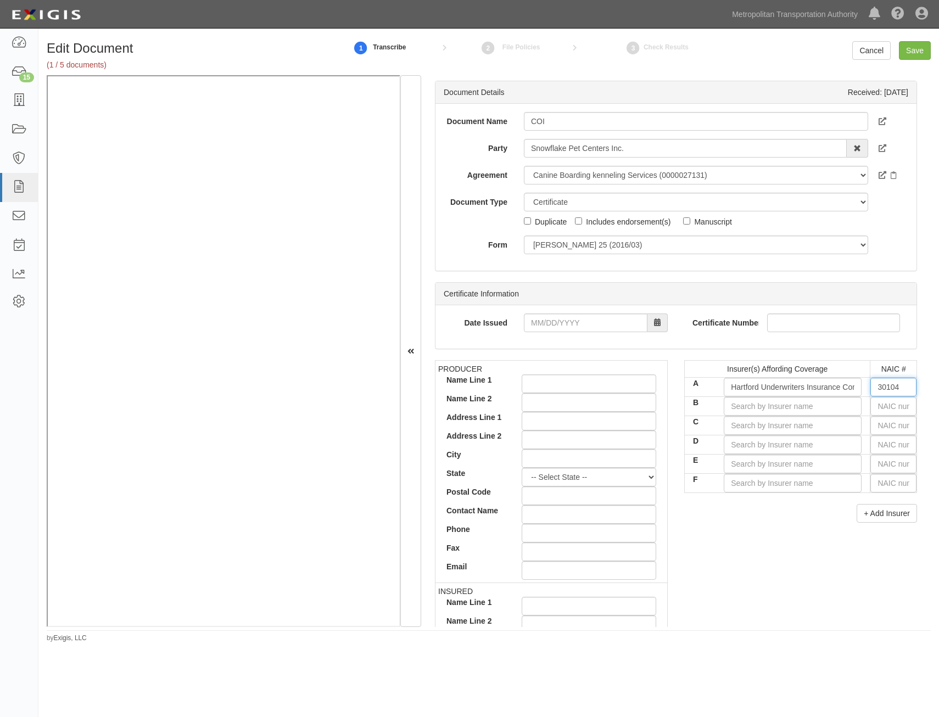
type input "30104"
click at [885, 410] on input "text" at bounding box center [893, 406] width 46 height 19
type input "16862"
type input "1"
type input "11105"
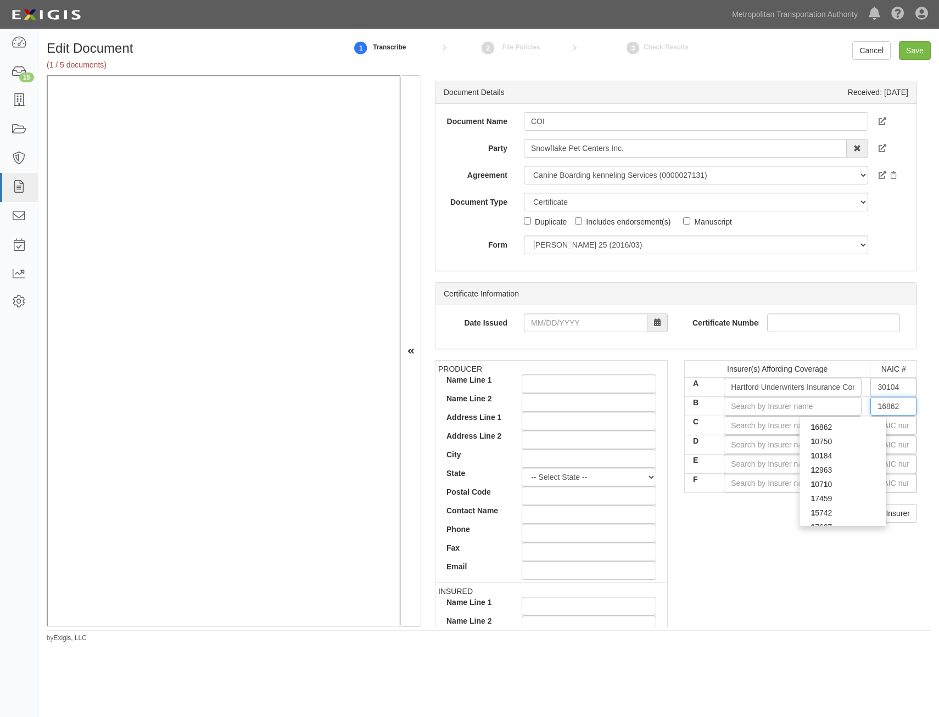
type input "11"
type input "11050"
type input "110"
type input "11009"
type input "1100"
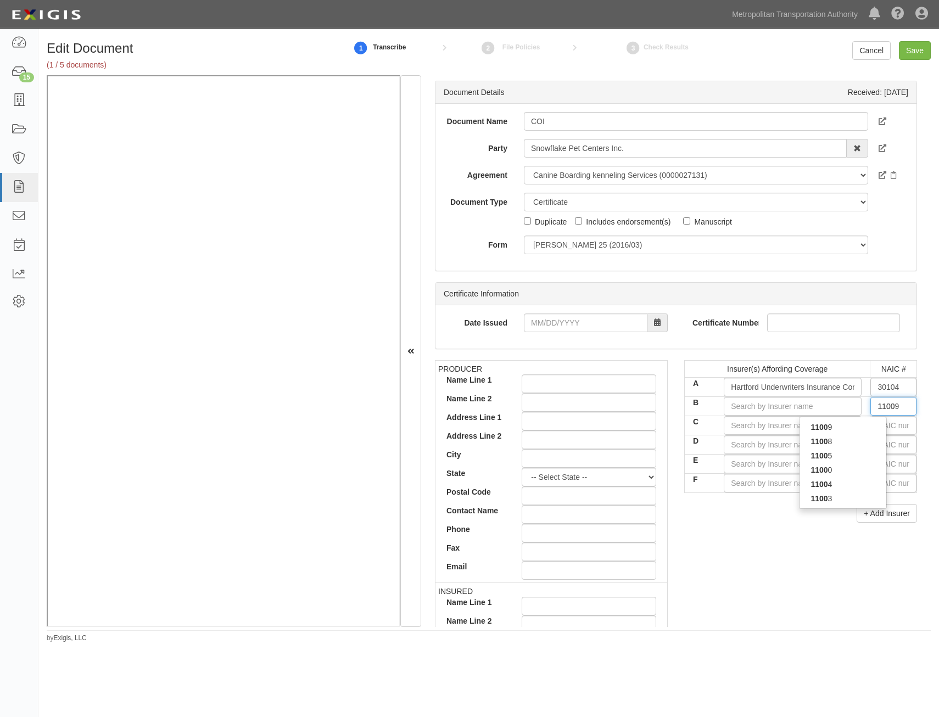
type input "11000"
click at [875, 426] on div "11000" at bounding box center [842, 427] width 87 height 14
type input "Sentinel Insurance Company, Ltd. (A+ XV Rating)"
type input "11000"
click at [890, 426] on input "text" at bounding box center [893, 425] width 46 height 19
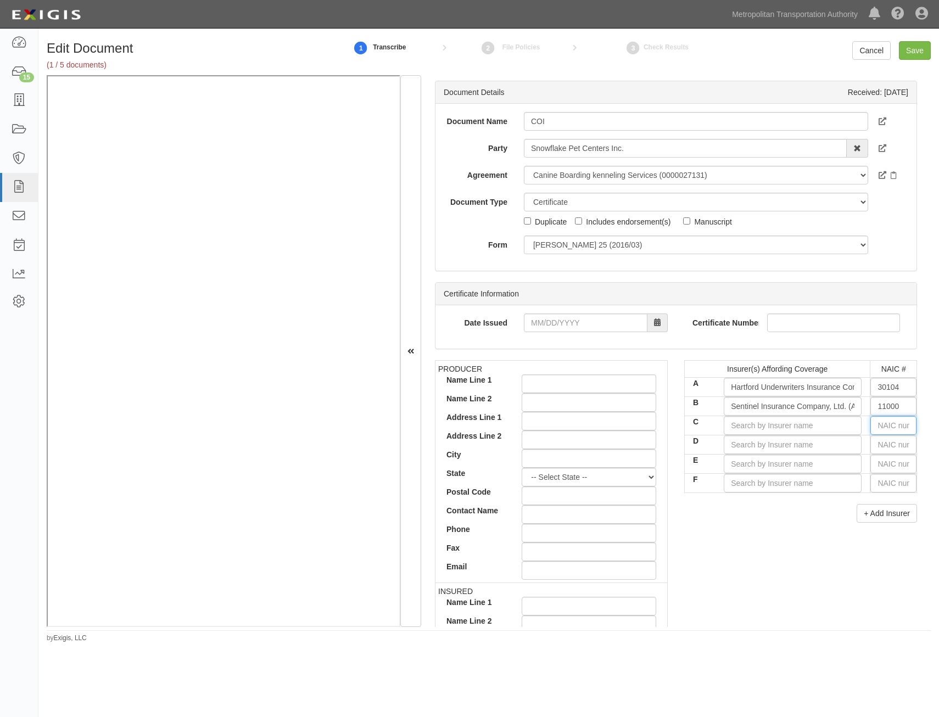
type input "16862"
type input "1"
type input "19984"
type input "19"
type input "19690"
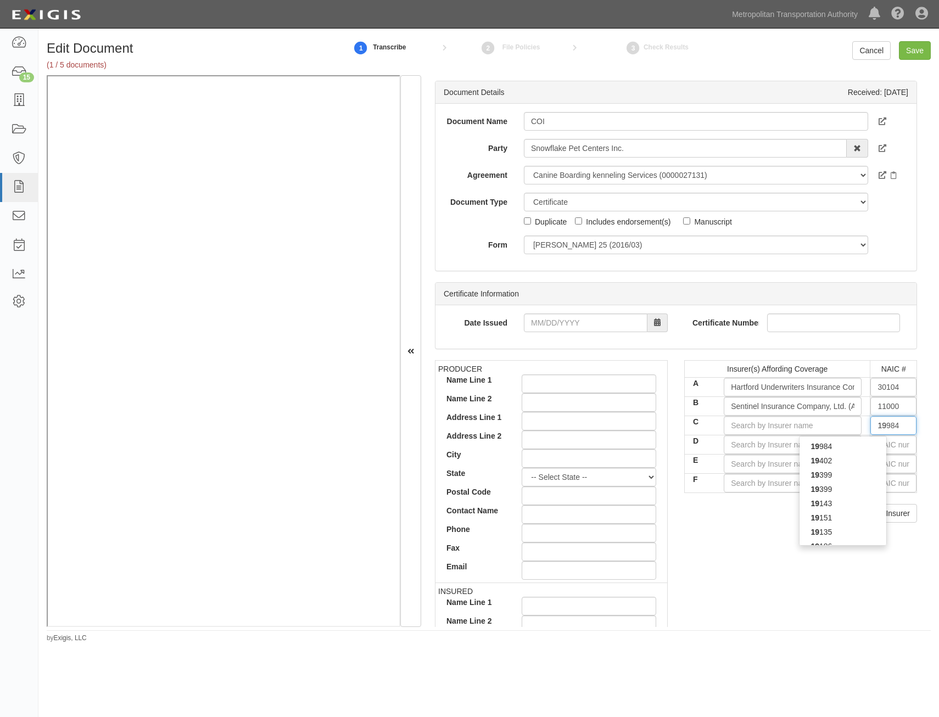
type input "196"
type input "19682"
type input "1968"
type input "19682"
click at [856, 442] on div "19682" at bounding box center [842, 446] width 87 height 14
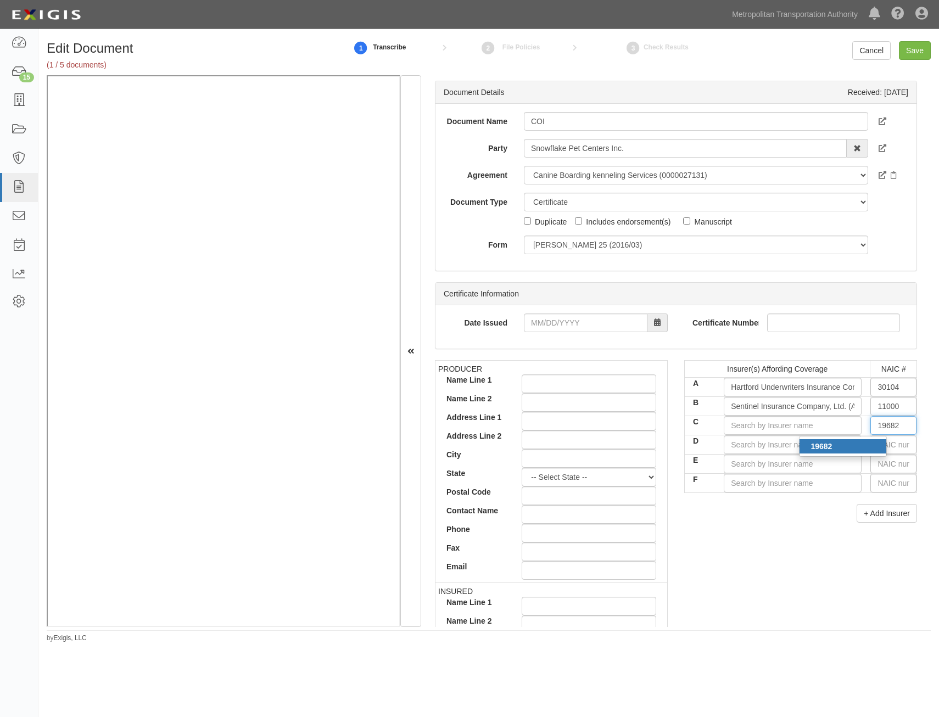
type input "Hartford Fire Insurance Company (A+ XV Rating)"
type input "19682"
click at [765, 554] on div "PRODUCER Name Line 1 Name Line 2 Address Line 1 Address Line 2 City State -- Se…" at bounding box center [676, 551] width 498 height 382
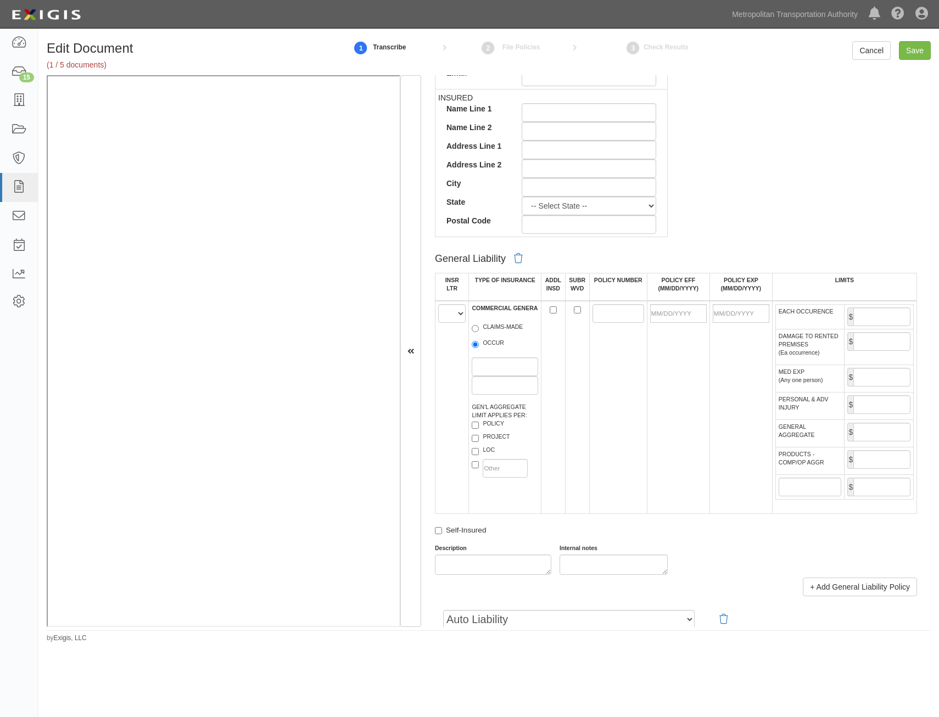
scroll to position [494, 0]
click at [453, 316] on select "A B C D E F" at bounding box center [451, 313] width 27 height 19
select select "A"
click at [438, 304] on select "A B C D E F" at bounding box center [451, 313] width 27 height 19
click at [481, 344] on label "OCCUR" at bounding box center [488, 343] width 32 height 11
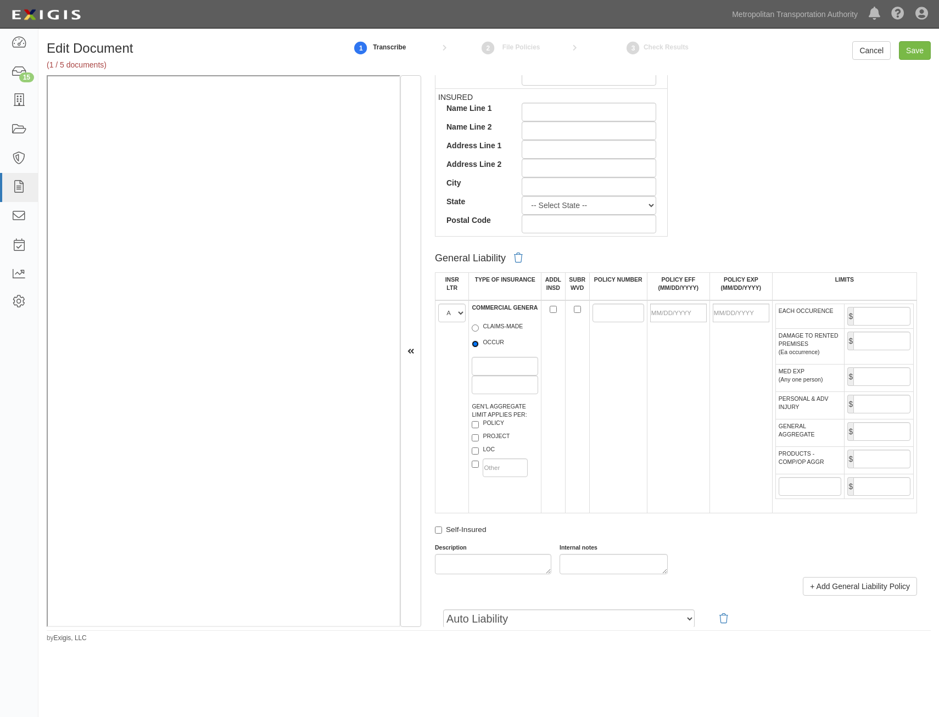
click at [479, 344] on input "OCCUR" at bounding box center [475, 343] width 7 height 7
radio input "true"
click at [550, 309] on input "ADDL INSD" at bounding box center [552, 309] width 7 height 7
checkbox input "true"
click at [600, 312] on input "POLICY NUMBER" at bounding box center [618, 313] width 52 height 19
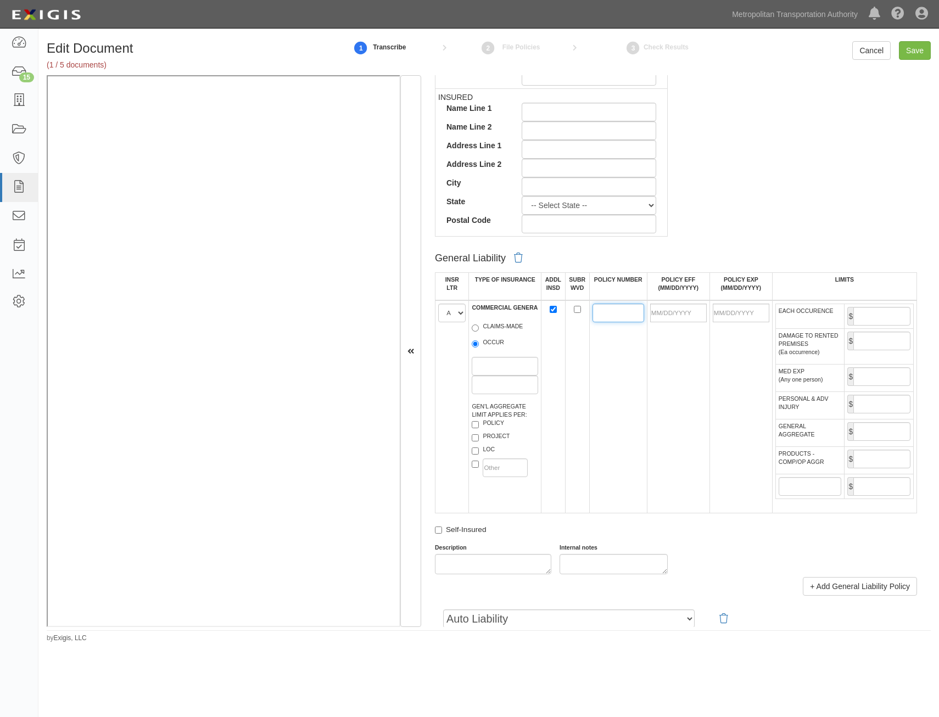
paste input "83SBWAR6GCS"
type input "83SBWAR6GCS"
click at [724, 368] on td at bounding box center [740, 406] width 63 height 213
click at [686, 319] on input "POLICY EFF (MM/DD/YYYY)" at bounding box center [678, 313] width 57 height 19
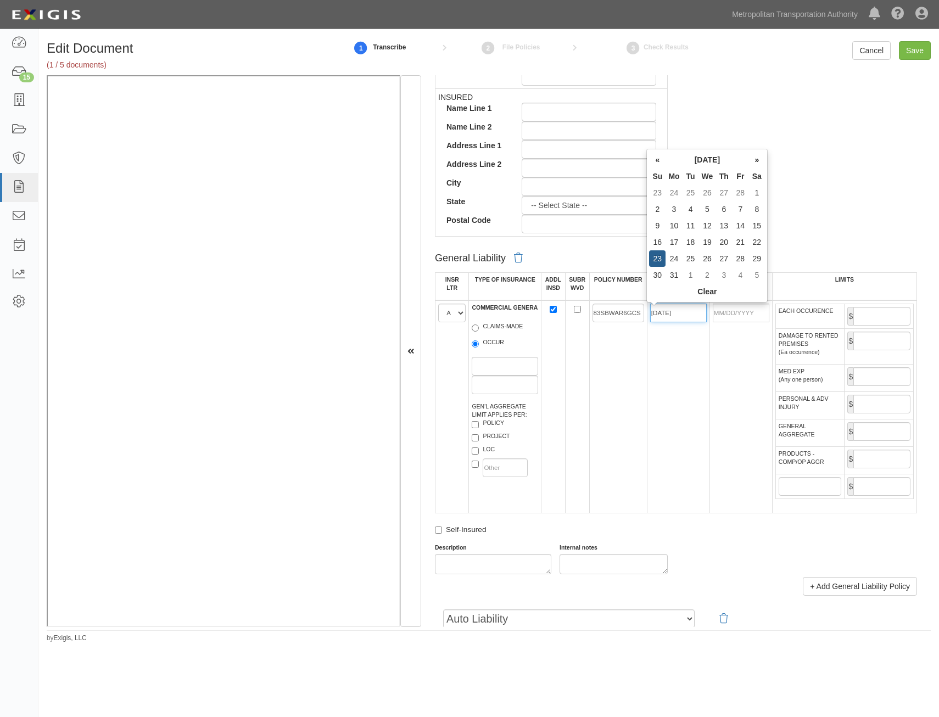
type input "03/23/2025"
type input "03/23/2026"
click at [657, 407] on td "03/23/2025" at bounding box center [678, 406] width 63 height 213
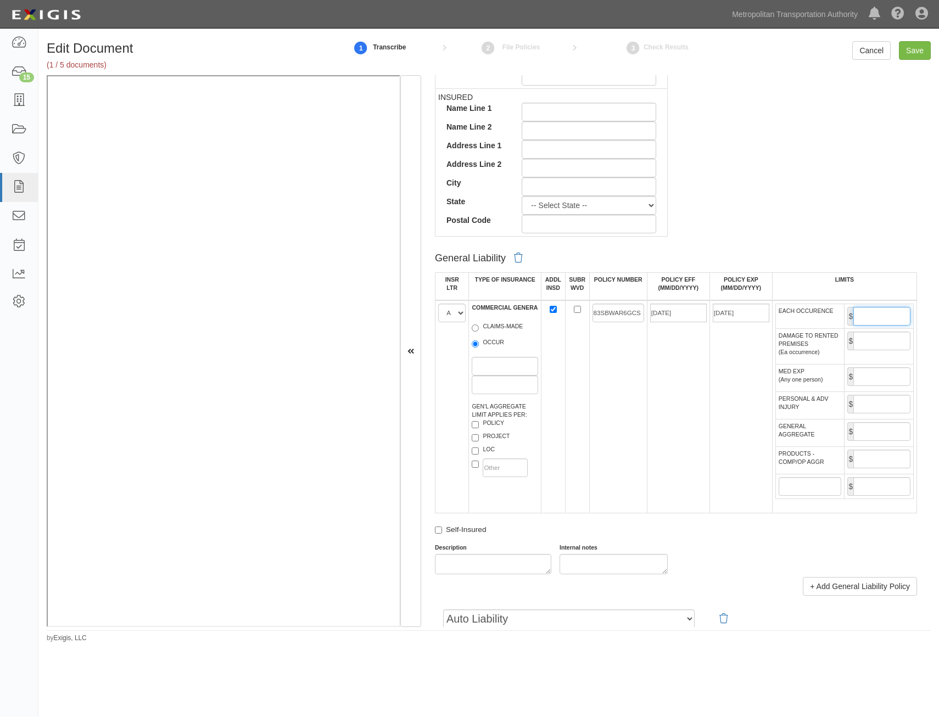
click at [866, 315] on input "EACH OCCURENCE" at bounding box center [881, 316] width 57 height 19
type input "2,000,000"
drag, startPoint x: 869, startPoint y: 424, endPoint x: 862, endPoint y: 435, distance: 12.8
click at [869, 424] on input "GENERAL AGGREGATE" at bounding box center [881, 431] width 57 height 19
type input "4,000,000"
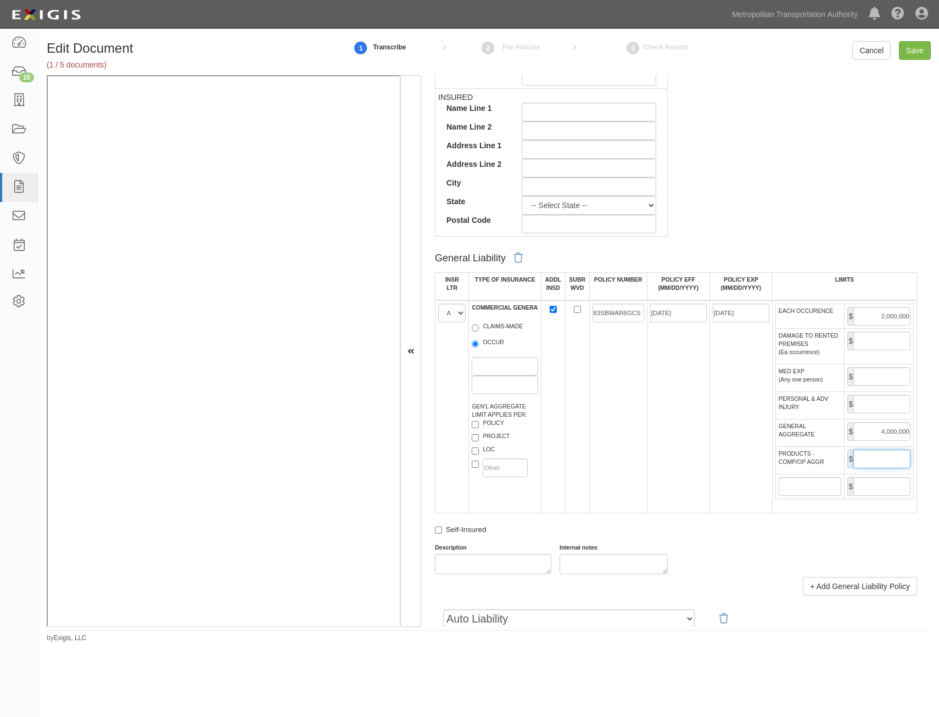
click at [887, 460] on input "PRODUCTS - COMP/OP AGGR" at bounding box center [881, 459] width 57 height 19
type input "4,000,000"
click at [694, 513] on td "03/23/2025" at bounding box center [678, 406] width 63 height 213
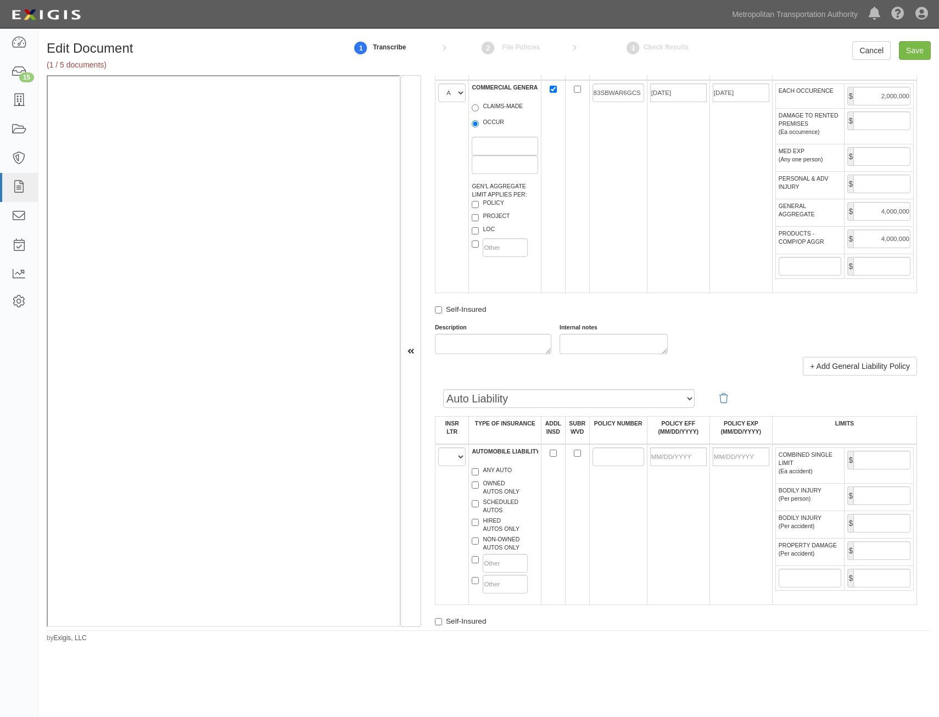
scroll to position [823, 0]
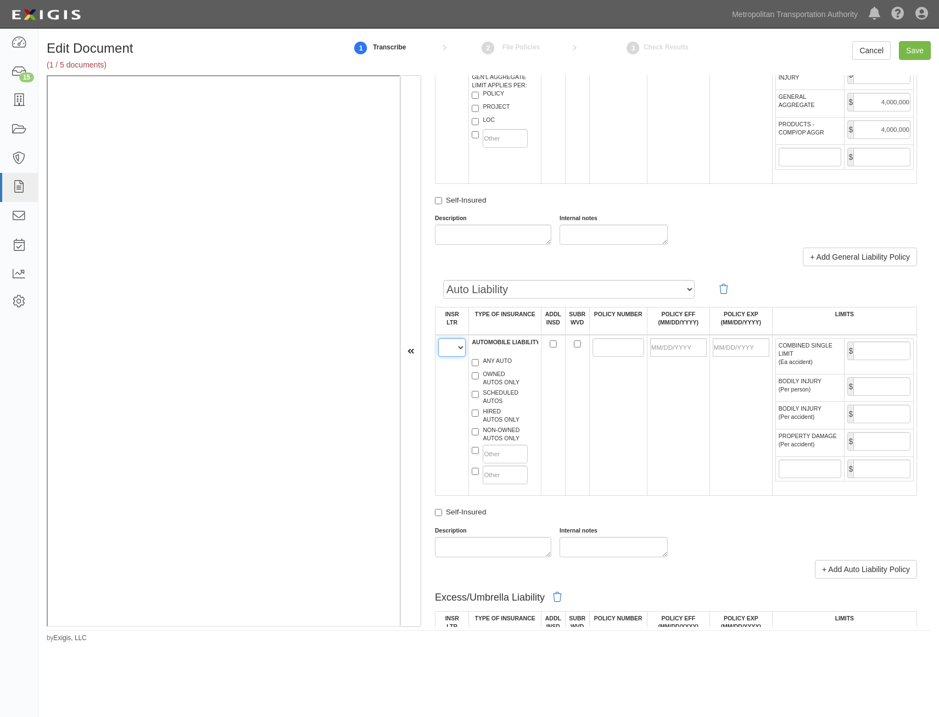
drag, startPoint x: 452, startPoint y: 349, endPoint x: 453, endPoint y: 357, distance: 8.9
click at [452, 349] on select "A B C D E F" at bounding box center [451, 347] width 27 height 19
select select "B"
click at [438, 338] on select "A B C D E F" at bounding box center [451, 347] width 27 height 19
click at [504, 360] on label "ANY AUTO" at bounding box center [492, 362] width 40 height 11
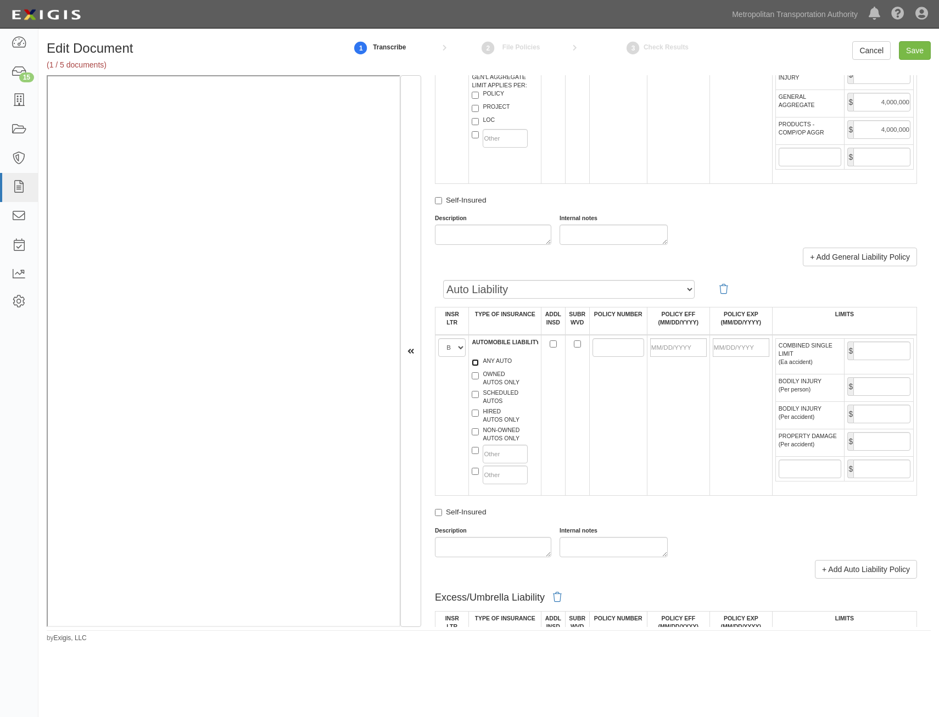
click at [479, 360] on input "ANY AUTO" at bounding box center [475, 362] width 7 height 7
checkbox input "true"
click at [605, 343] on input "POLICY NUMBER" at bounding box center [618, 347] width 52 height 19
paste input "83UEGVO7761"
type input "83UEGVO7761"
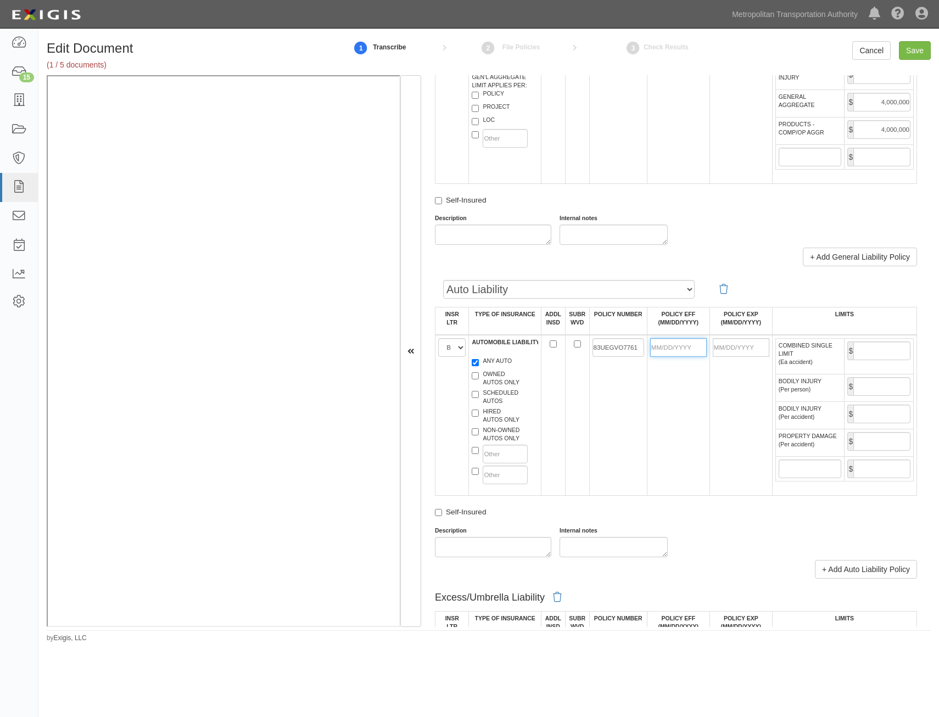
click at [694, 351] on input "POLICY EFF (MM/DD/YYYY)" at bounding box center [678, 347] width 57 height 19
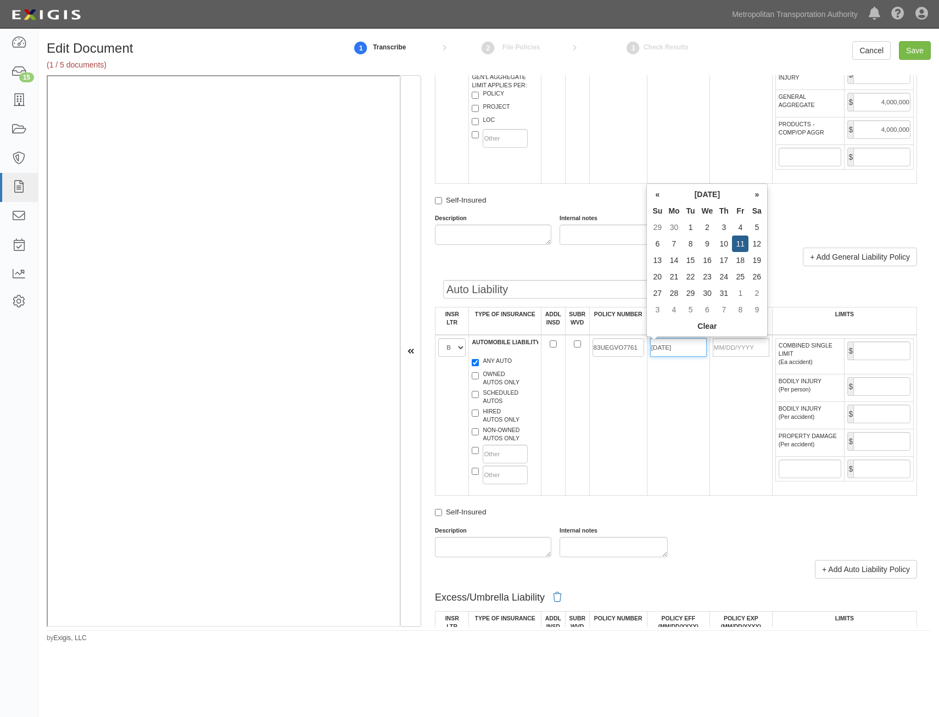
type input "10/11/2024"
type input "[DATE]"
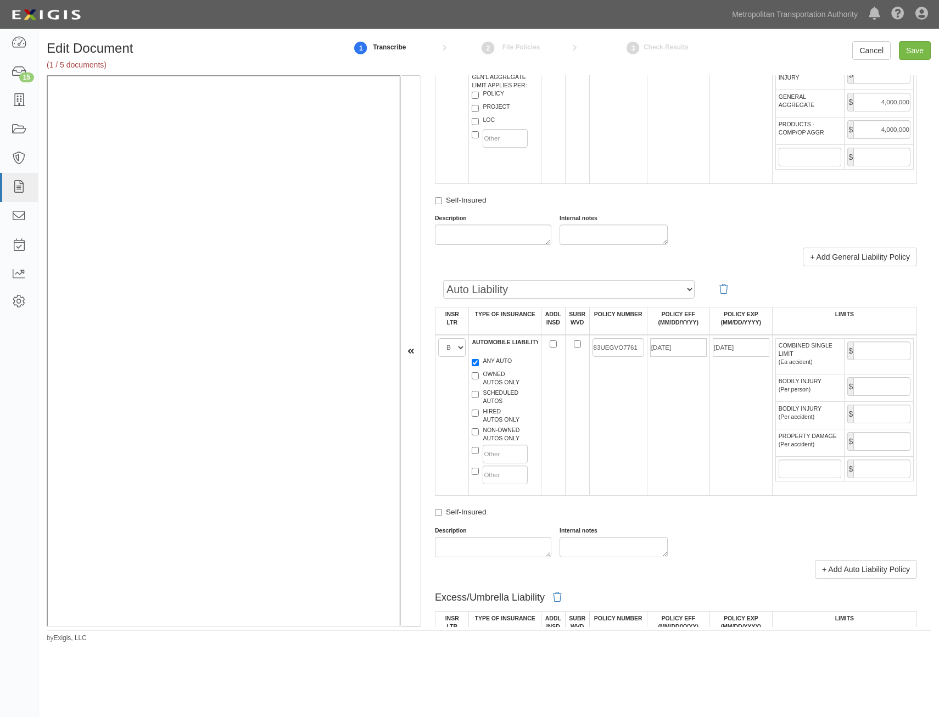
click at [655, 418] on td "10/11/2024" at bounding box center [678, 415] width 63 height 161
click at [887, 354] on input "COMBINED SINGLE LIMIT (Ea accident)" at bounding box center [881, 350] width 57 height 19
type input "1,000,000"
click at [586, 442] on td at bounding box center [577, 415] width 24 height 161
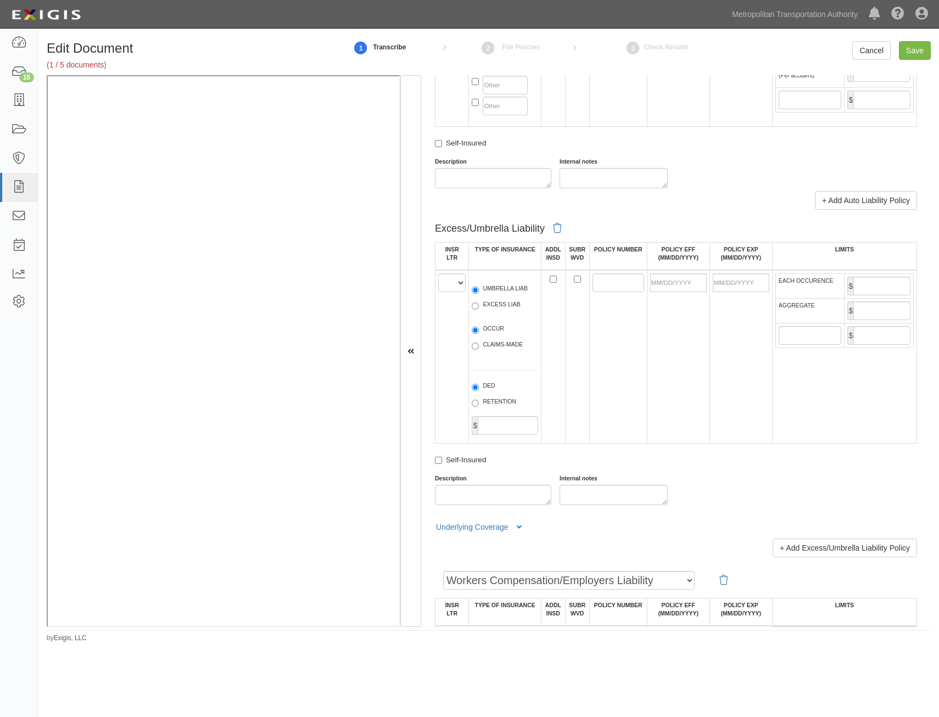
scroll to position [1427, 0]
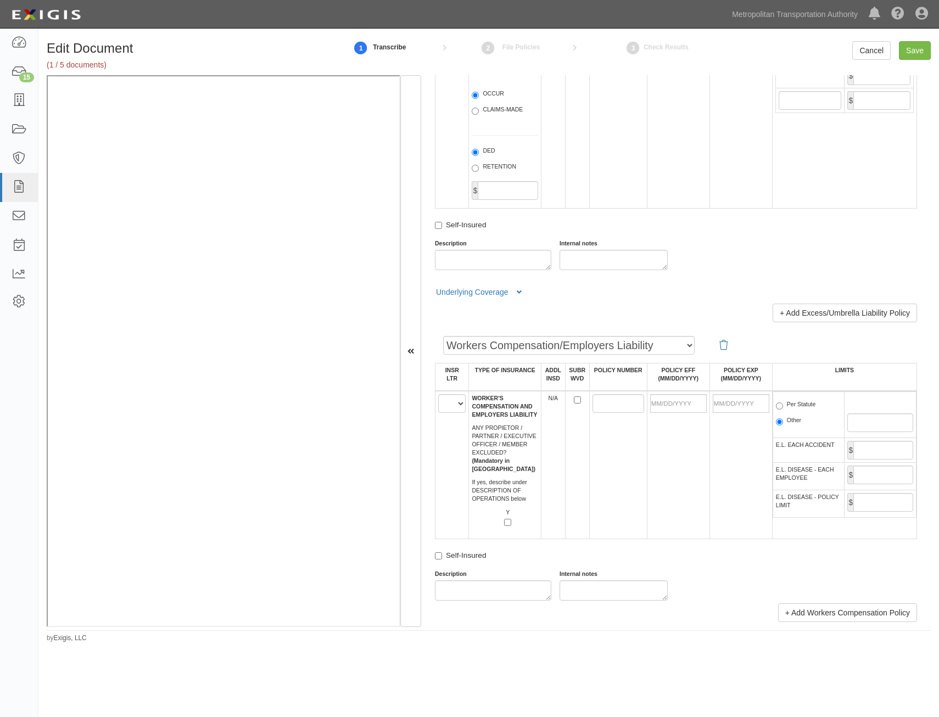
click at [455, 416] on td "A B C D E F" at bounding box center [451, 465] width 33 height 148
click at [458, 407] on select "A B C D E F" at bounding box center [451, 403] width 27 height 19
select select "C"
click at [438, 394] on select "A B C D E F" at bounding box center [451, 403] width 27 height 19
click at [690, 480] on td at bounding box center [678, 465] width 63 height 148
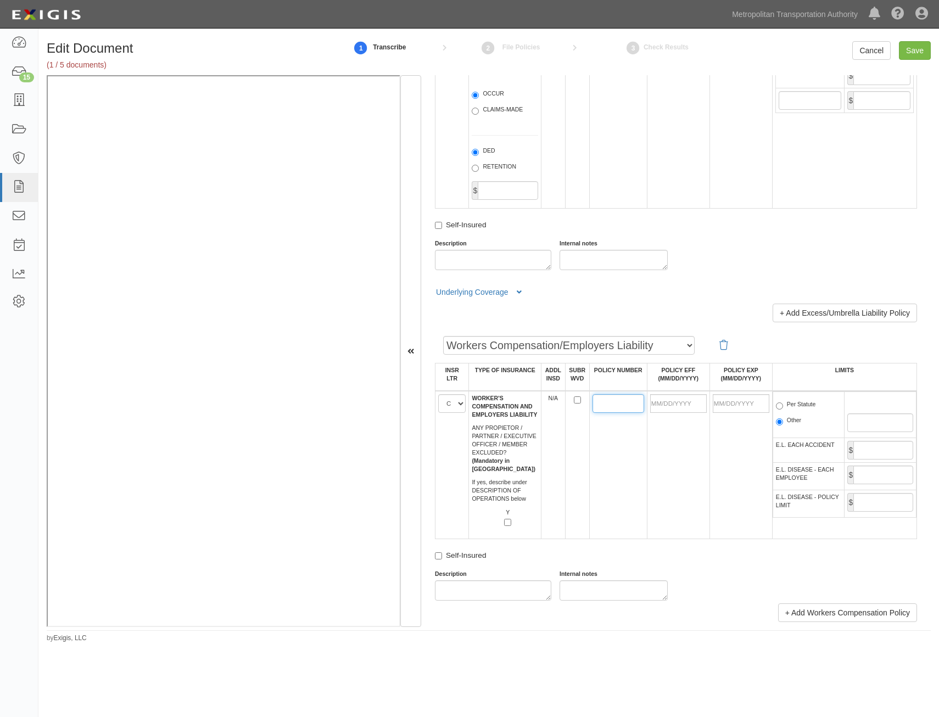
click at [600, 402] on input "POLICY NUMBER" at bounding box center [618, 403] width 52 height 19
paste input "83WBGAR5YNY"
type input "83WBGAR5YNY"
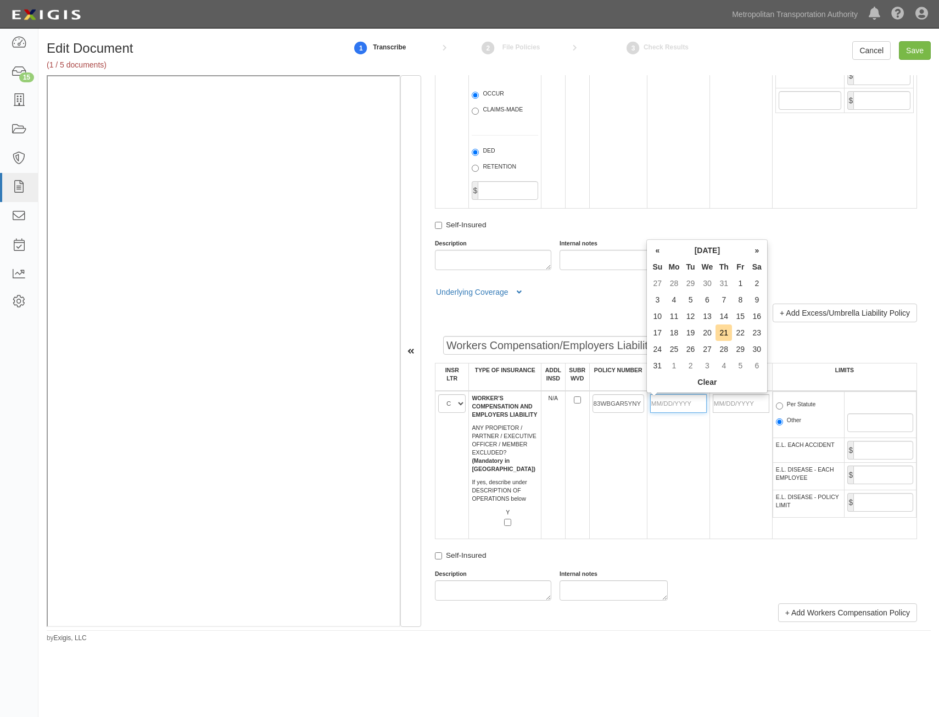
click at [683, 405] on input "POLICY EFF (MM/DD/YYYY)" at bounding box center [678, 403] width 57 height 19
type input "03/23/2025"
type input "03/23/2026"
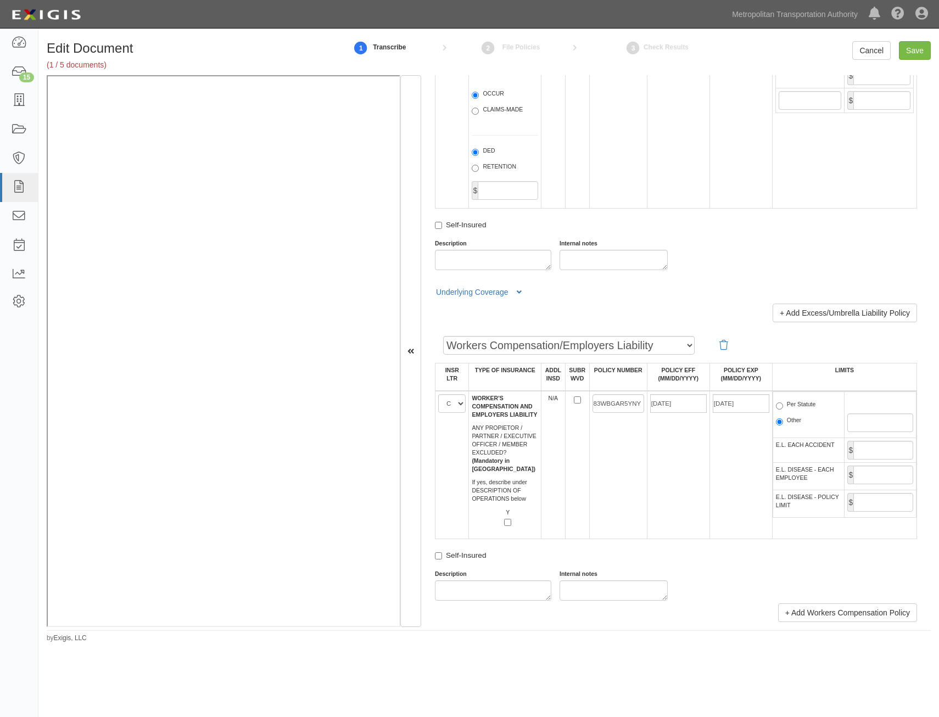
click at [731, 489] on td "03/23/2026" at bounding box center [740, 465] width 63 height 148
click at [803, 408] on label "Per Statute" at bounding box center [796, 405] width 40 height 11
click at [783, 408] on input "Per Statute" at bounding box center [779, 405] width 7 height 7
radio input "true"
click at [887, 451] on input "E.L. EACH ACCIDENT" at bounding box center [883, 450] width 60 height 19
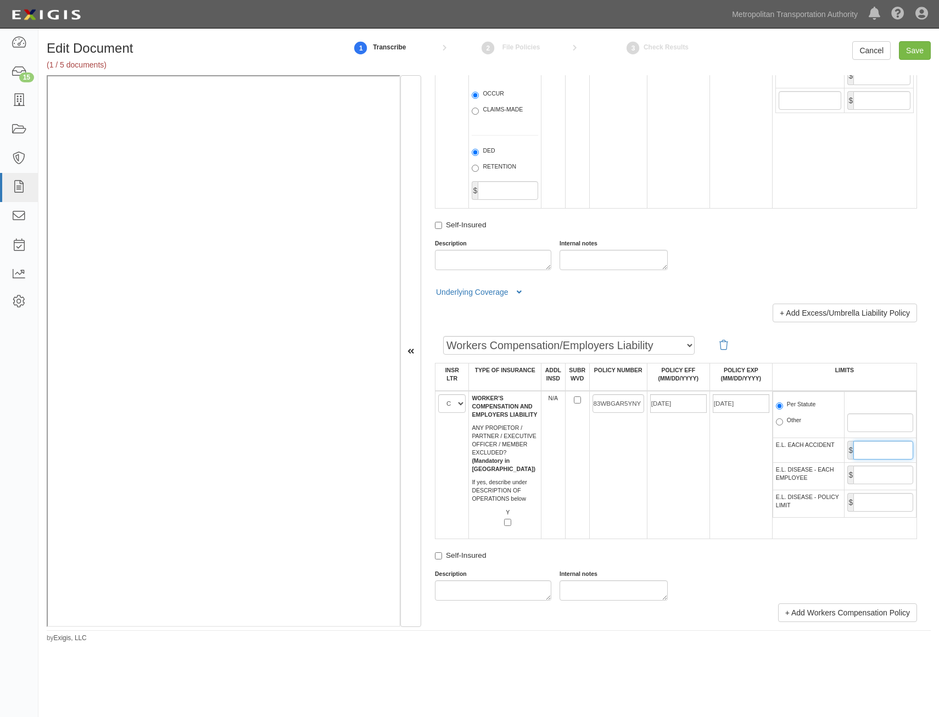
type input "1,000,000"
drag, startPoint x: 873, startPoint y: 468, endPoint x: 873, endPoint y: 479, distance: 11.0
click at [873, 468] on input "E.L. DISEASE - EACH EMPLOYEE" at bounding box center [883, 474] width 60 height 19
type input "1,000,000"
click at [865, 499] on input "E.L. DISEASE - POLICY LIMIT" at bounding box center [883, 502] width 60 height 19
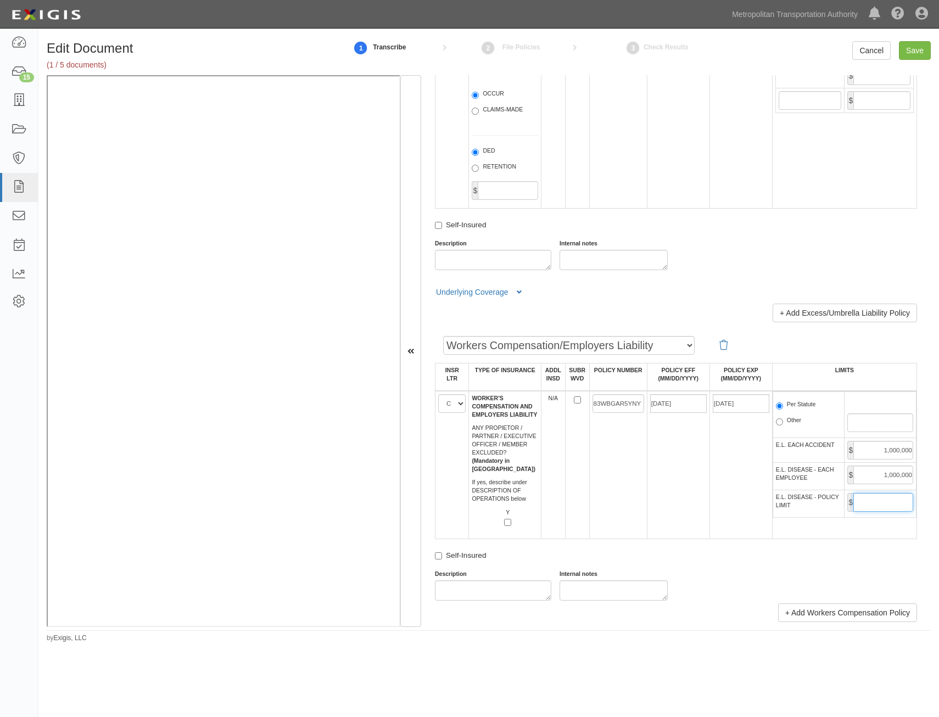
type input "1,000,000"
click at [603, 480] on td "83WBGAR5YNY" at bounding box center [618, 465] width 58 height 148
click at [913, 52] on input "Save" at bounding box center [915, 50] width 32 height 19
type input "2000000"
type input "4000000"
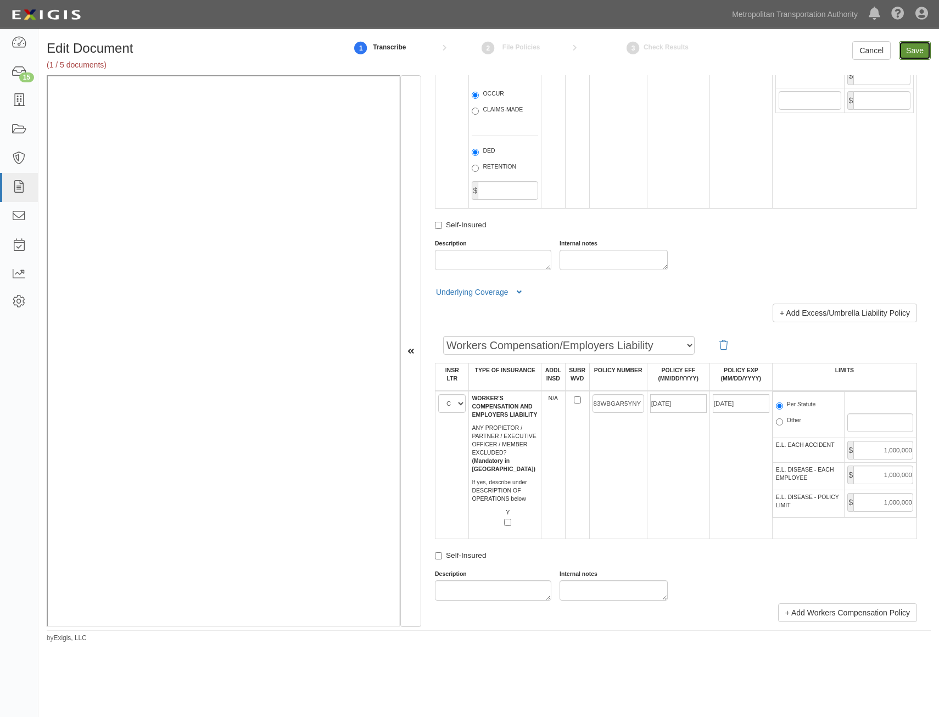
type input "4000000"
type input "1000000"
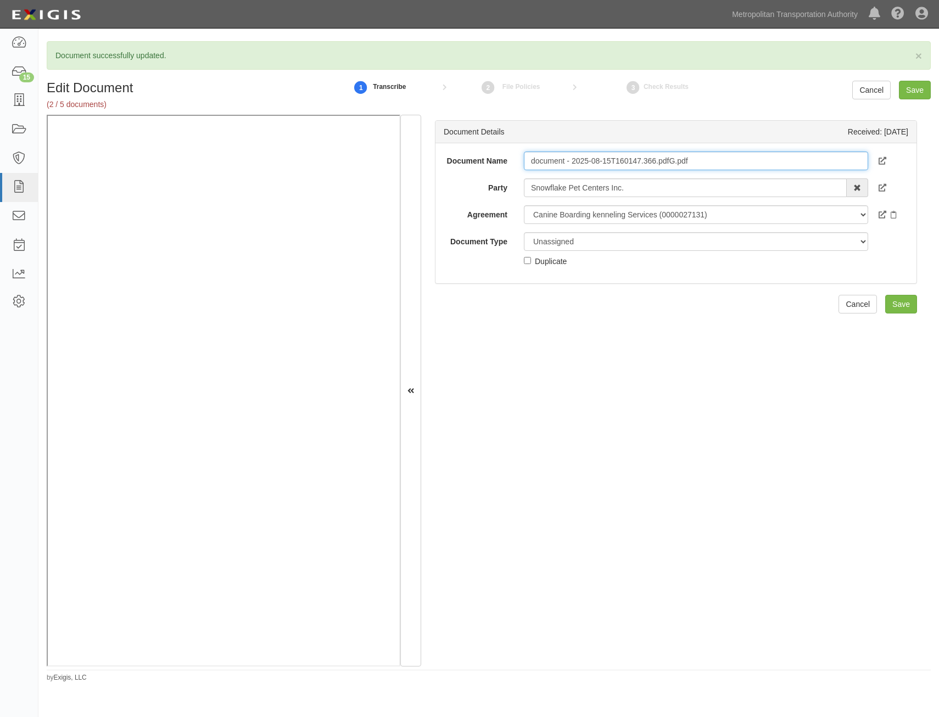
click at [687, 167] on input "document - 2025-08-15T160147.366.pdfG.pdf" at bounding box center [696, 161] width 344 height 19
click at [668, 166] on input "[PERSON_NAME] 855" at bounding box center [696, 161] width 344 height 19
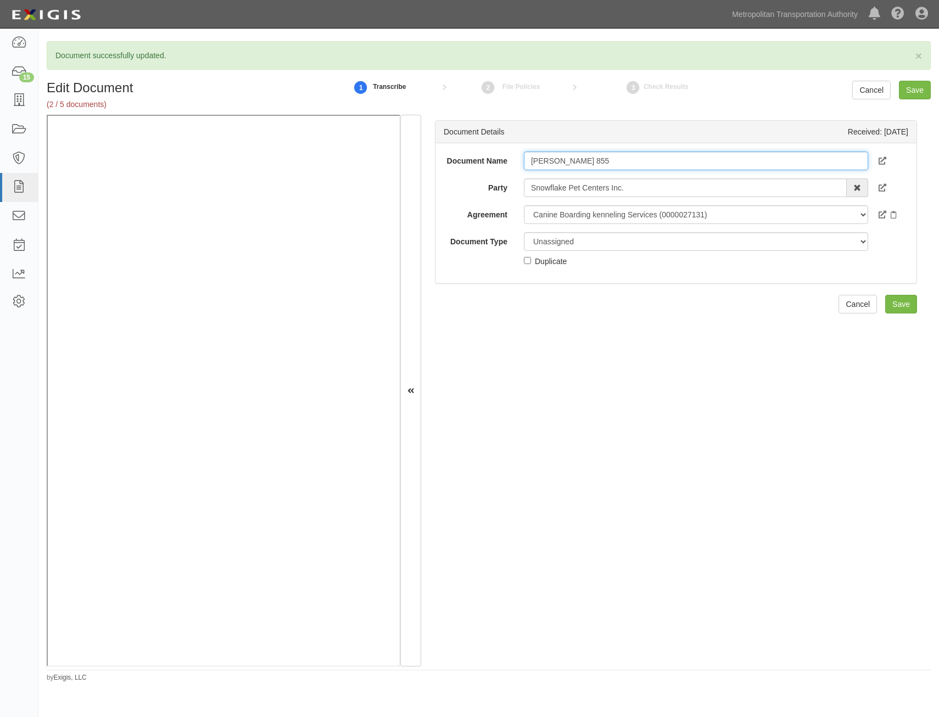
click at [668, 166] on input "[PERSON_NAME] 855" at bounding box center [696, 161] width 344 height 19
type input "Additional Insured Endorsements"
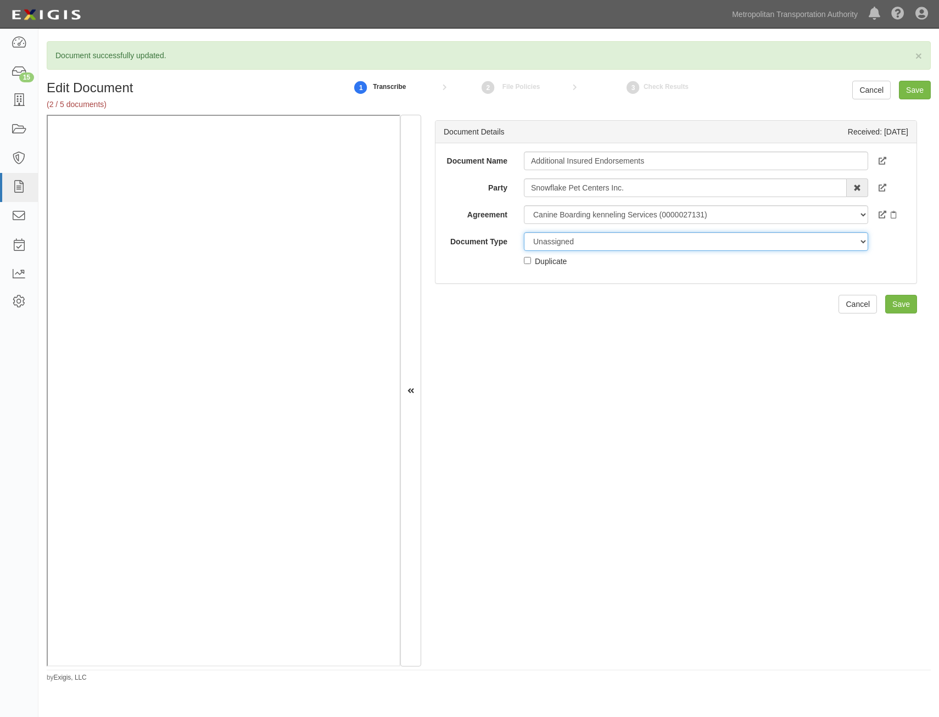
drag, startPoint x: 660, startPoint y: 248, endPoint x: 664, endPoint y: 244, distance: 5.8
click at [662, 246] on select "Unassigned Binder Cancellation Notice Certificate Contract Endorsement Insuranc…" at bounding box center [696, 241] width 344 height 19
select select "EndorsementDetail"
click at [524, 232] on select "Unassigned Binder Cancellation Notice Certificate Contract Endorsement Insuranc…" at bounding box center [696, 241] width 344 height 19
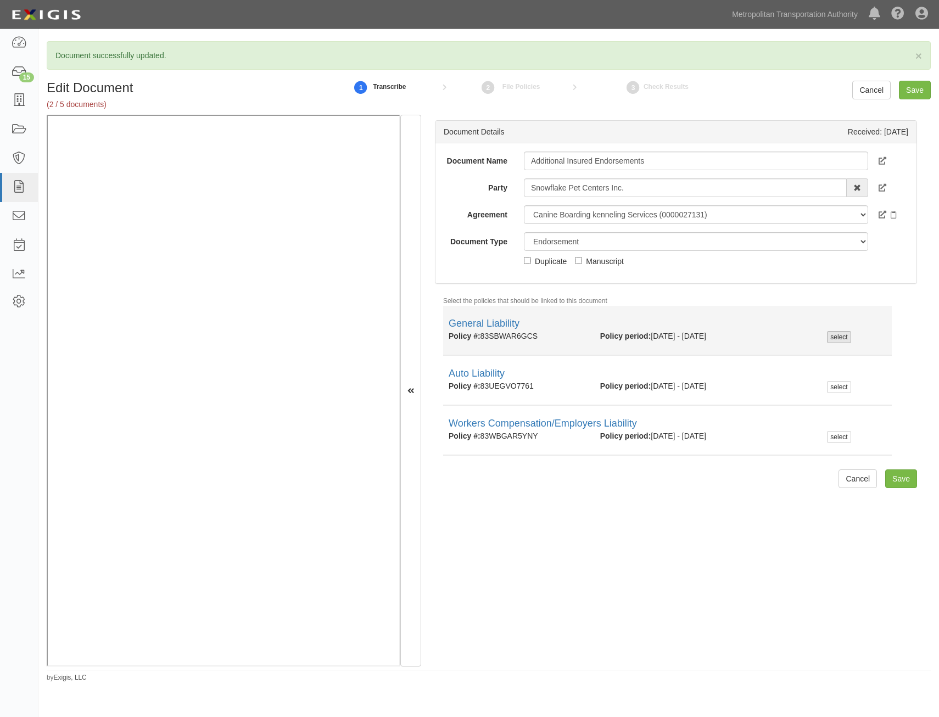
click at [839, 340] on div "select" at bounding box center [839, 337] width 24 height 12
checkbox input "true"
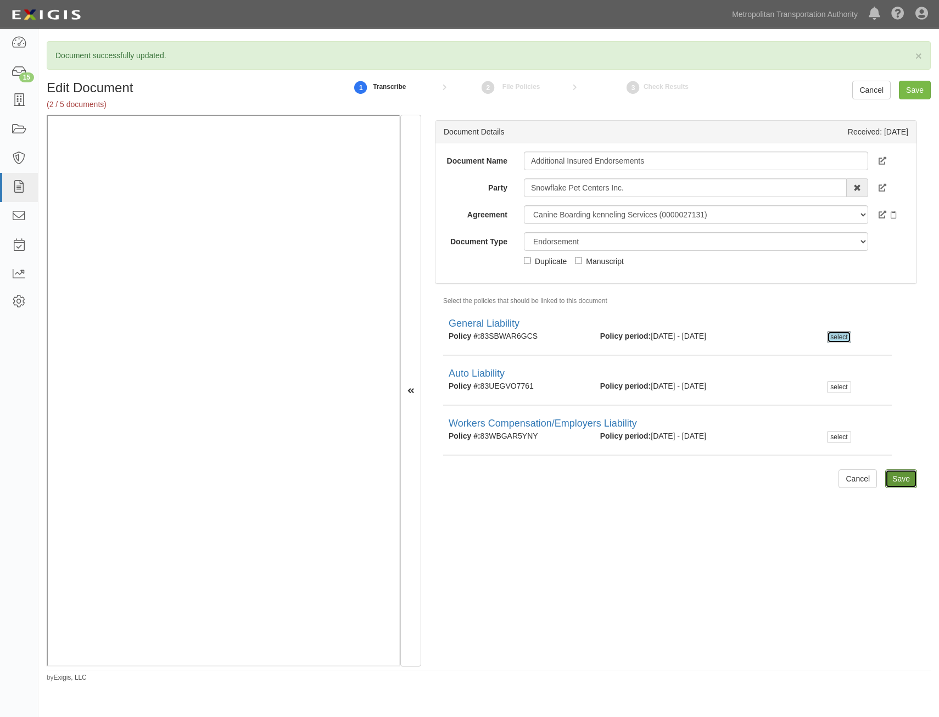
click at [895, 472] on input "Save" at bounding box center [901, 478] width 32 height 19
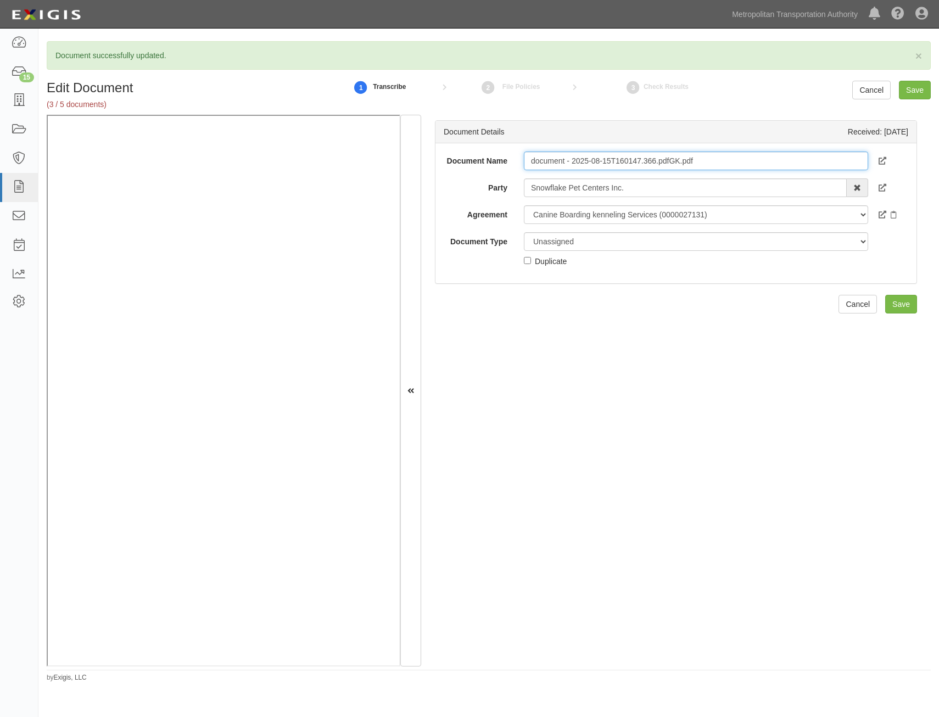
click at [736, 165] on input "document - 2025-08-15T160147.366.pdfGK.pdf" at bounding box center [696, 161] width 344 height 19
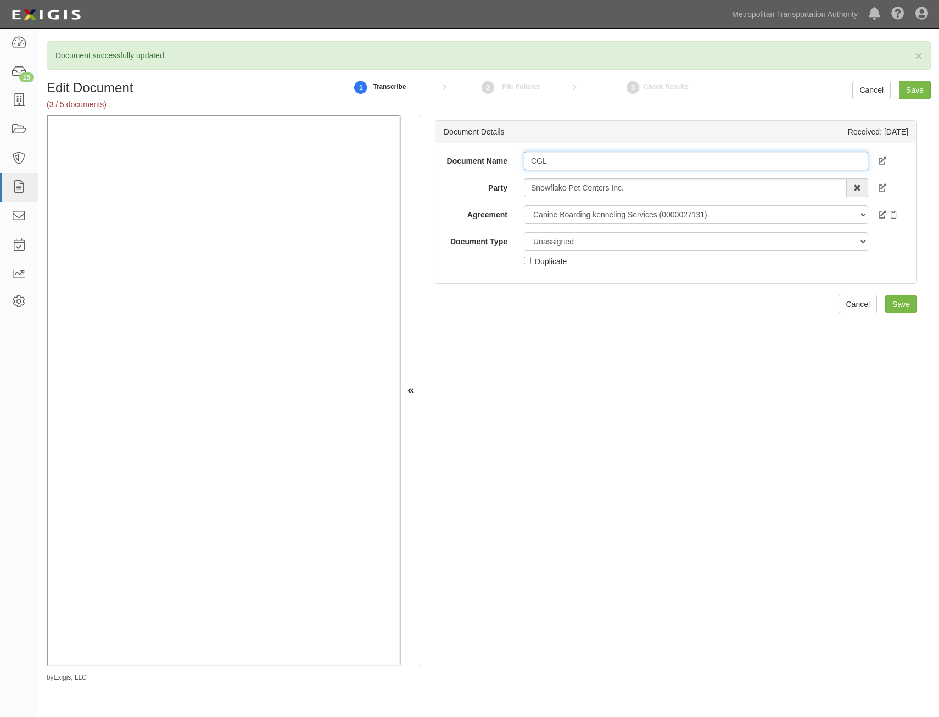
type input "CGL"
click at [779, 283] on div "Document Name CGL Party Snowflake Pet Centers Inc. 15493-1400 Employee Developm…" at bounding box center [675, 213] width 481 height 140
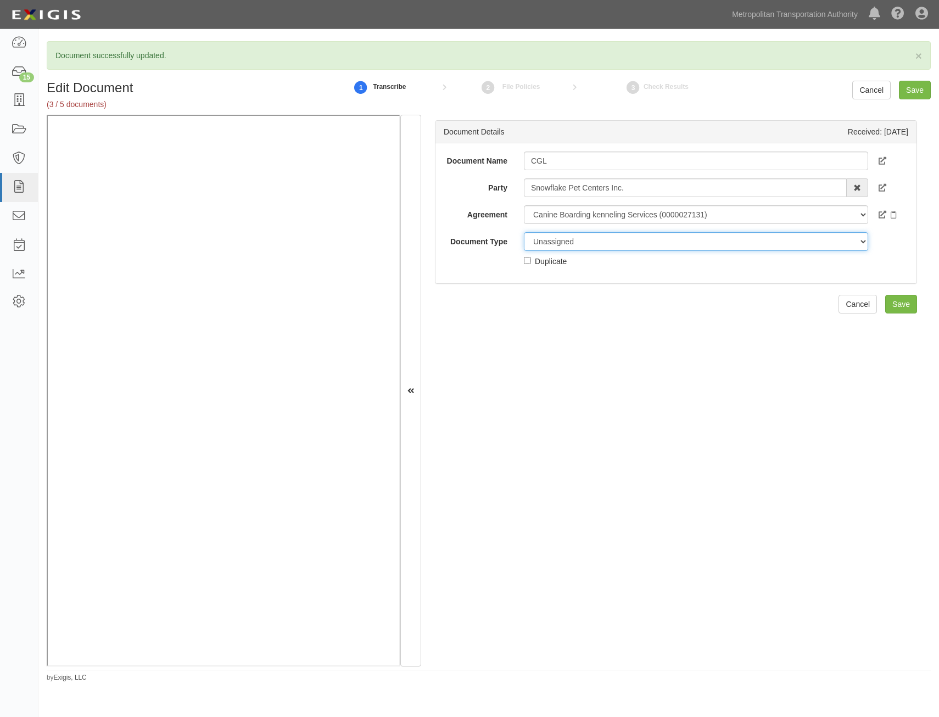
click at [758, 232] on select "Unassigned Binder Cancellation Notice Certificate Contract Endorsement Insuranc…" at bounding box center [696, 241] width 344 height 19
select select "OtherDetail"
click at [524, 232] on select "Unassigned Binder Cancellation Notice Certificate Contract Endorsement Insuranc…" at bounding box center [696, 241] width 344 height 19
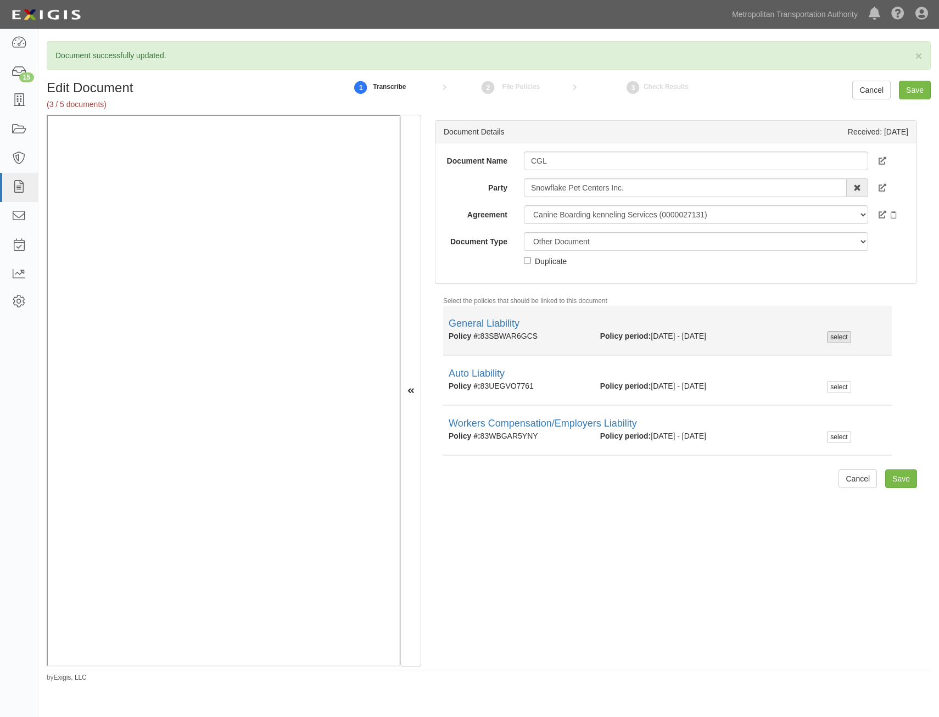
click at [838, 340] on div "select" at bounding box center [839, 337] width 24 height 12
checkbox input "true"
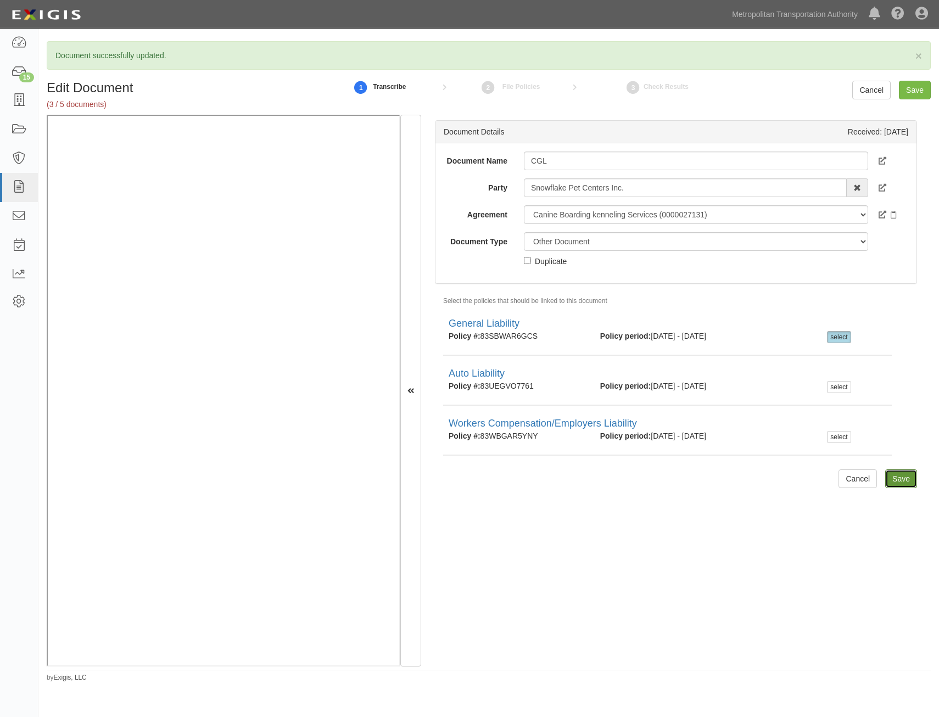
click at [890, 476] on input "Save" at bounding box center [901, 478] width 32 height 19
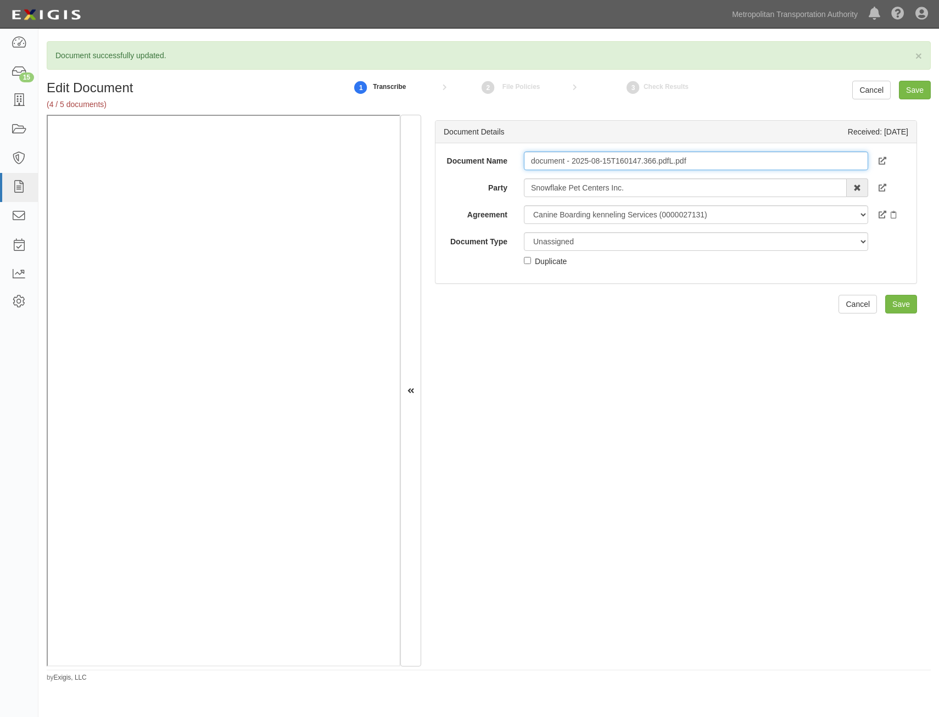
click at [741, 161] on input "document - 2025-08-15T160147.366.pdfL.pdf" at bounding box center [696, 161] width 344 height 19
type input "Additional Insured Endorsements"
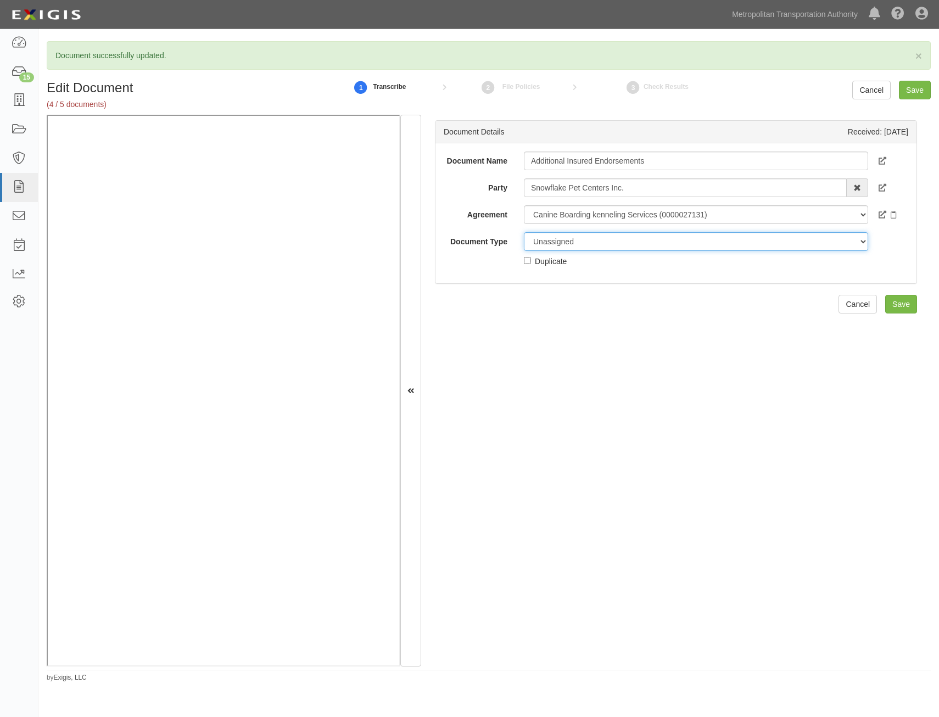
click at [676, 246] on select "Unassigned Binder Cancellation Notice Certificate Contract Endorsement Insuranc…" at bounding box center [696, 241] width 344 height 19
select select "EndorsementDetail"
click at [524, 232] on select "Unassigned Binder Cancellation Notice Certificate Contract Endorsement Insuranc…" at bounding box center [696, 241] width 344 height 19
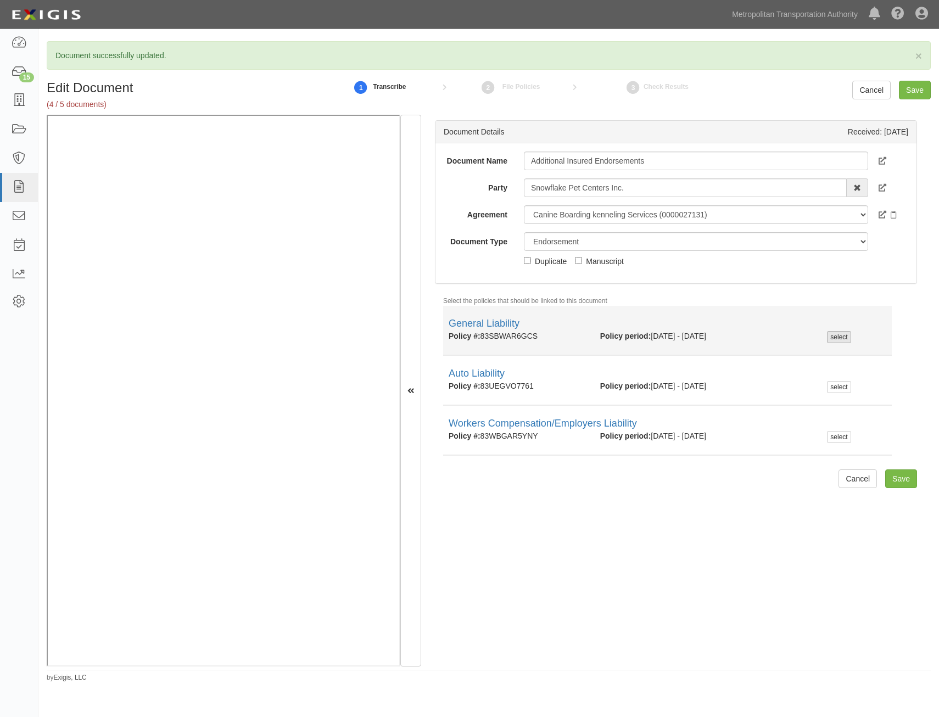
click at [843, 339] on div "select" at bounding box center [839, 337] width 24 height 12
checkbox input "true"
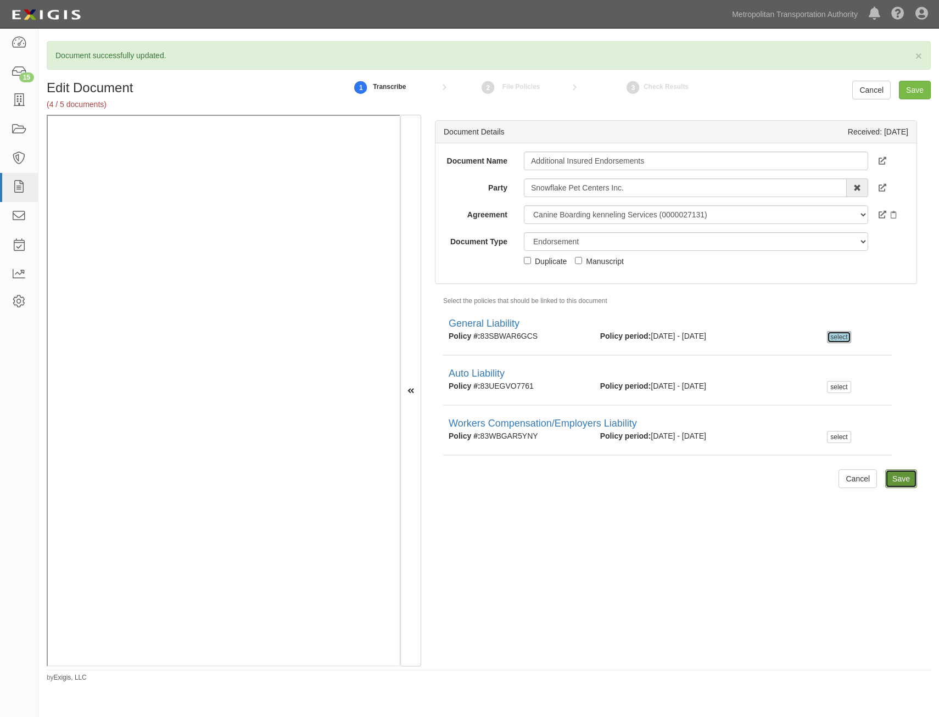
click at [895, 481] on input "Save" at bounding box center [901, 478] width 32 height 19
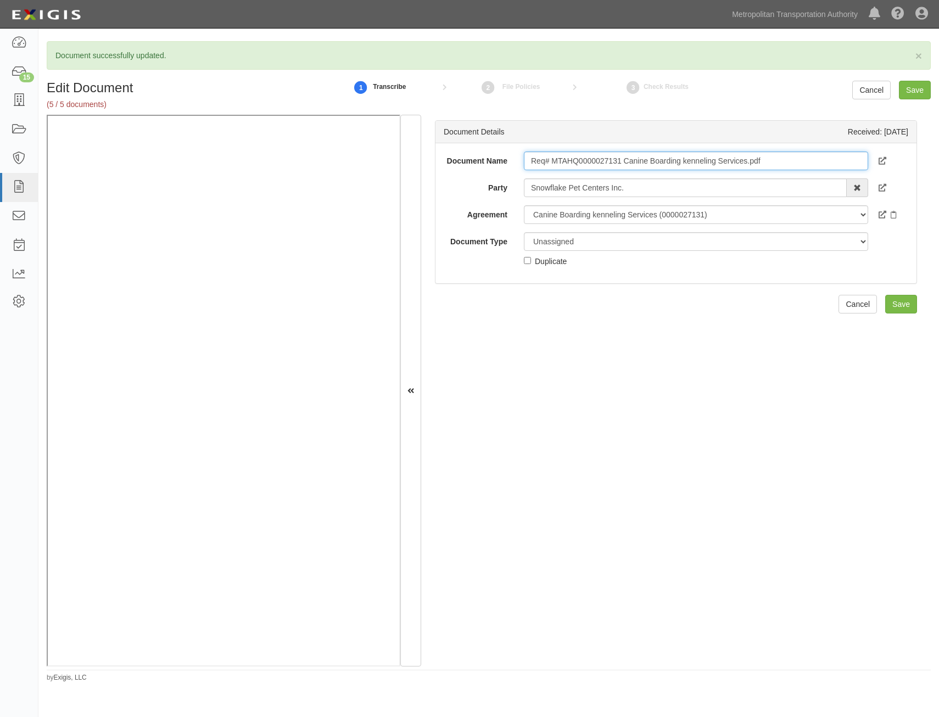
click at [773, 169] on input "Req# MTAHQ0000027131 Canine Boarding kenneling Services.pdf" at bounding box center [696, 161] width 344 height 19
type input "Insurance Requirements"
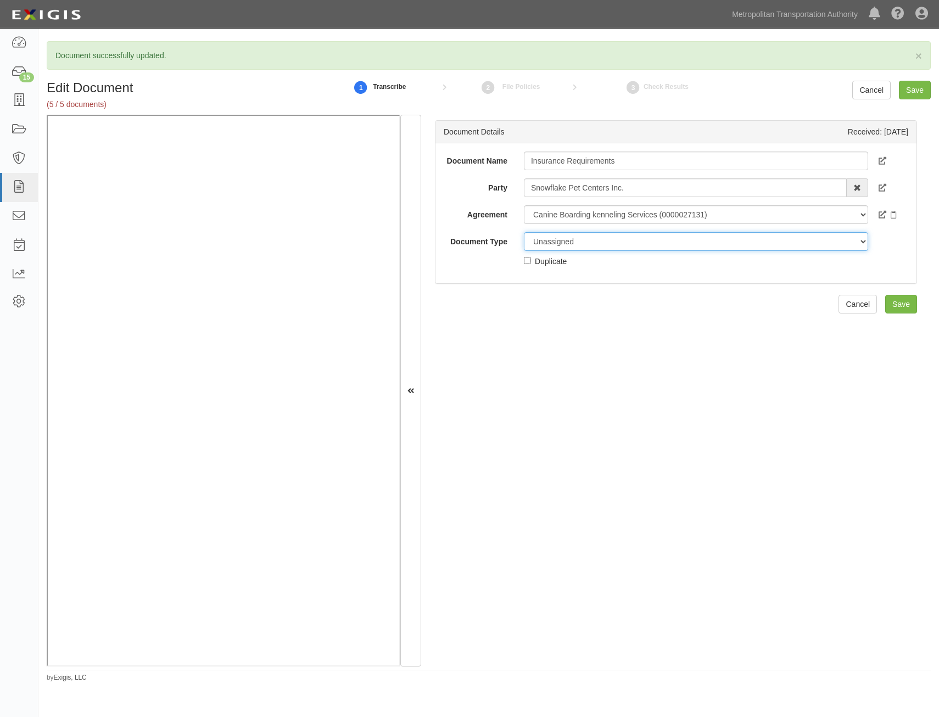
drag, startPoint x: 674, startPoint y: 239, endPoint x: 677, endPoint y: 253, distance: 13.5
click at [674, 239] on select "Unassigned Binder Cancellation Notice Certificate Contract Endorsement Insuranc…" at bounding box center [696, 241] width 344 height 19
select select "RequirementDetail"
click at [524, 232] on select "Unassigned Binder Cancellation Notice Certificate Contract Endorsement Insuranc…" at bounding box center [696, 241] width 344 height 19
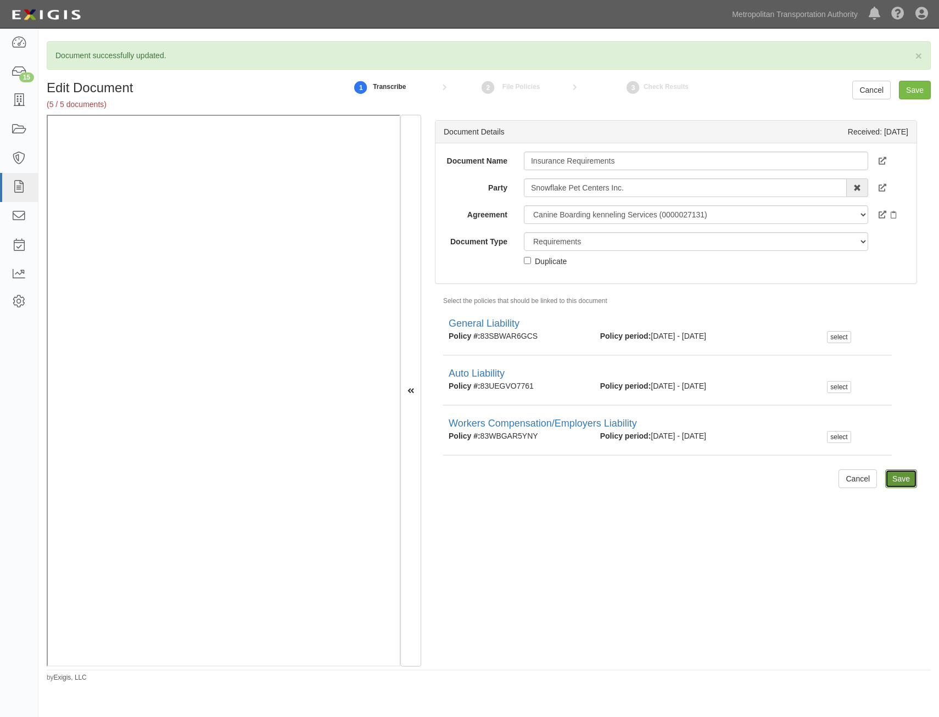
click at [898, 478] on input "Save" at bounding box center [901, 478] width 32 height 19
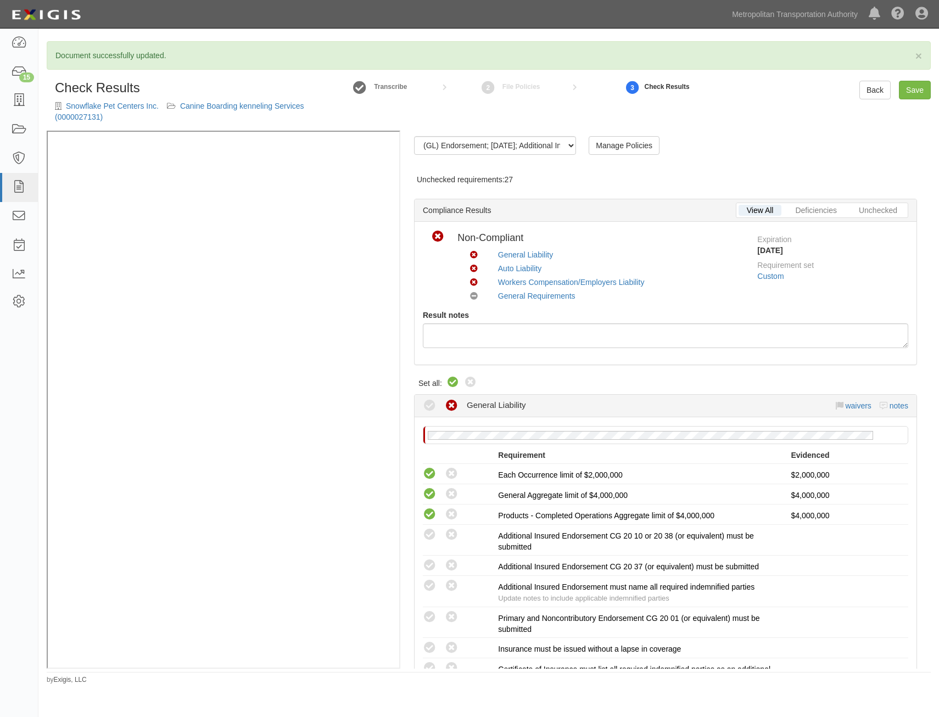
click at [455, 379] on icon at bounding box center [452, 382] width 13 height 13
radio input "true"
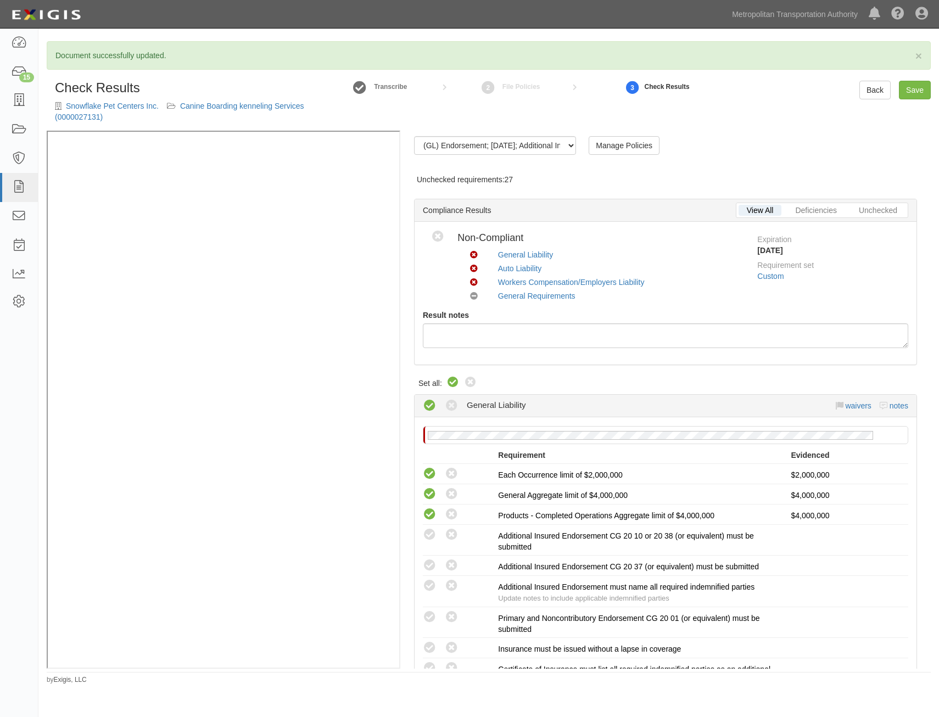
radio input "true"
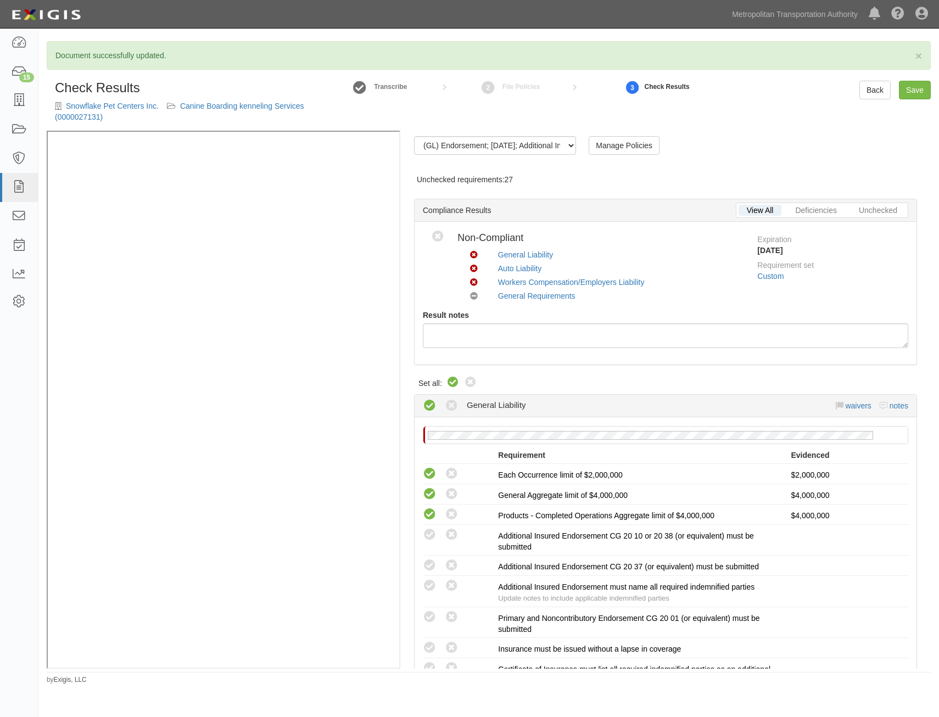
radio input "true"
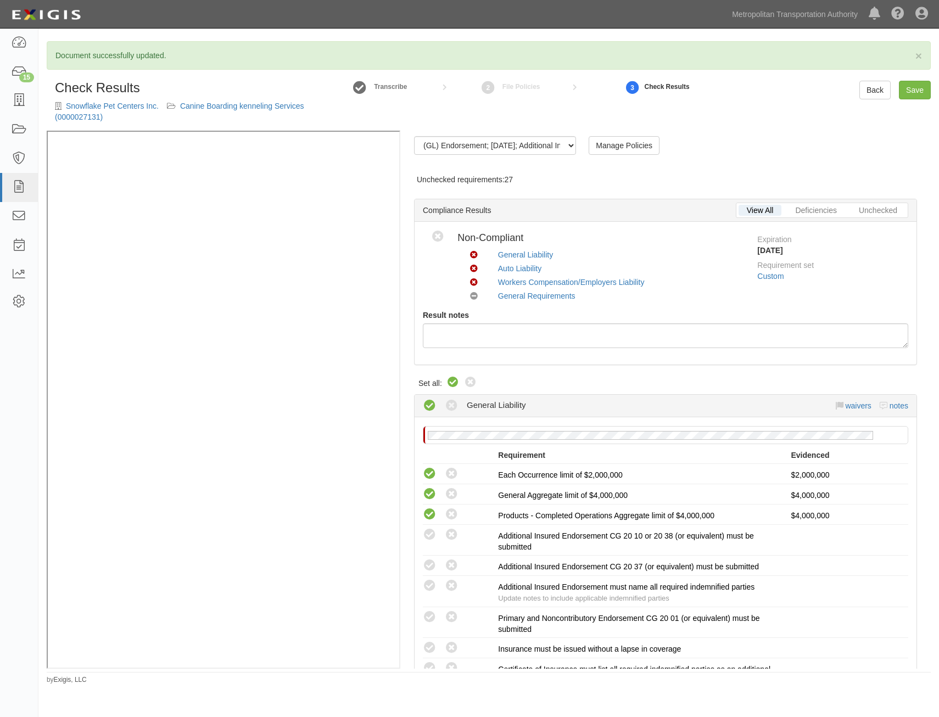
radio input "true"
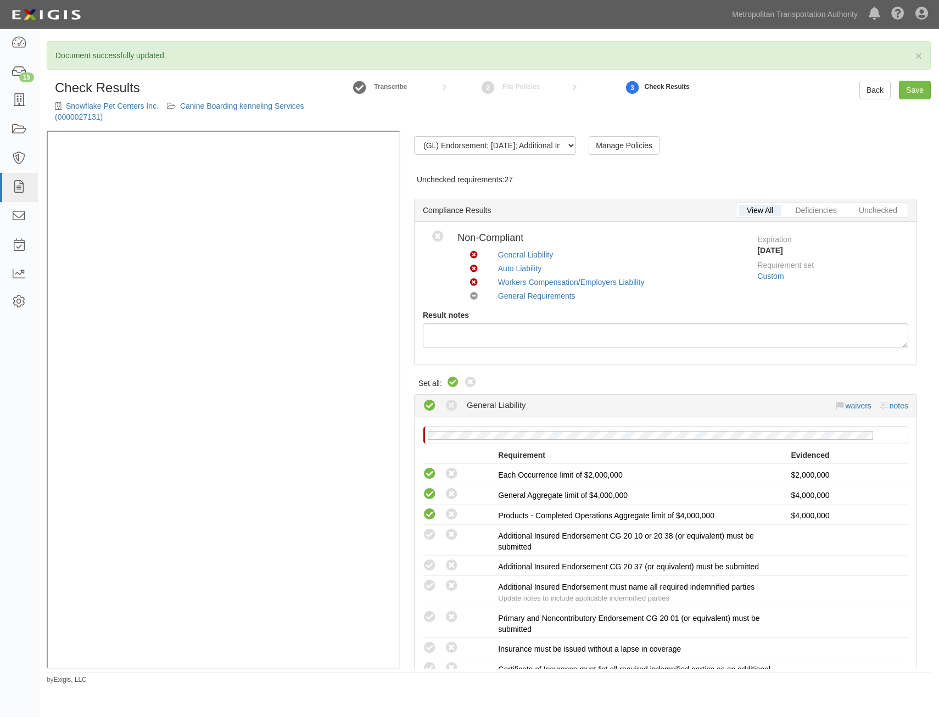
radio input "true"
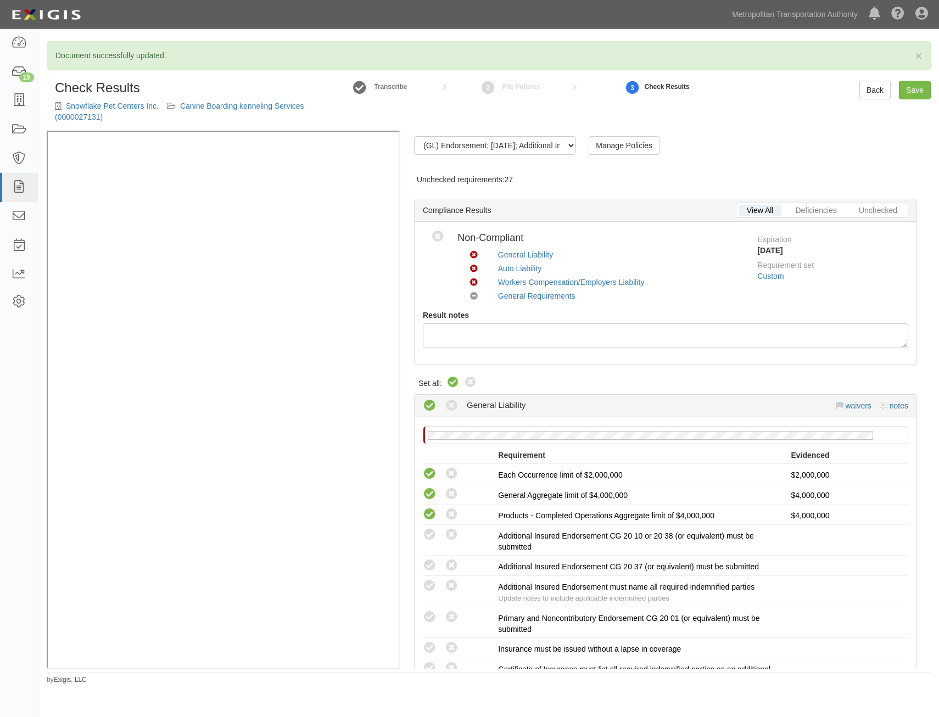
radio input "false"
radio input "true"
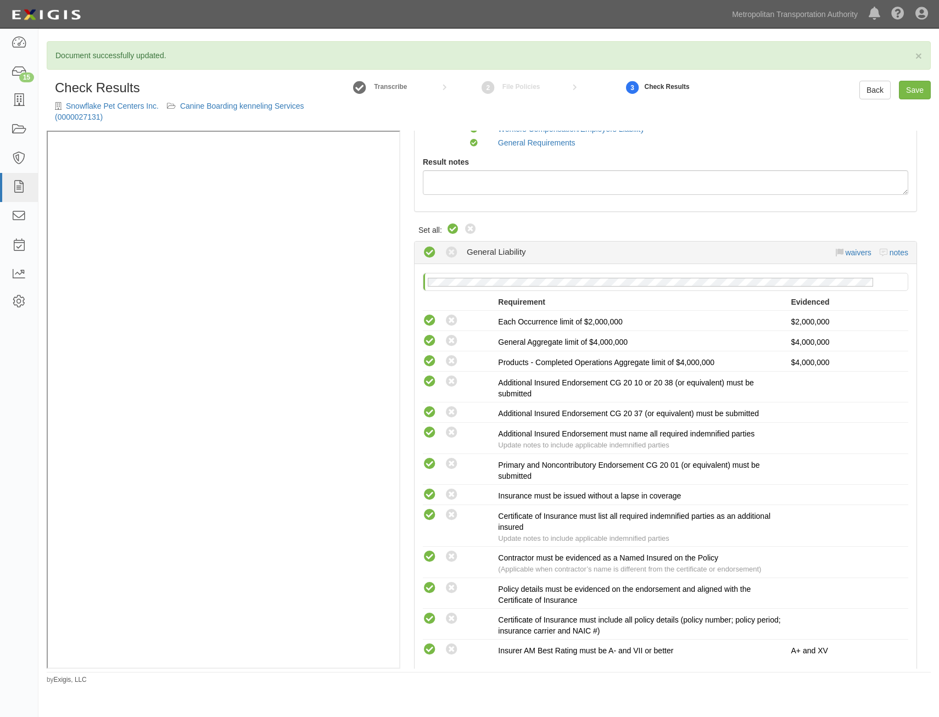
scroll to position [1182, 0]
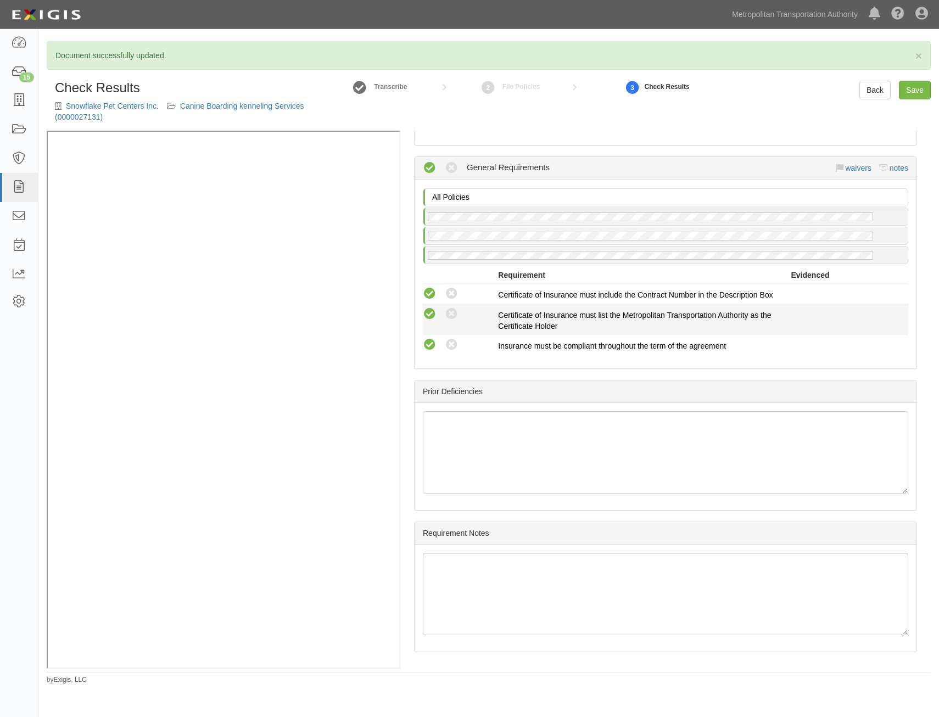
drag, startPoint x: 669, startPoint y: 234, endPoint x: 787, endPoint y: 319, distance: 145.5
click at [918, 85] on link "Save" at bounding box center [915, 90] width 32 height 19
radio input "true"
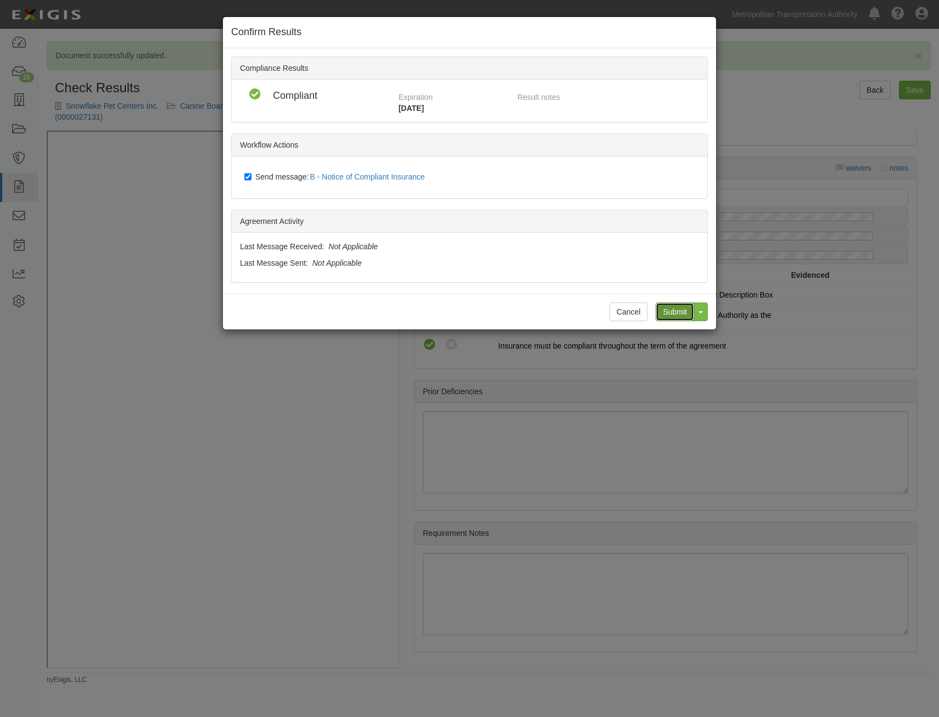
click at [680, 312] on input "Submit" at bounding box center [674, 311] width 38 height 19
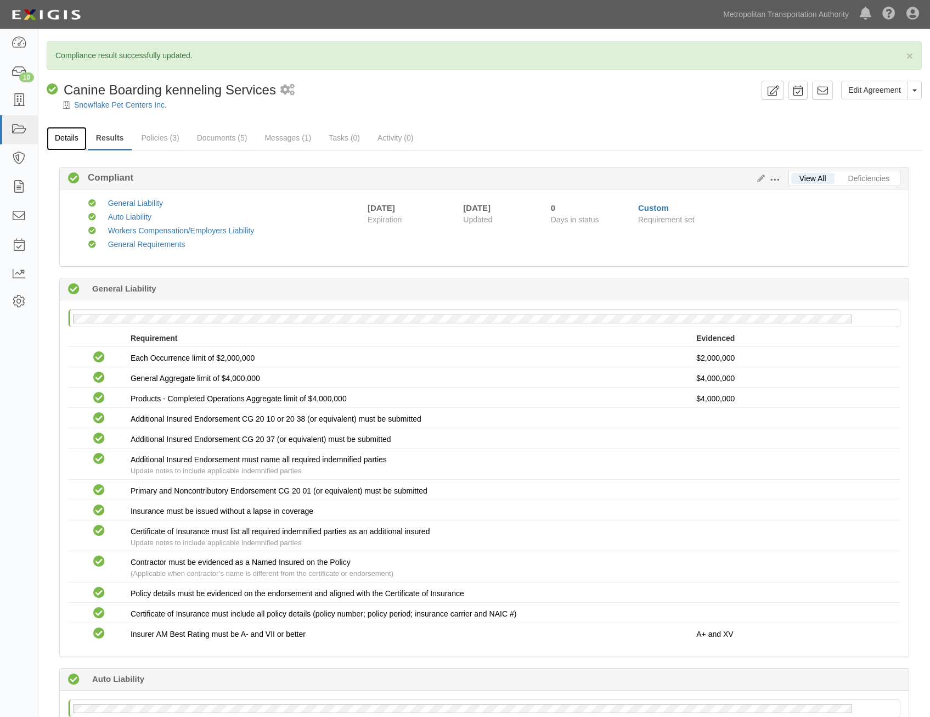
click at [76, 139] on link "Details" at bounding box center [67, 139] width 40 height 24
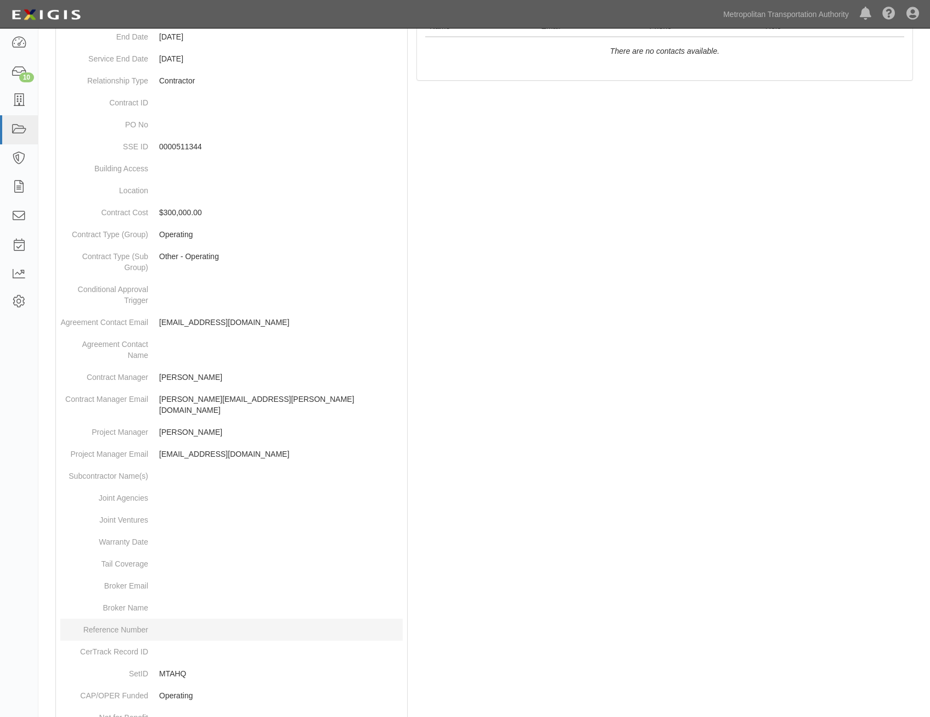
scroll to position [346, 0]
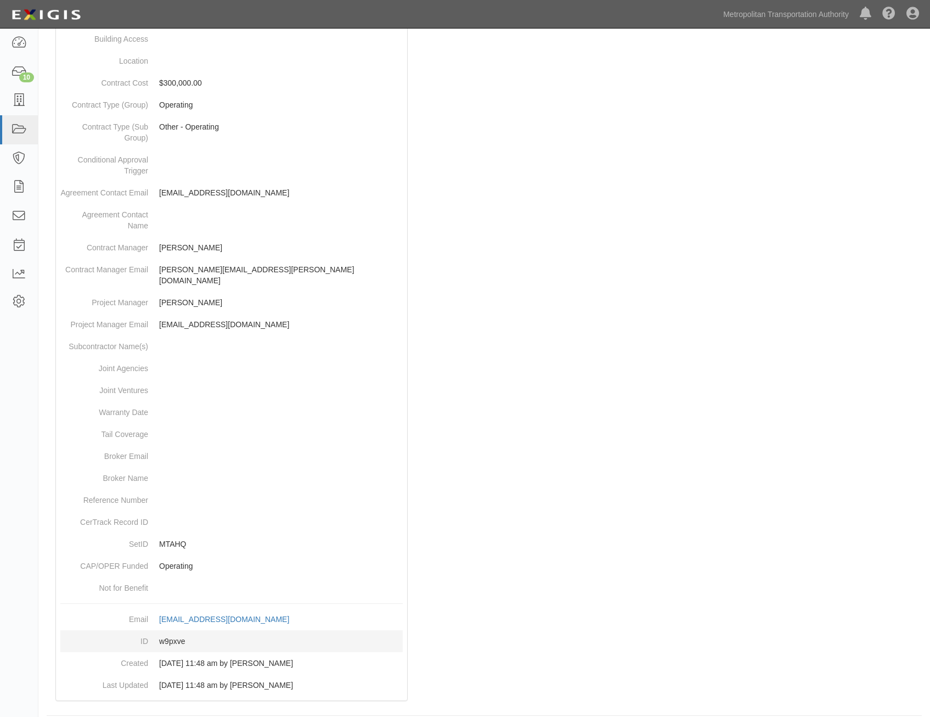
click at [167, 630] on dd "w9pxve" at bounding box center [231, 641] width 343 height 22
drag, startPoint x: 167, startPoint y: 630, endPoint x: 172, endPoint y: 626, distance: 5.8
copy dd "w9pxve"
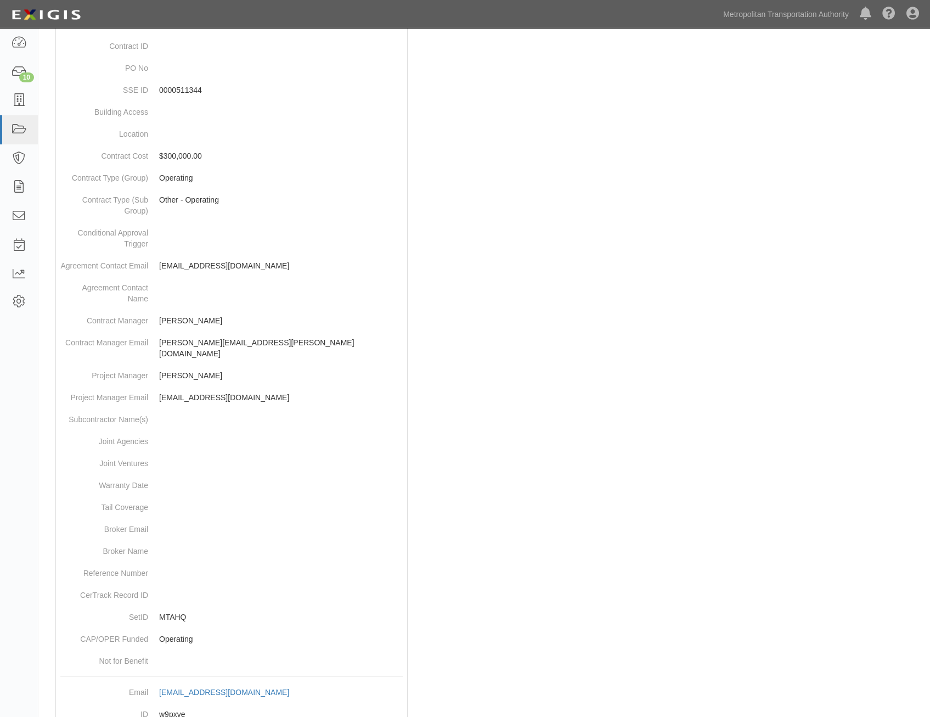
scroll to position [0, 0]
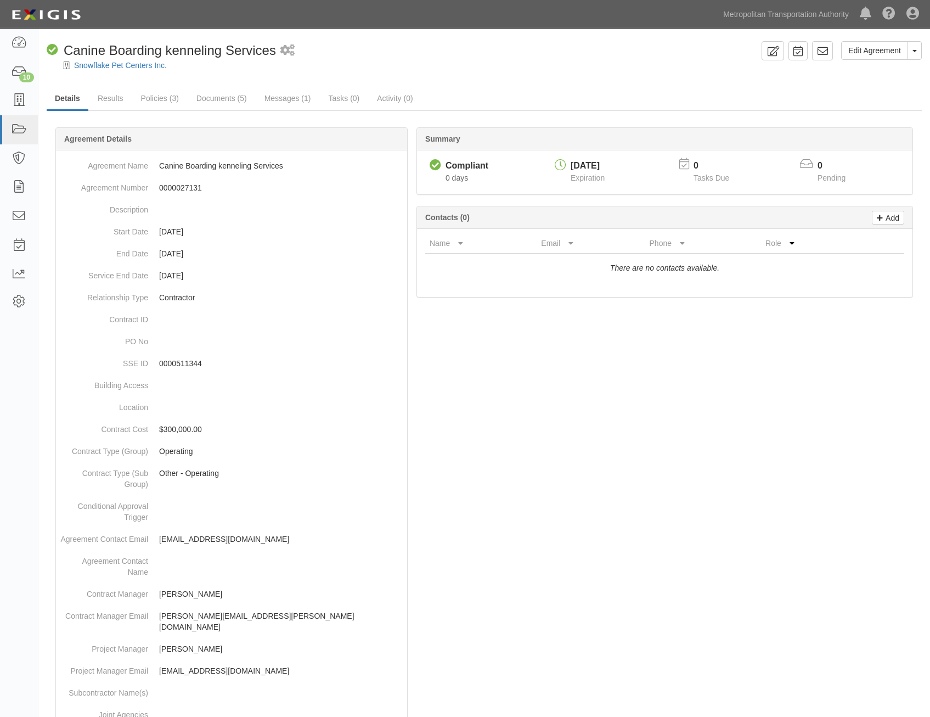
drag, startPoint x: 750, startPoint y: 505, endPoint x: 790, endPoint y: 87, distance: 419.7
click at [821, 51] on icon at bounding box center [822, 51] width 11 height 11
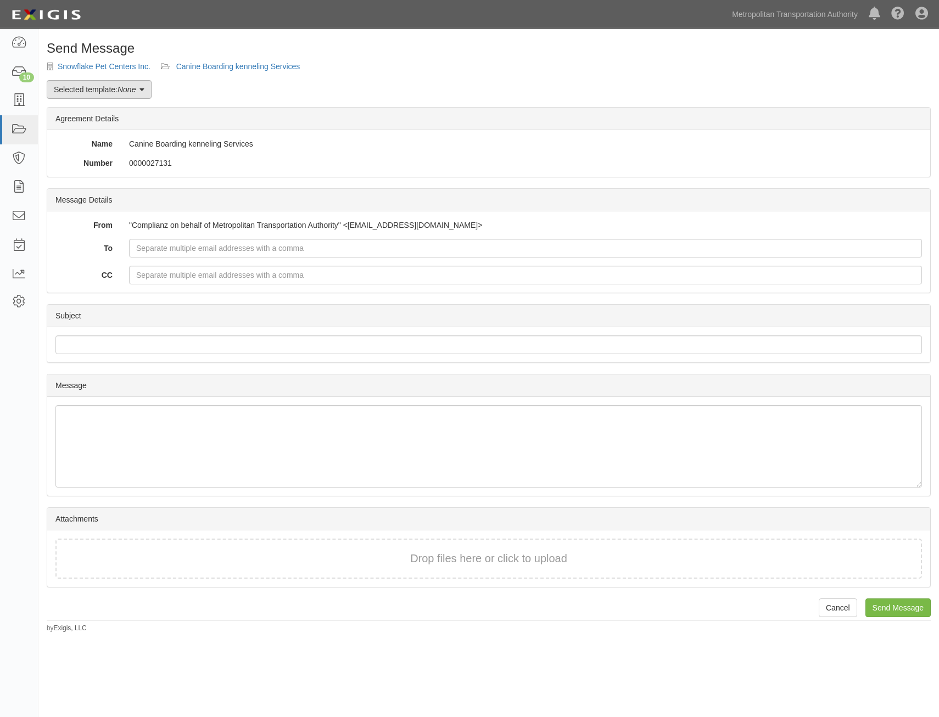
drag, startPoint x: 86, startPoint y: 87, endPoint x: 92, endPoint y: 87, distance: 6.6
click at [86, 87] on link "Selected template: None" at bounding box center [99, 89] width 105 height 19
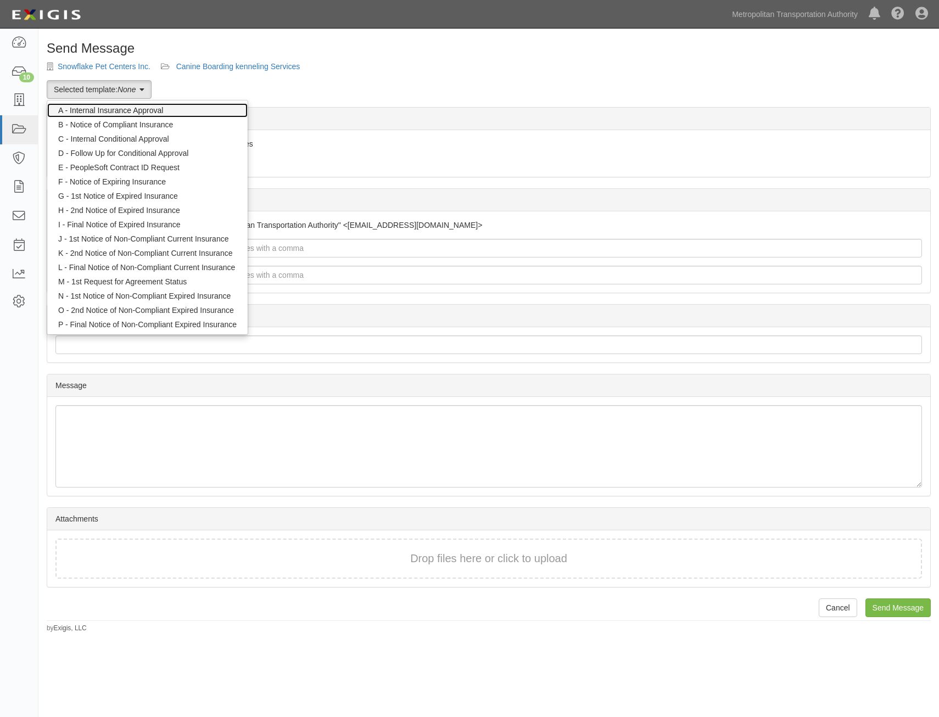
click at [141, 109] on link "A - Internal Insurance Approval" at bounding box center [147, 110] width 200 height 14
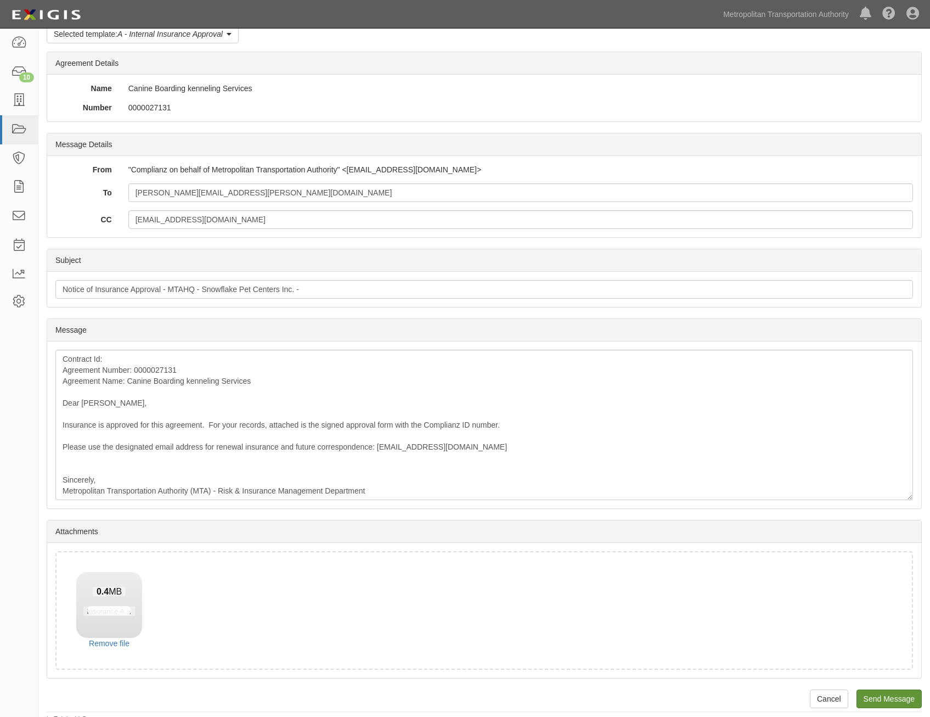
scroll to position [63, 0]
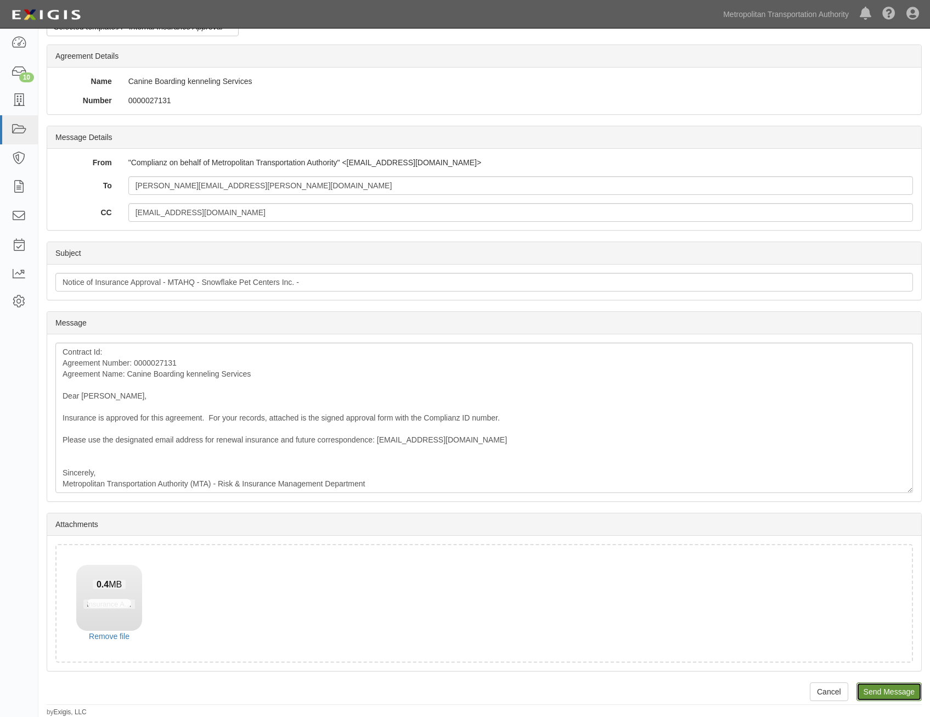
click at [892, 692] on input "Send Message" at bounding box center [889, 691] width 65 height 19
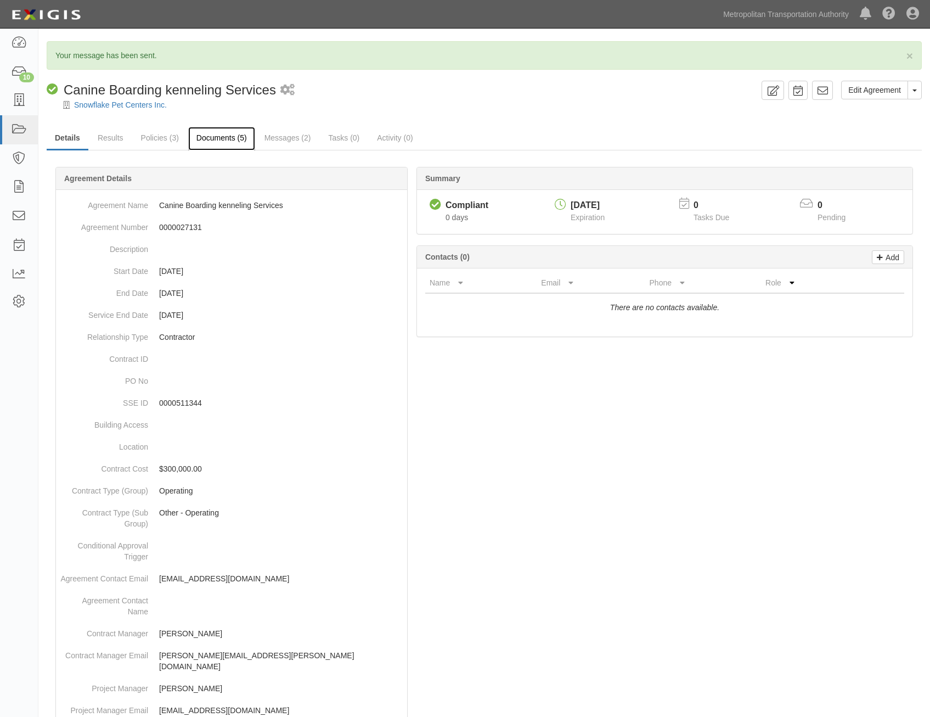
click at [229, 136] on link "Documents (5)" at bounding box center [221, 139] width 67 height 24
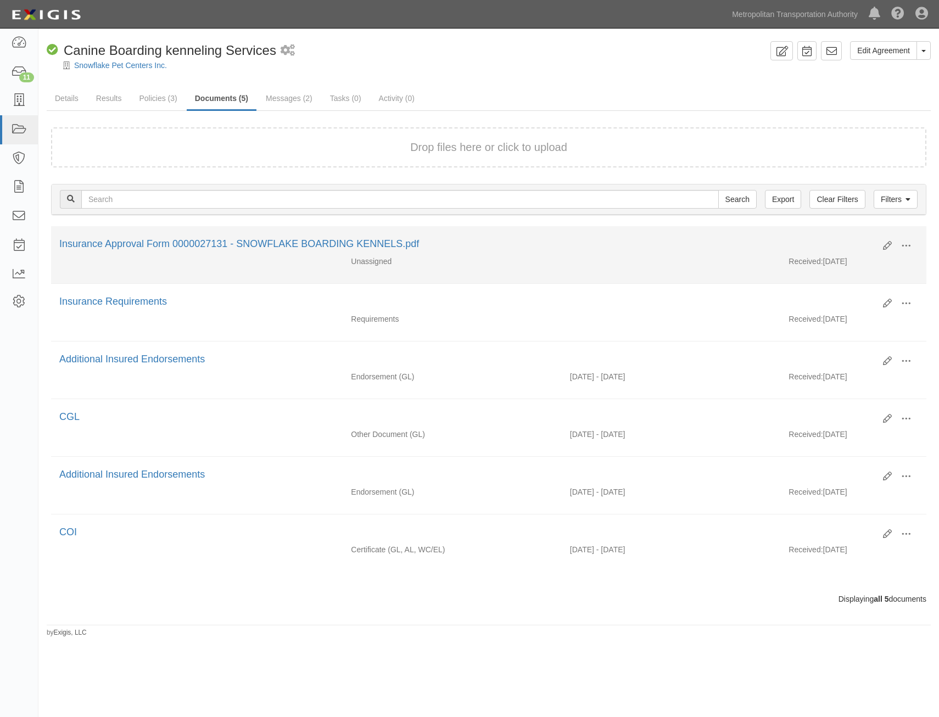
click at [882, 245] on div "Edit View View details Archive [GEOGRAPHIC_DATA]" at bounding box center [895, 246] width 43 height 19
click at [887, 245] on icon at bounding box center [887, 246] width 9 height 9
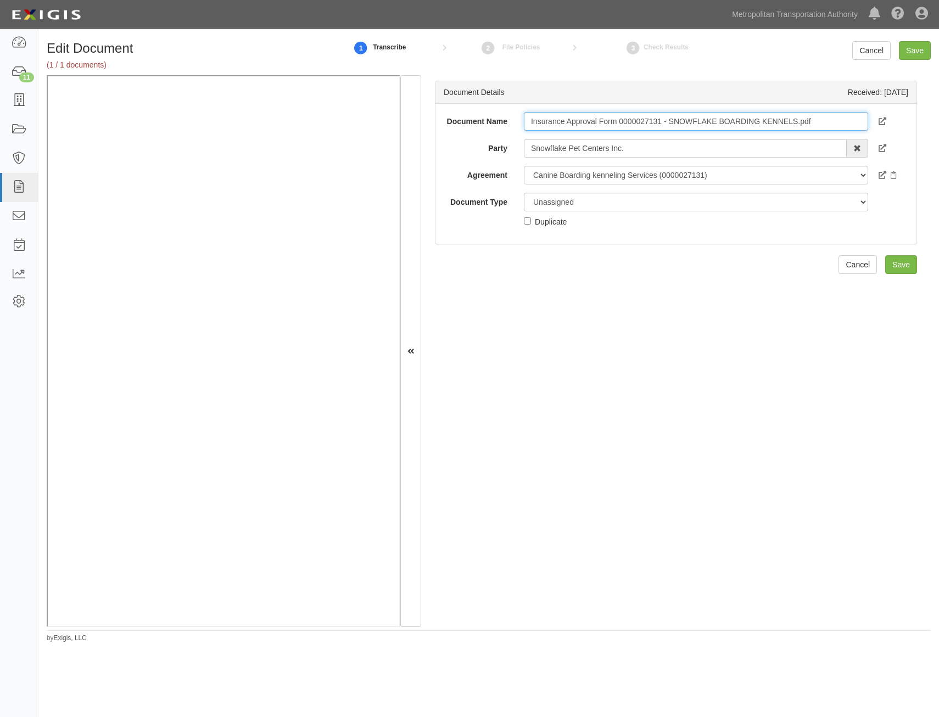
click at [725, 117] on input "Insurance Approval Form 0000027131 - SNOWFLAKE BOARDING KENNELS.pdf" at bounding box center [696, 121] width 344 height 19
type input "Approval Form"
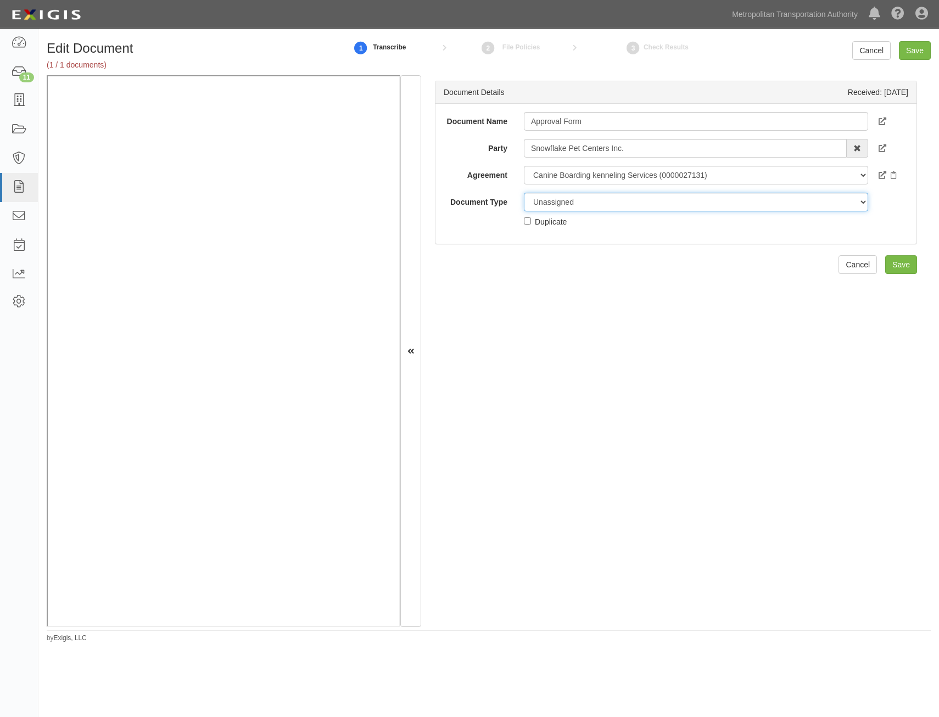
drag, startPoint x: 664, startPoint y: 198, endPoint x: 664, endPoint y: 206, distance: 8.2
click at [664, 198] on select "Unassigned Binder Cancellation Notice Certificate Contract Endorsement Insuranc…" at bounding box center [696, 202] width 344 height 19
select select "OtherDetail"
click at [524, 193] on select "Unassigned Binder Cancellation Notice Certificate Contract Endorsement Insuranc…" at bounding box center [696, 202] width 344 height 19
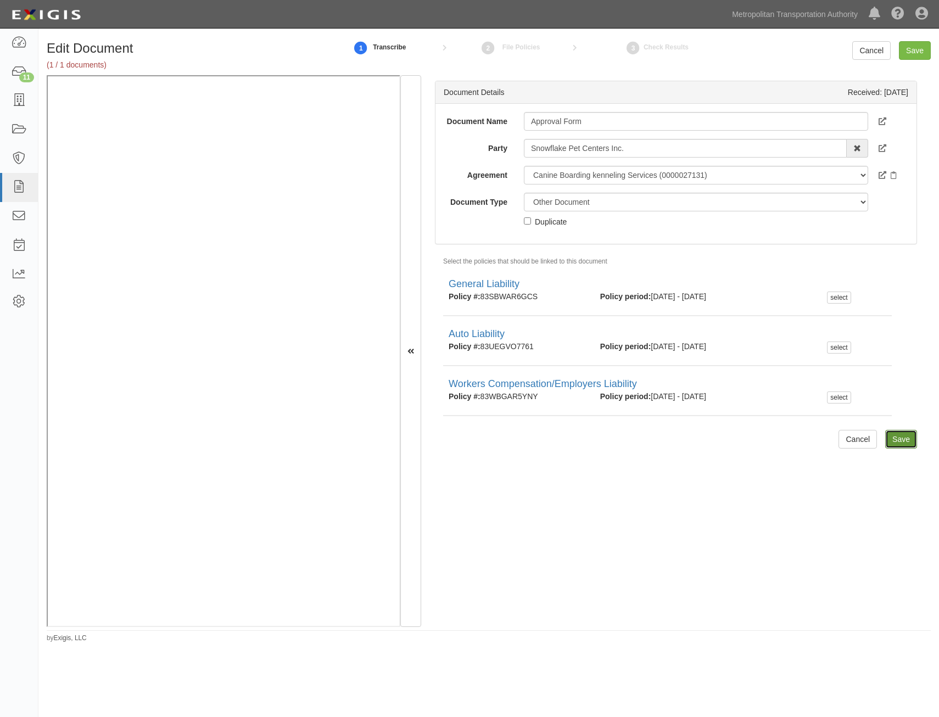
click at [896, 438] on input "Save" at bounding box center [901, 439] width 32 height 19
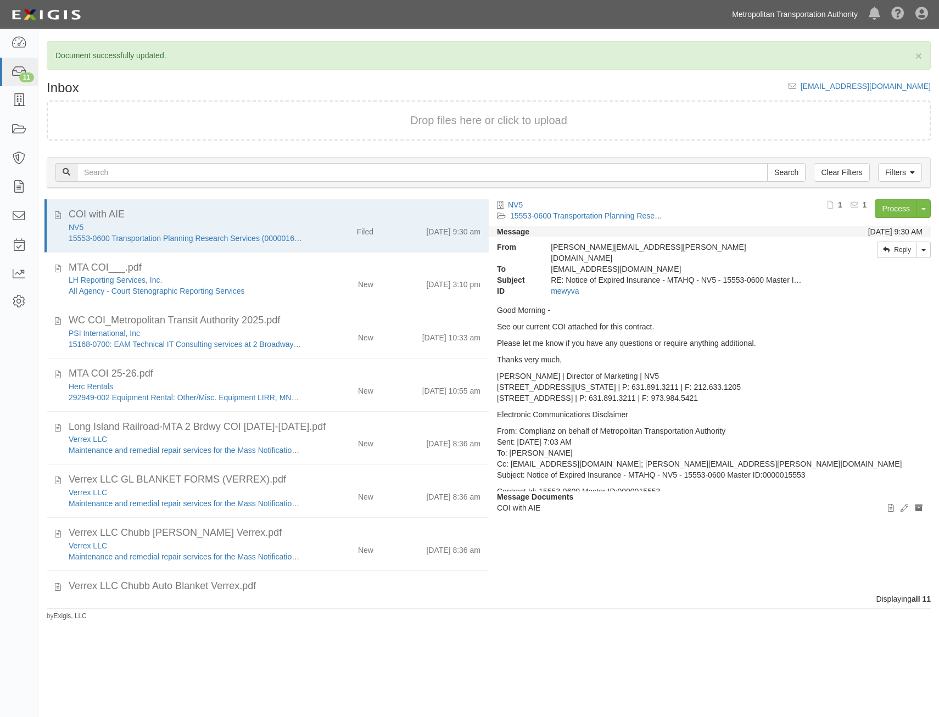
click at [789, 18] on link "Metropolitan Transportation Authority" at bounding box center [794, 14] width 137 height 22
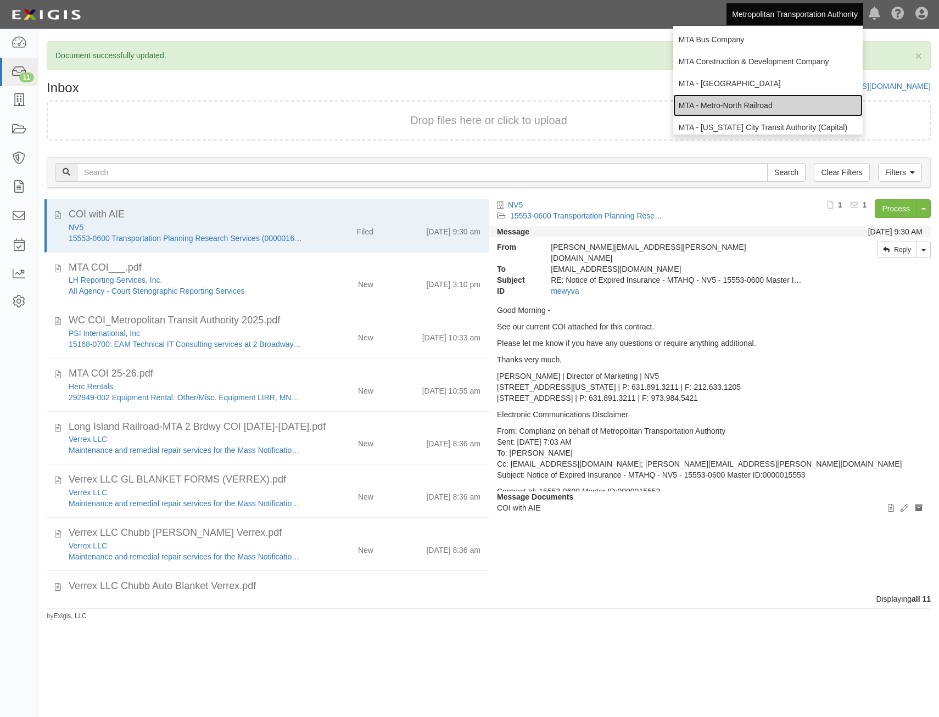
click at [771, 99] on link "MTA - Metro-North Railroad" at bounding box center [767, 105] width 189 height 22
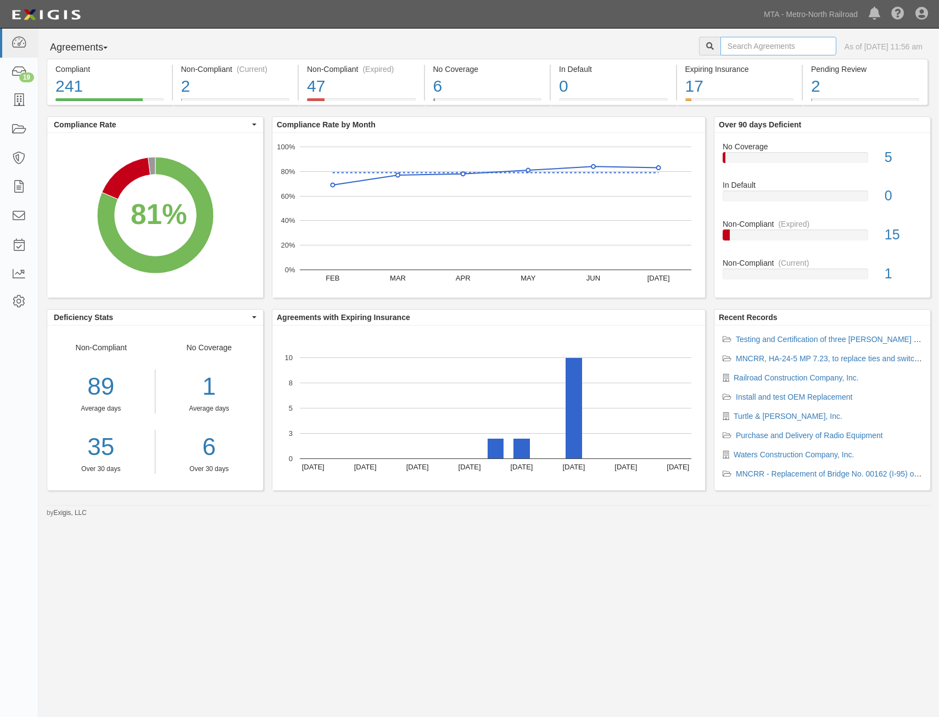
drag, startPoint x: 763, startPoint y: 49, endPoint x: 768, endPoint y: 45, distance: 6.3
click at [763, 49] on input "text" at bounding box center [778, 46] width 116 height 19
paste input "MNR1000075371"
type input "MNR1000075371"
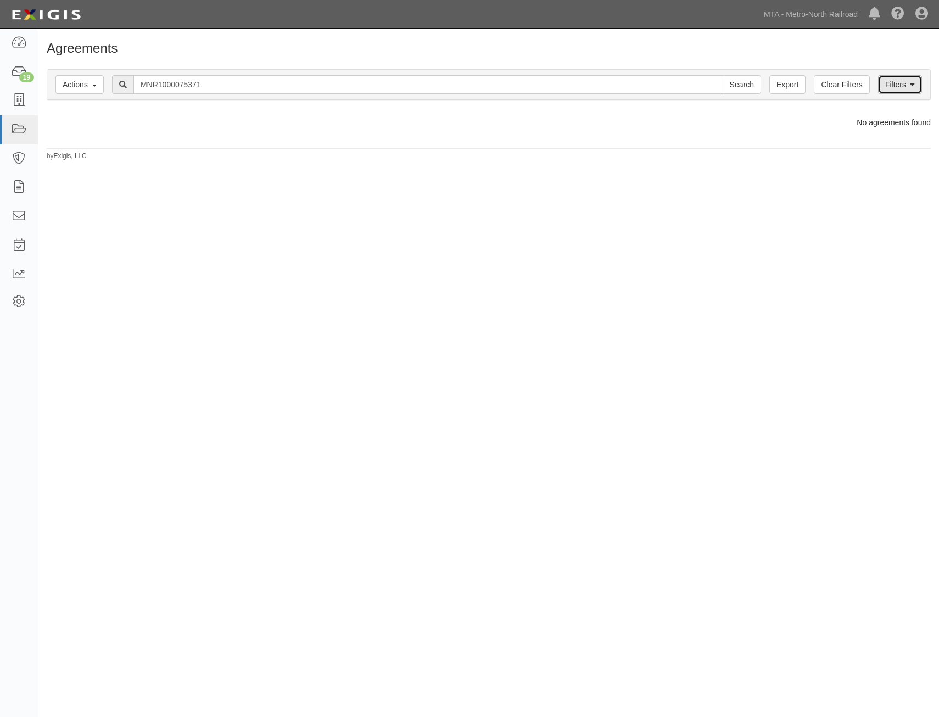
click at [918, 81] on link "Filters" at bounding box center [900, 84] width 44 height 19
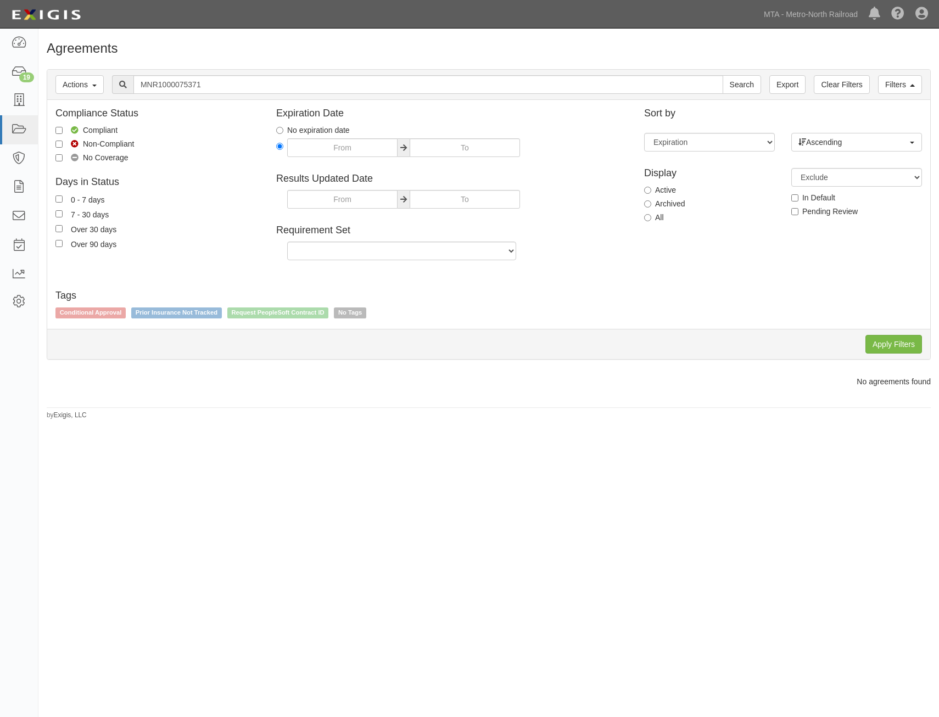
click at [668, 215] on div "All" at bounding box center [709, 217] width 131 height 11
click at [656, 216] on label "All" at bounding box center [654, 217] width 20 height 11
click at [651, 216] on input "All" at bounding box center [647, 217] width 7 height 7
radio input "true"
click at [876, 341] on input "Apply Filters" at bounding box center [893, 344] width 57 height 19
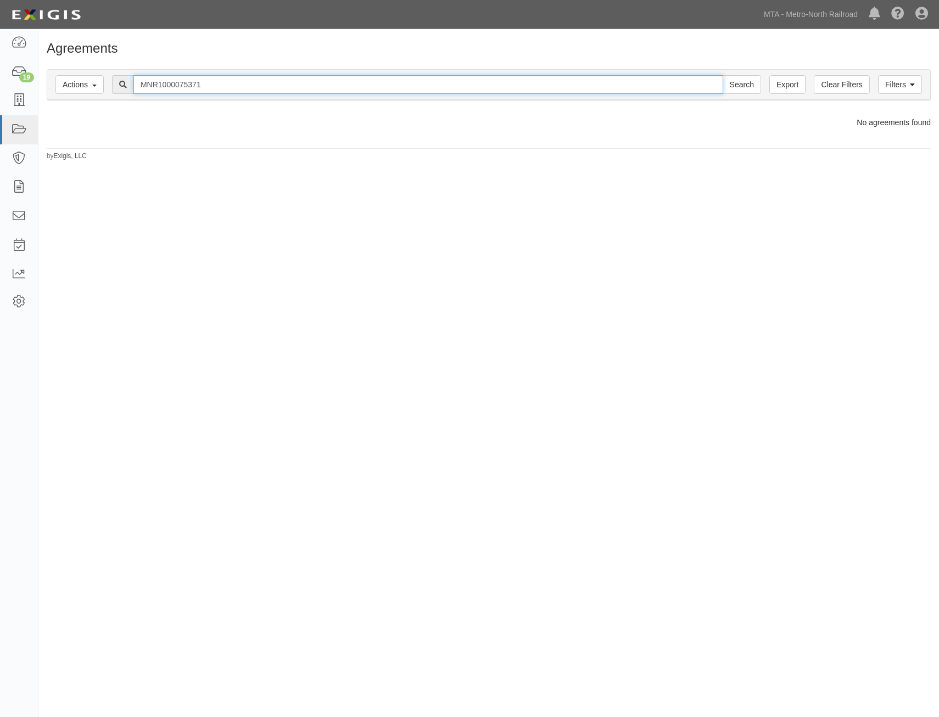
click at [430, 88] on input "MNR1000075371" at bounding box center [428, 84] width 590 height 19
paste input "MNR75371"
type input "MNR75371"
click at [722, 75] on input "Search" at bounding box center [741, 84] width 38 height 19
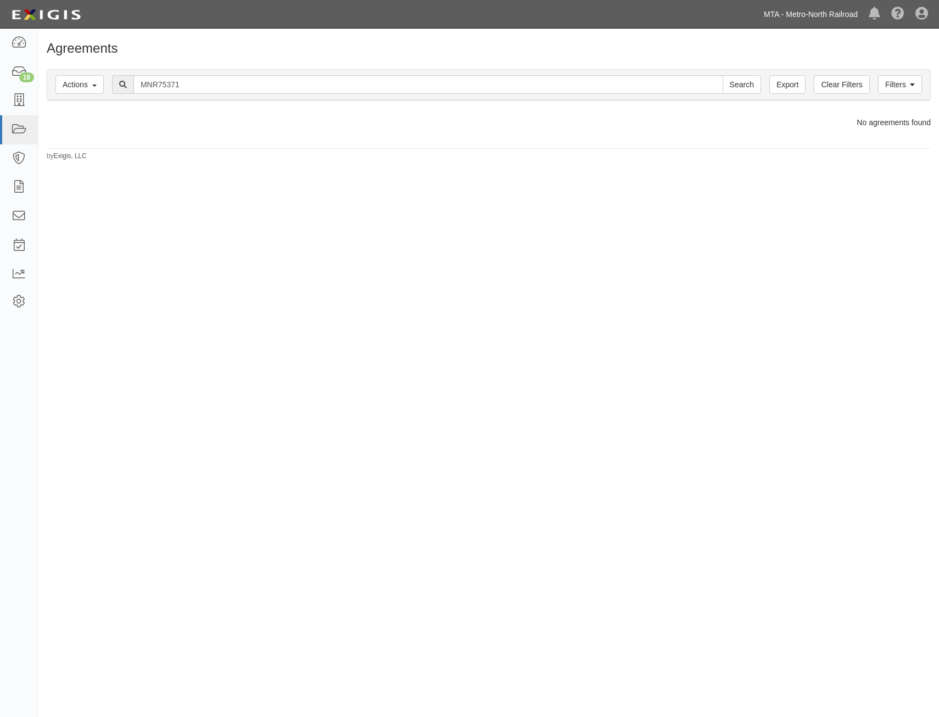
click at [824, 6] on link "MTA - Metro-North Railroad" at bounding box center [810, 14] width 105 height 22
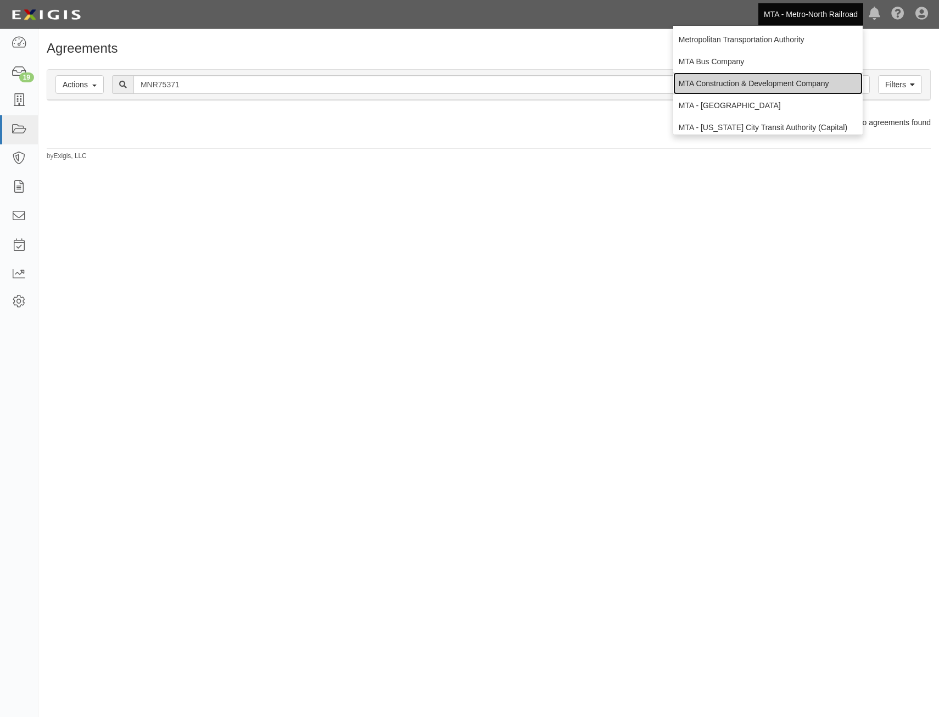
click at [800, 82] on link "MTA Construction & Development Company" at bounding box center [767, 83] width 189 height 22
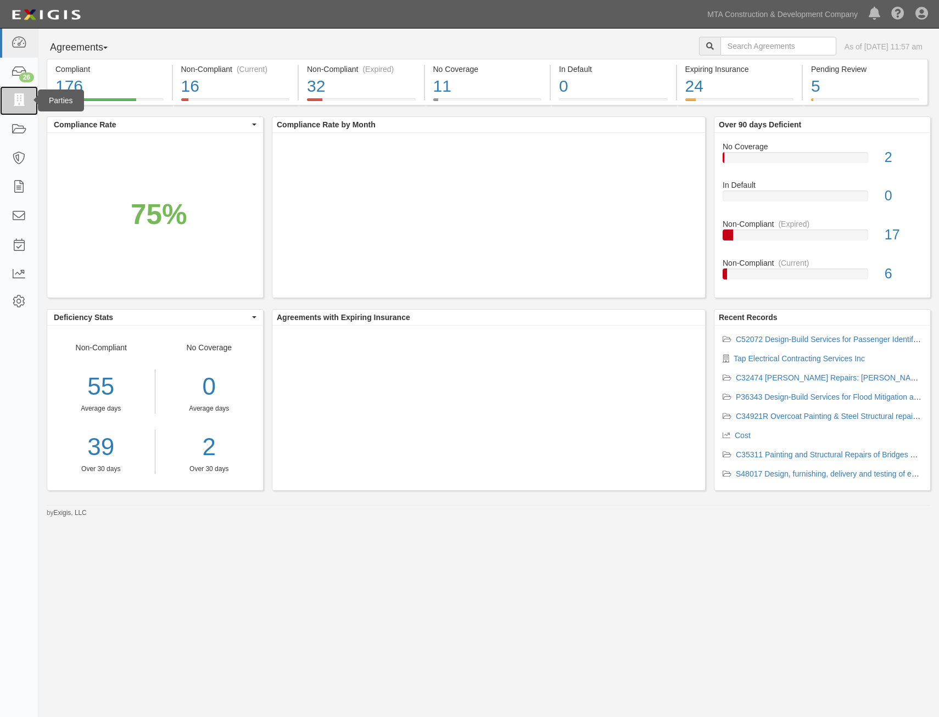
click at [25, 107] on icon at bounding box center [18, 100] width 15 height 13
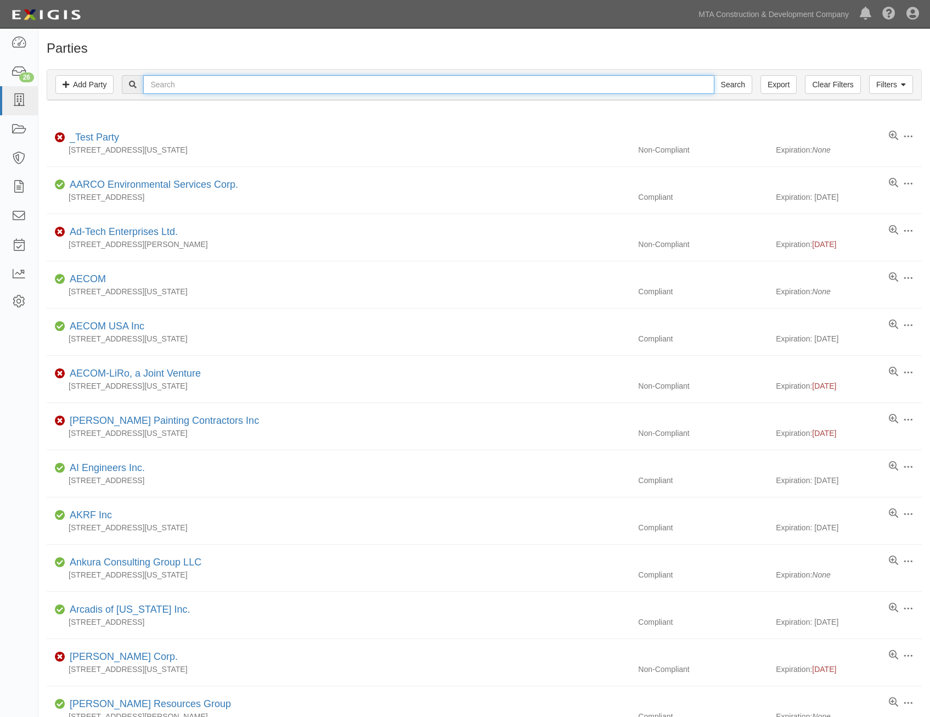
paste input "MNR75371"
type input "MNR75371"
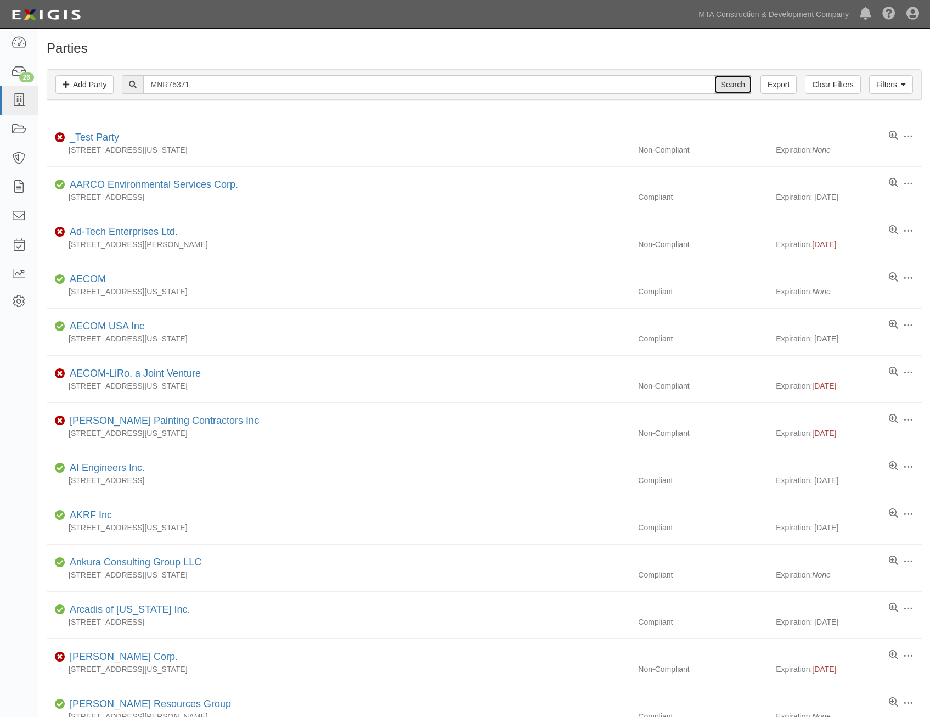
click at [739, 91] on input "Search" at bounding box center [733, 84] width 38 height 19
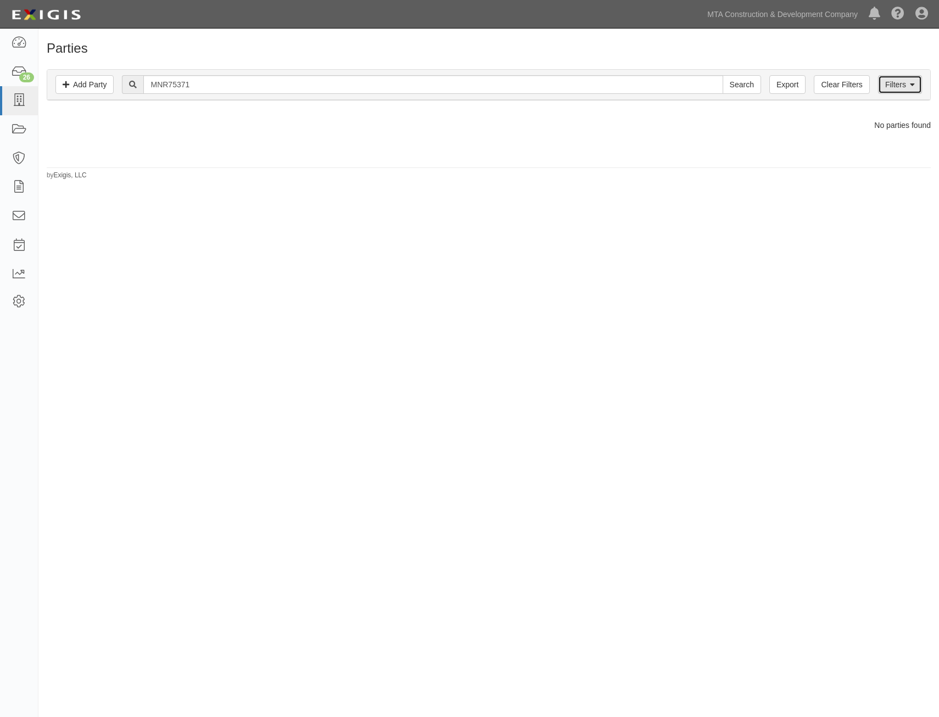
click at [890, 85] on link "Filters" at bounding box center [900, 84] width 44 height 19
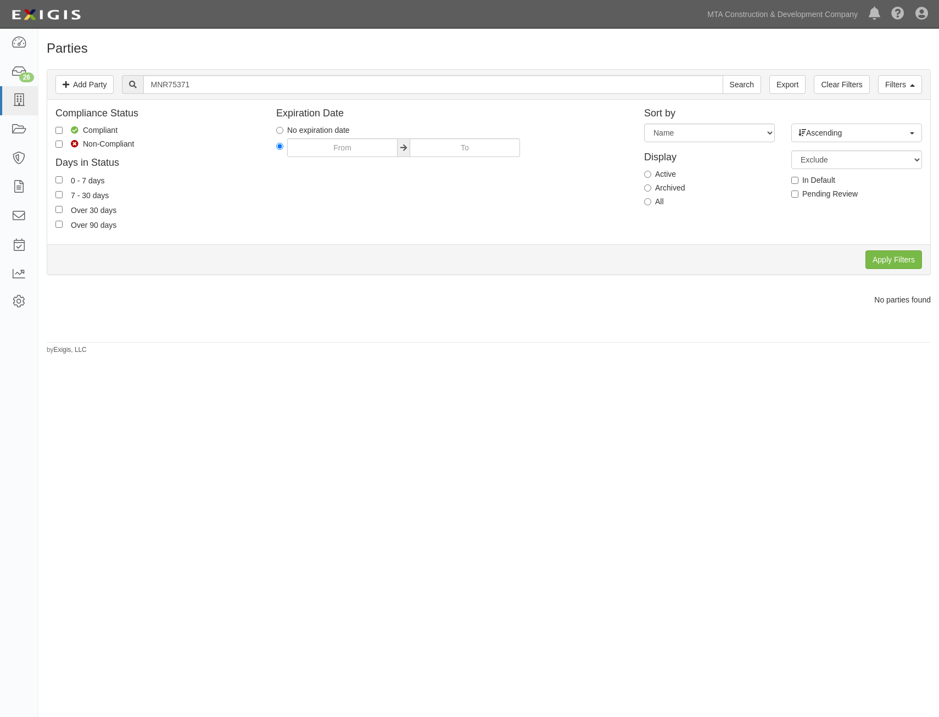
click at [661, 200] on label "All" at bounding box center [654, 201] width 20 height 11
click at [651, 200] on input "All" at bounding box center [647, 201] width 7 height 7
radio input "true"
click at [890, 259] on input "Apply Filters" at bounding box center [893, 259] width 57 height 19
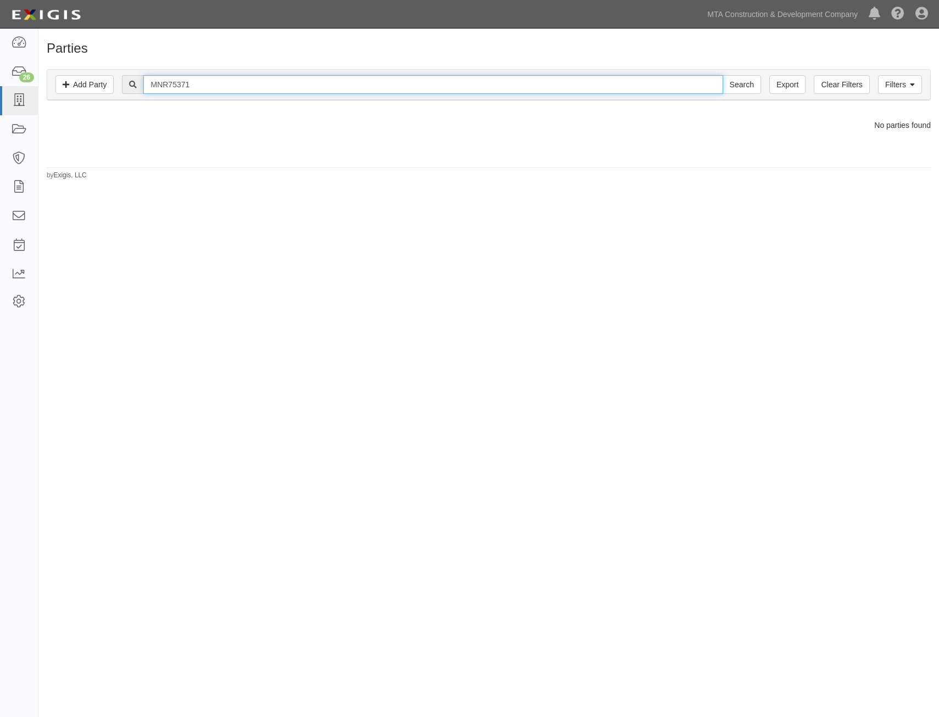
click at [441, 88] on input "MNR75371" at bounding box center [432, 84] width 579 height 19
paste input "MNR1000075371"
type input "MNR1000075371"
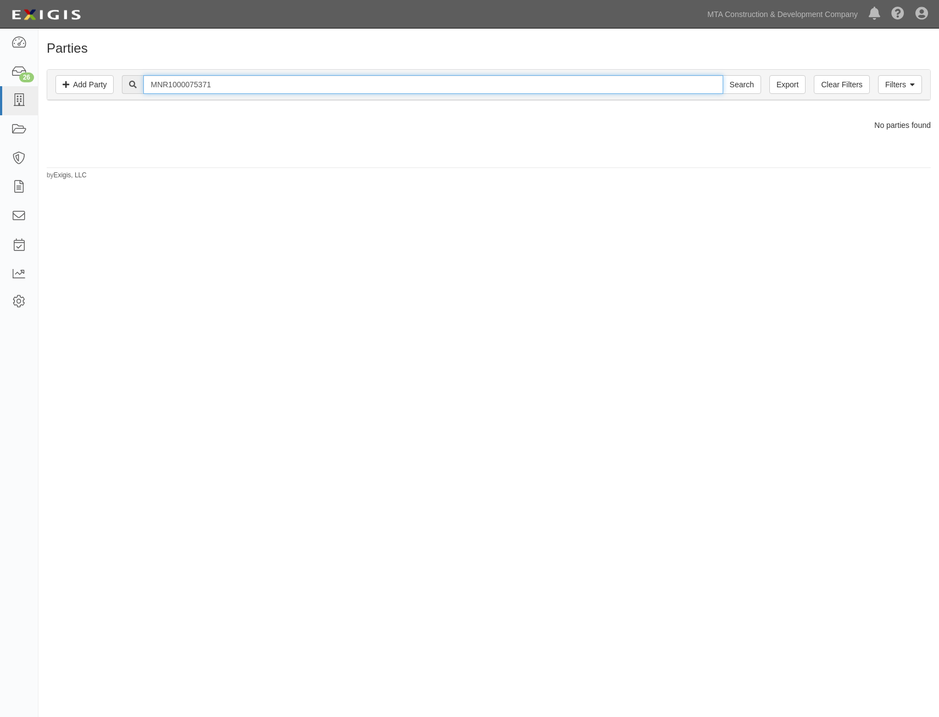
click at [722, 75] on input "Search" at bounding box center [741, 84] width 38 height 19
